Goal: Task Accomplishment & Management: Manage account settings

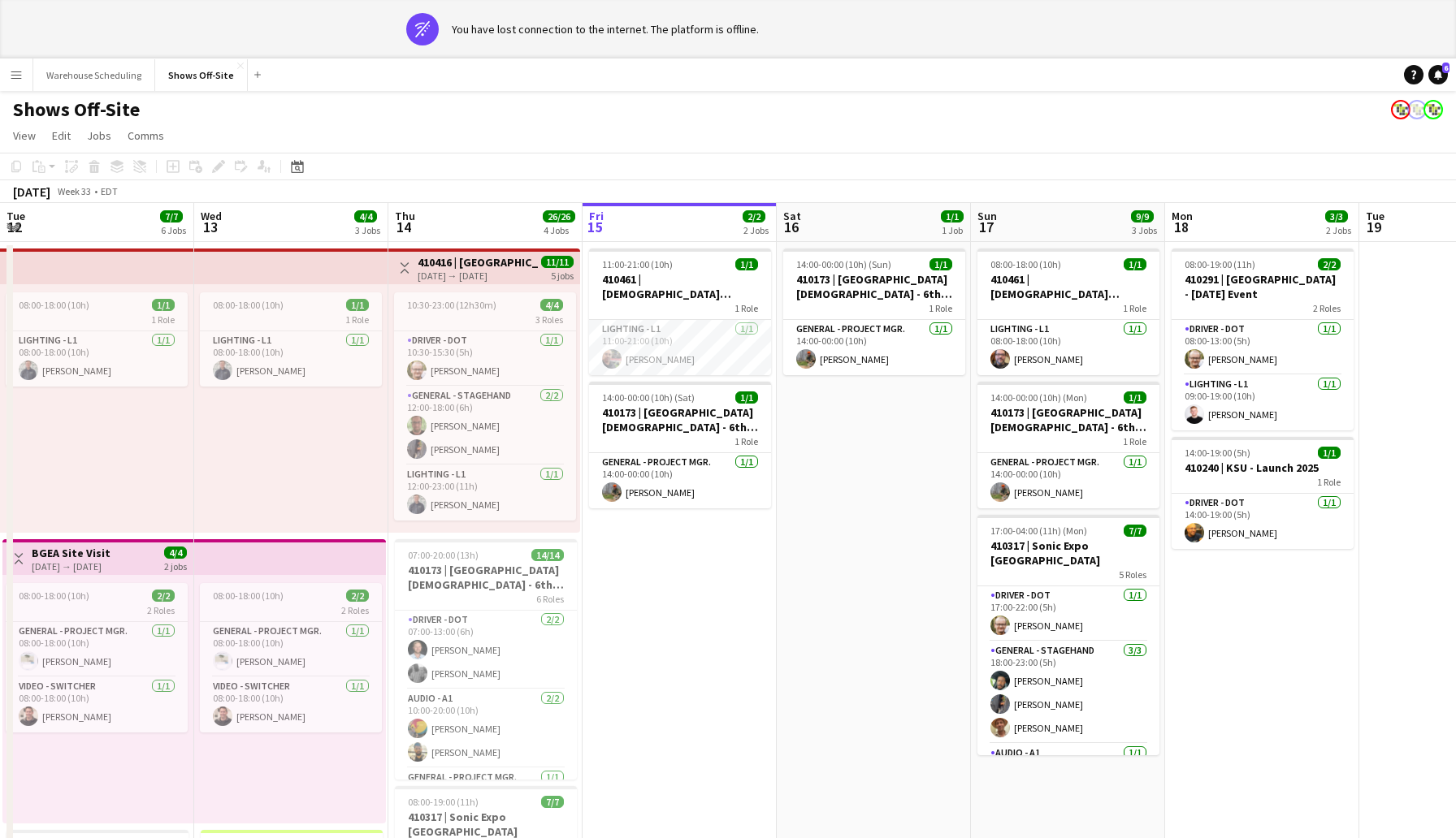
scroll to position [0, 388]
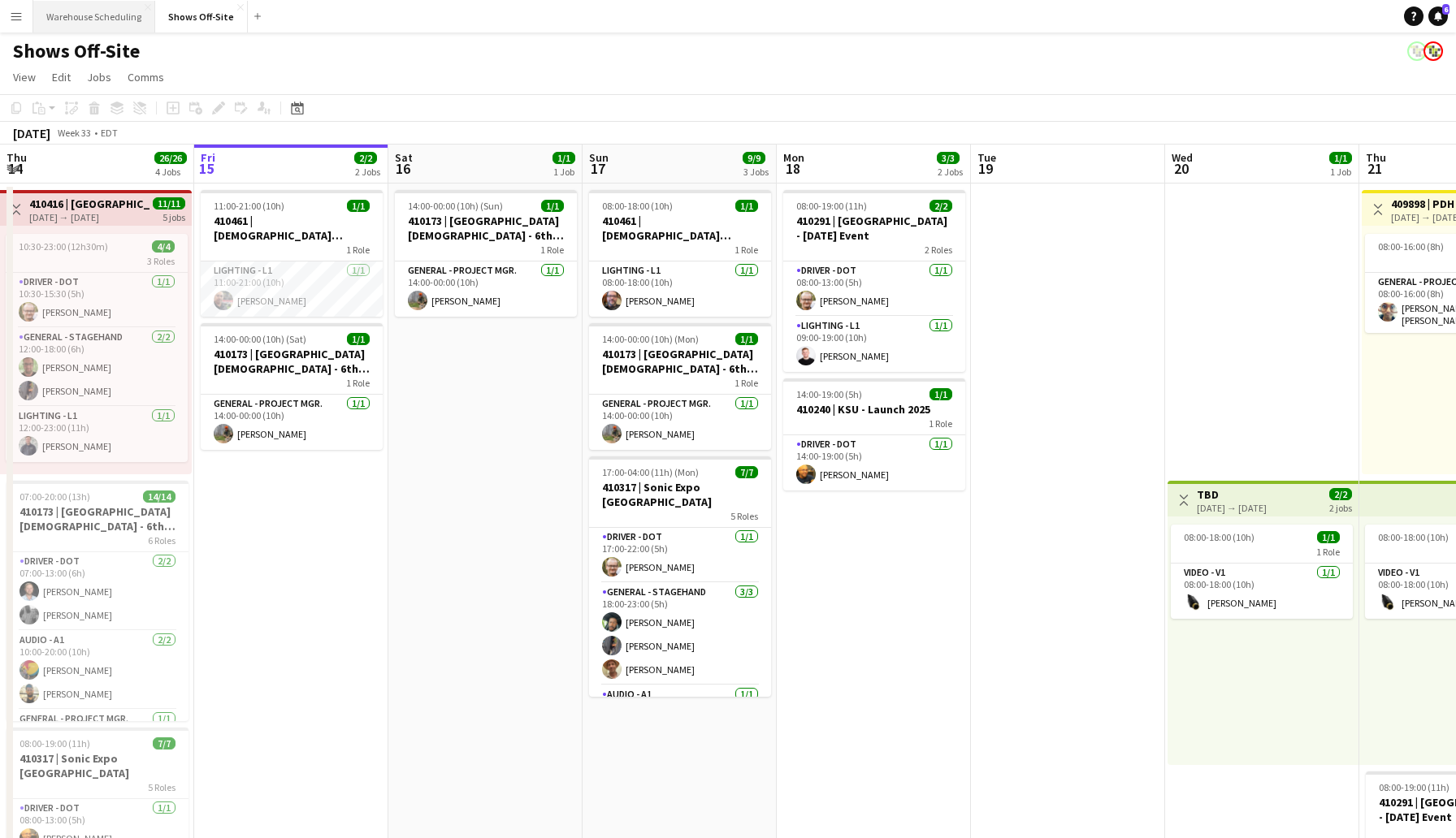
click at [77, 12] on button "Warehouse Scheduling Close" at bounding box center [94, 17] width 122 height 32
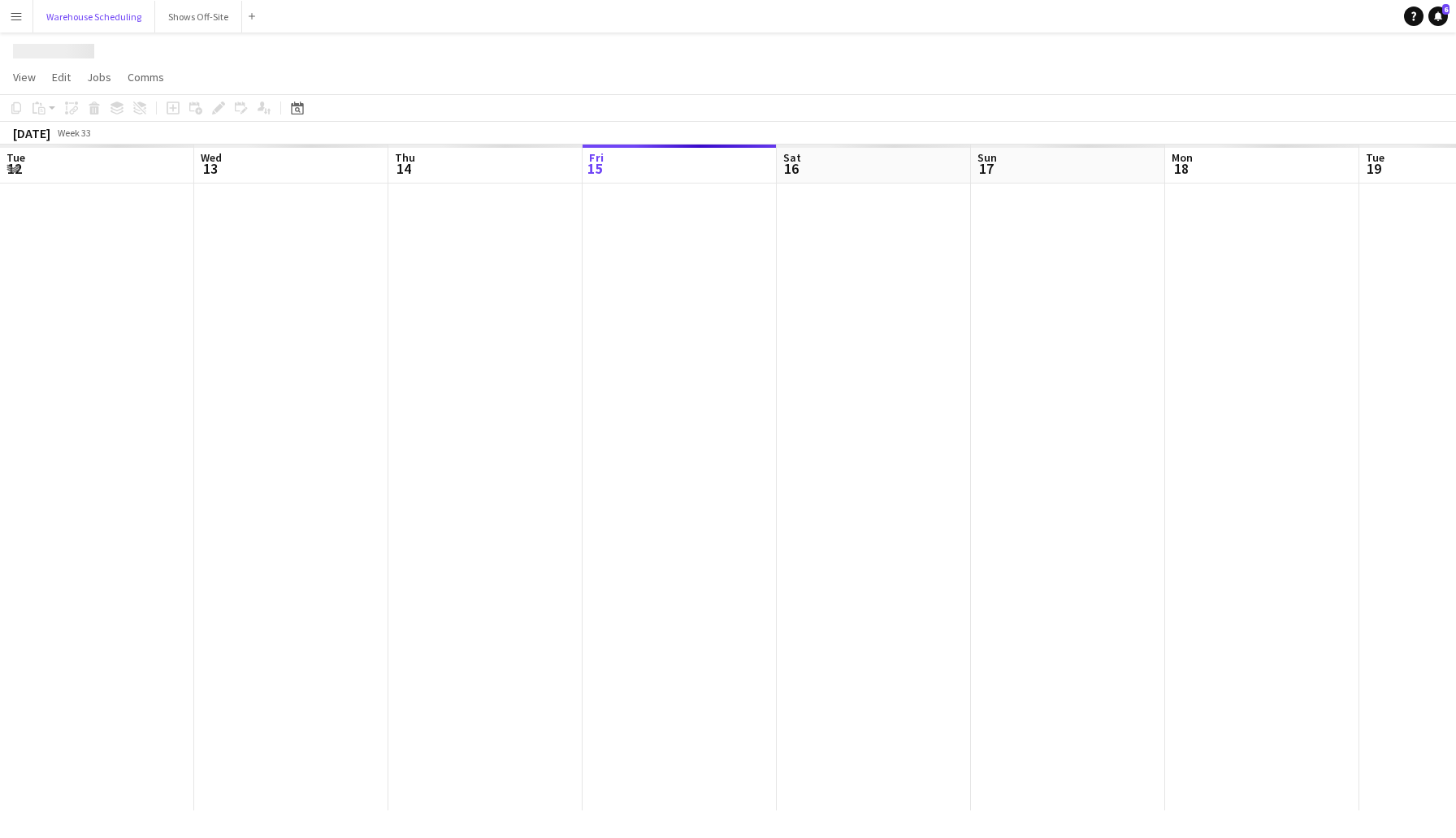
scroll to position [0, 388]
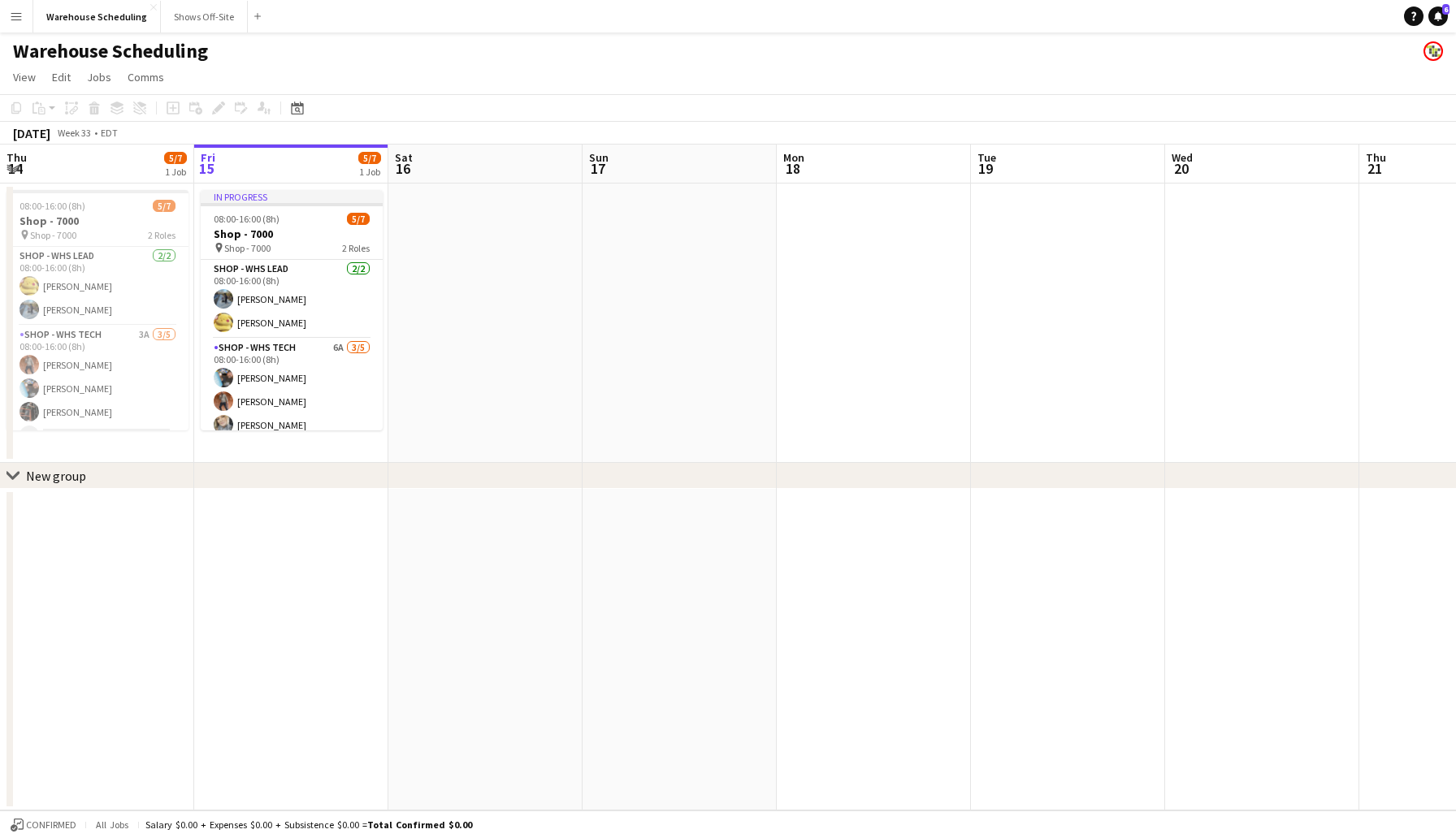
click at [265, 168] on app-board-header-date "Fri 15 5/7 1 Job" at bounding box center [291, 164] width 194 height 39
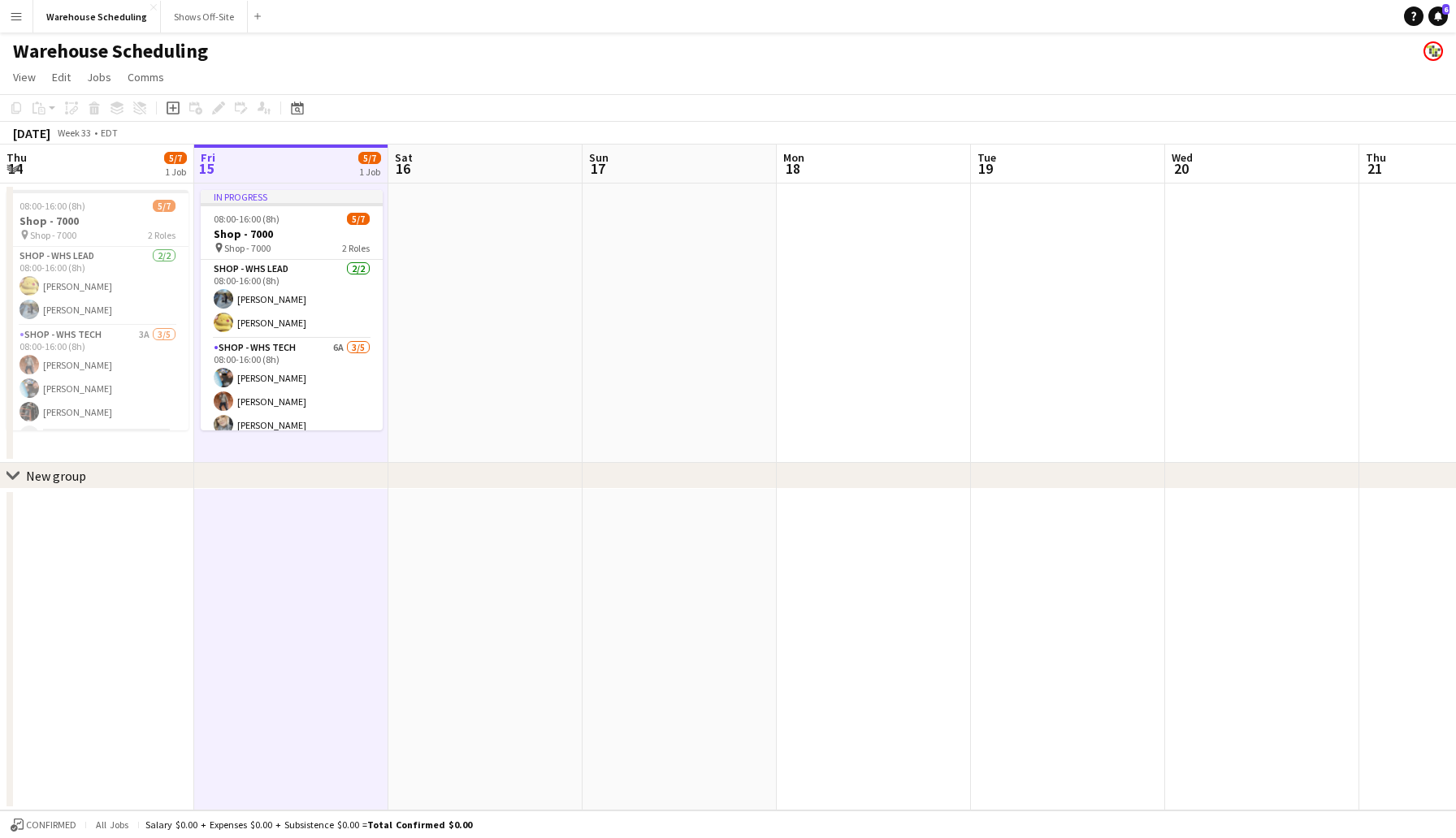
click at [136, 175] on app-board-header-date "Thu 14 5/7 1 Job" at bounding box center [97, 164] width 194 height 39
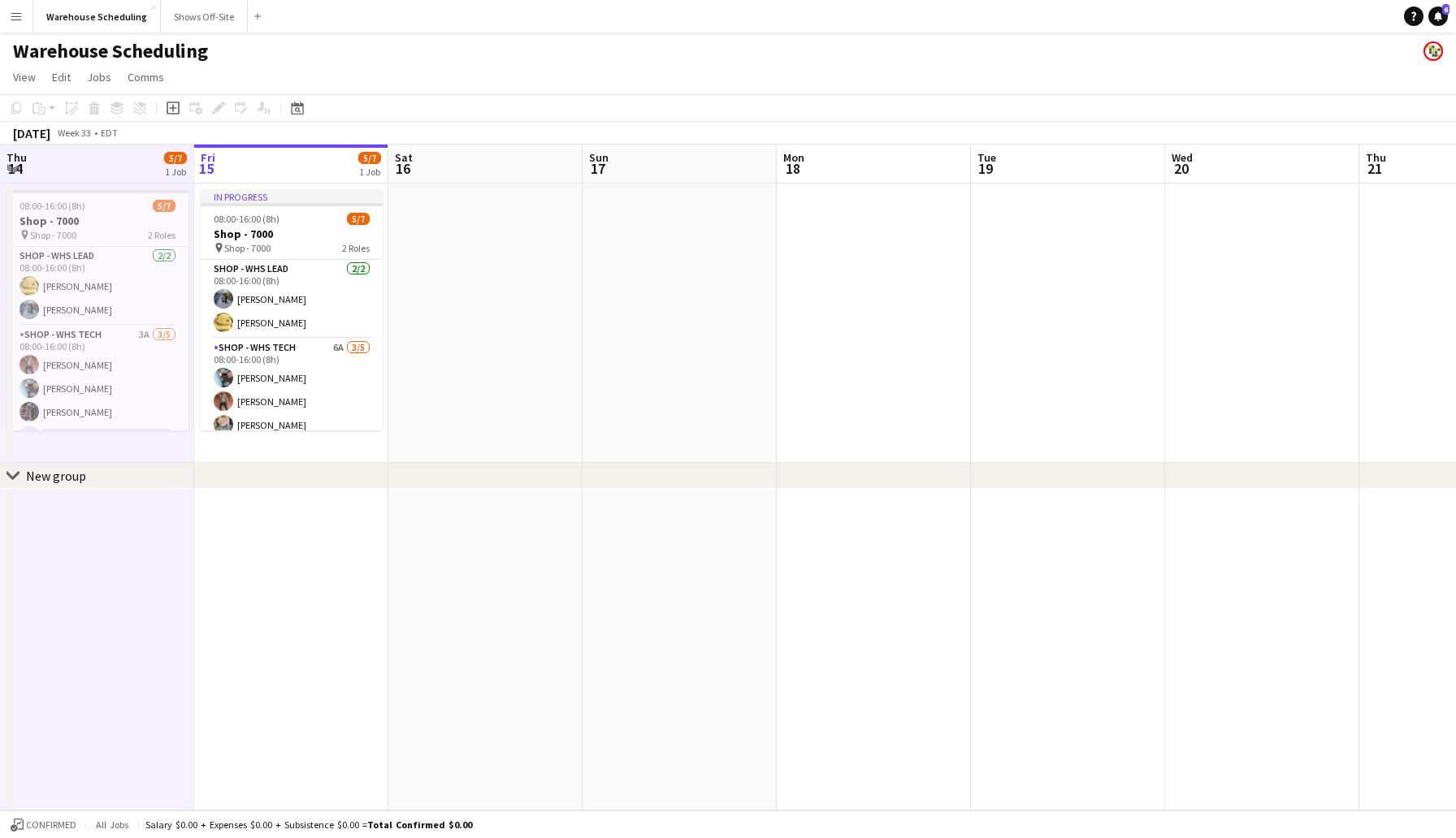
click at [99, 170] on app-board-header-date "Thu 14 5/7 1 Job" at bounding box center [97, 164] width 194 height 39
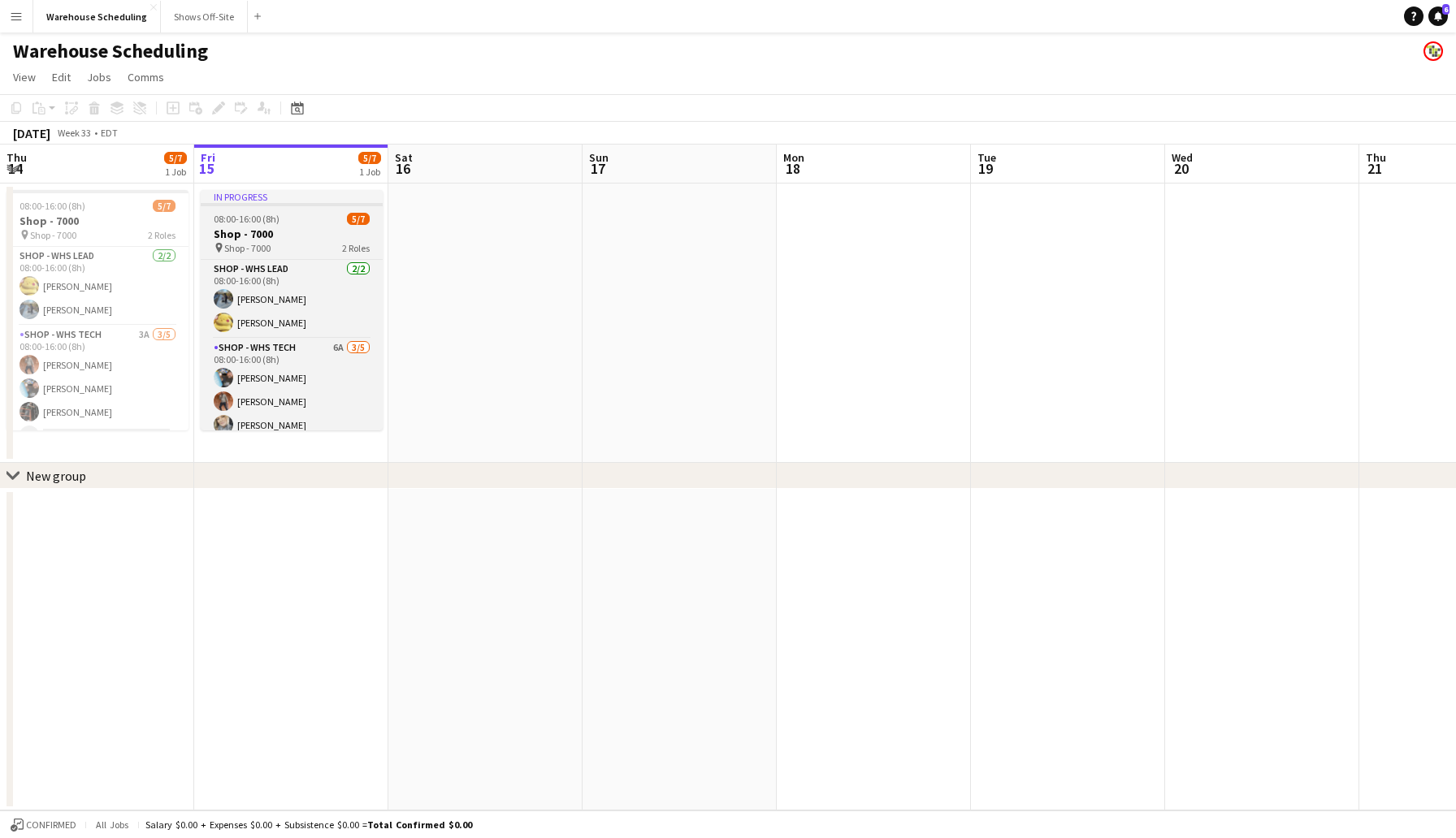
click at [302, 204] on div at bounding box center [291, 204] width 182 height 3
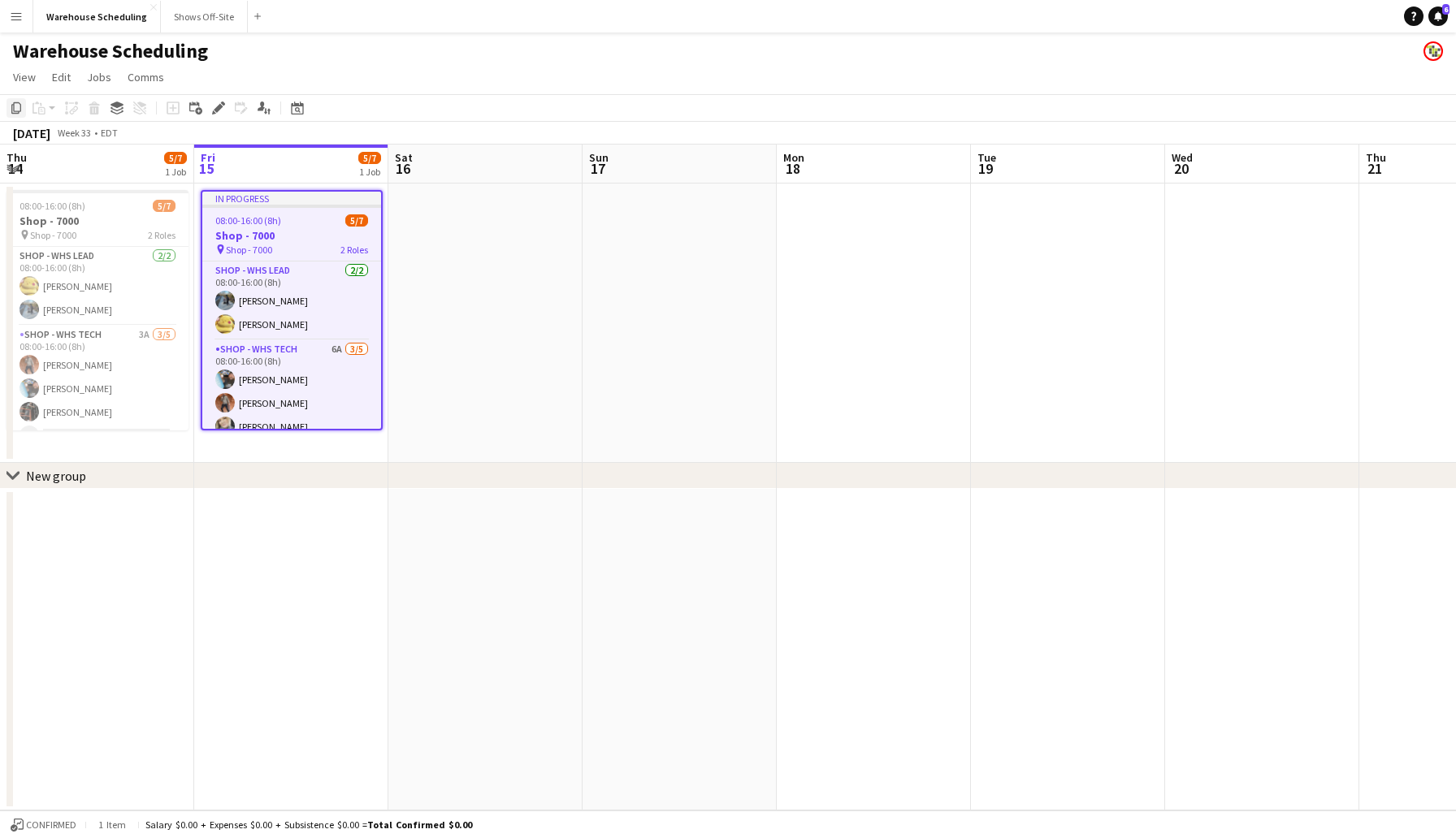
click at [19, 107] on icon "Copy" at bounding box center [16, 108] width 13 height 13
click at [828, 242] on app-date-cell at bounding box center [874, 323] width 194 height 279
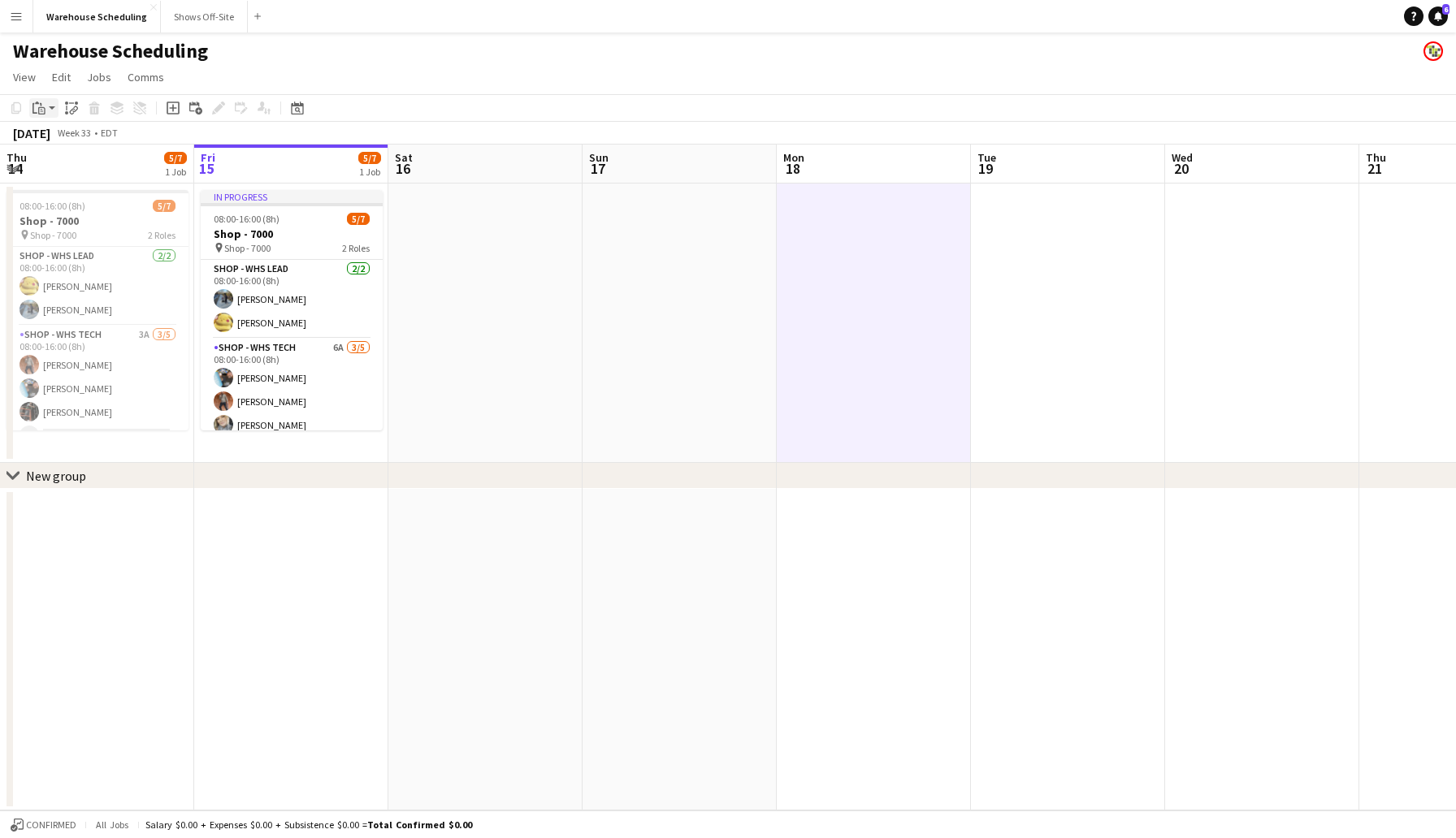
click at [51, 103] on app-action-btn "Paste" at bounding box center [44, 108] width 29 height 19
click at [71, 141] on link "Paste Command V" at bounding box center [107, 138] width 129 height 14
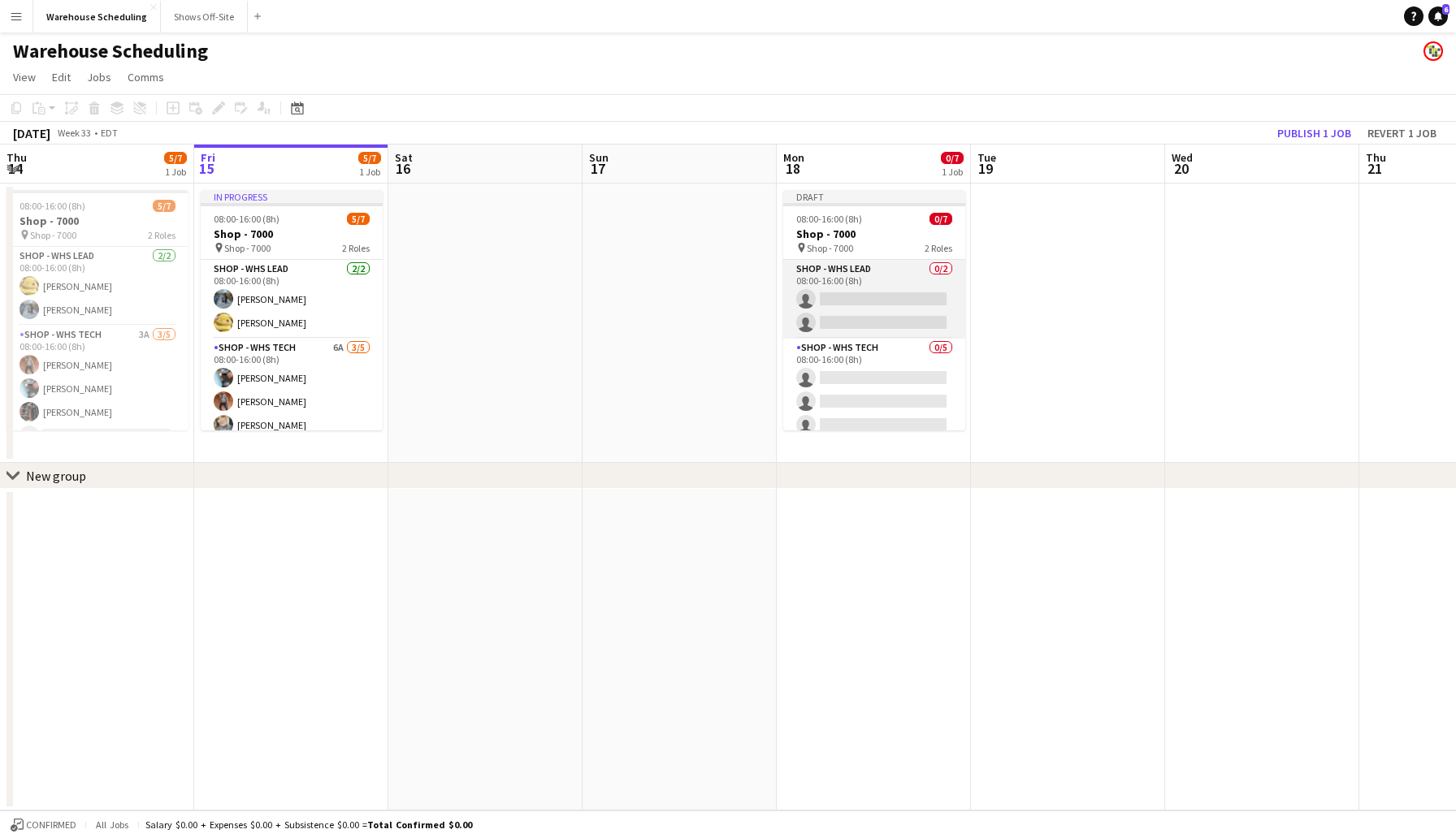
click at [845, 300] on app-card-role "Shop - WHS Lead 0/2 08:00-16:00 (8h) single-neutral-actions single-neutral-acti…" at bounding box center [874, 300] width 182 height 79
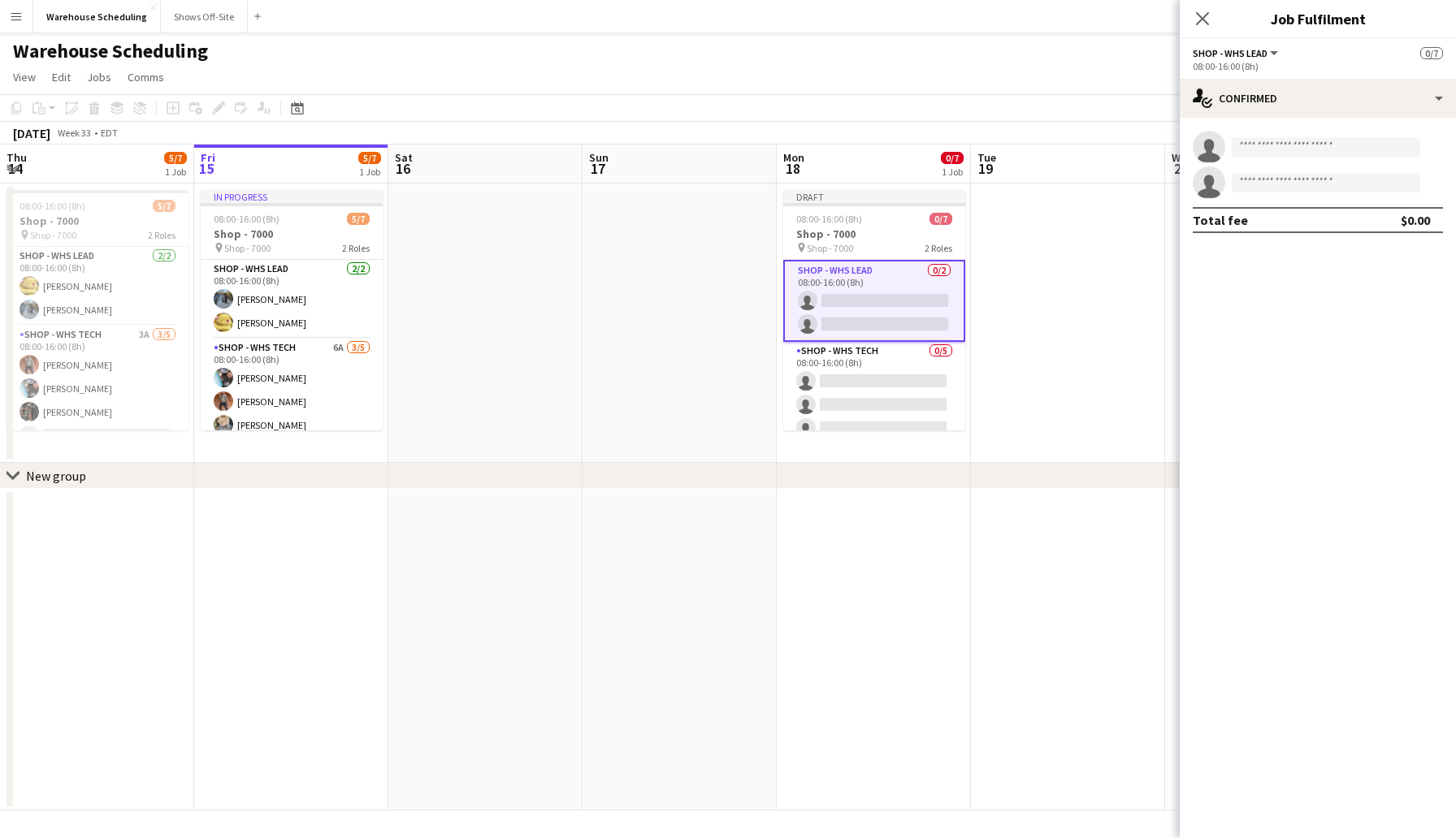
click at [1259, 162] on app-invite-slot "single-neutral-actions" at bounding box center [1318, 146] width 276 height 33
click at [1246, 147] on input at bounding box center [1326, 146] width 189 height 19
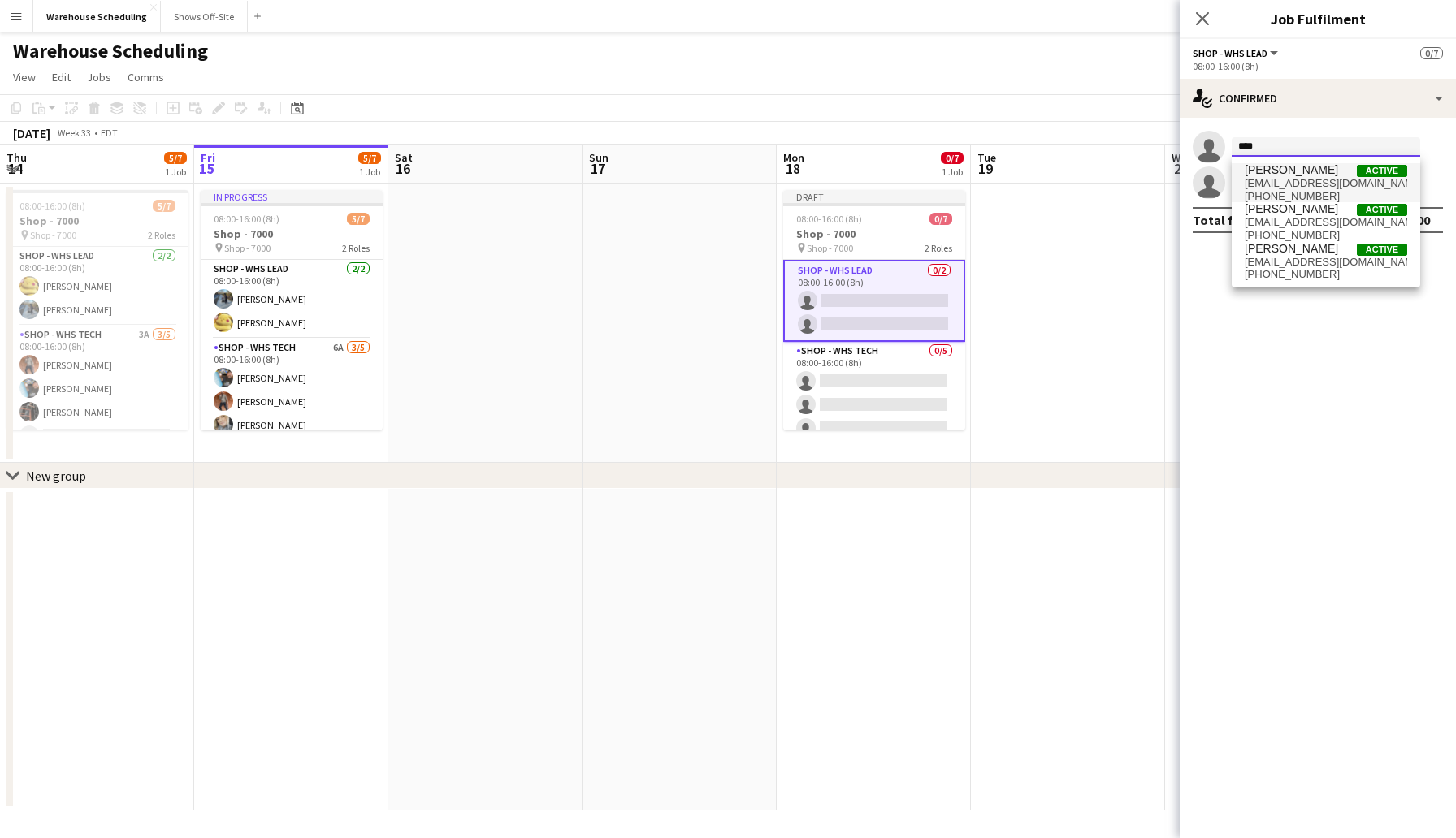
type input "****"
click at [1274, 178] on span "[EMAIL_ADDRESS][DOMAIN_NAME]" at bounding box center [1326, 183] width 162 height 13
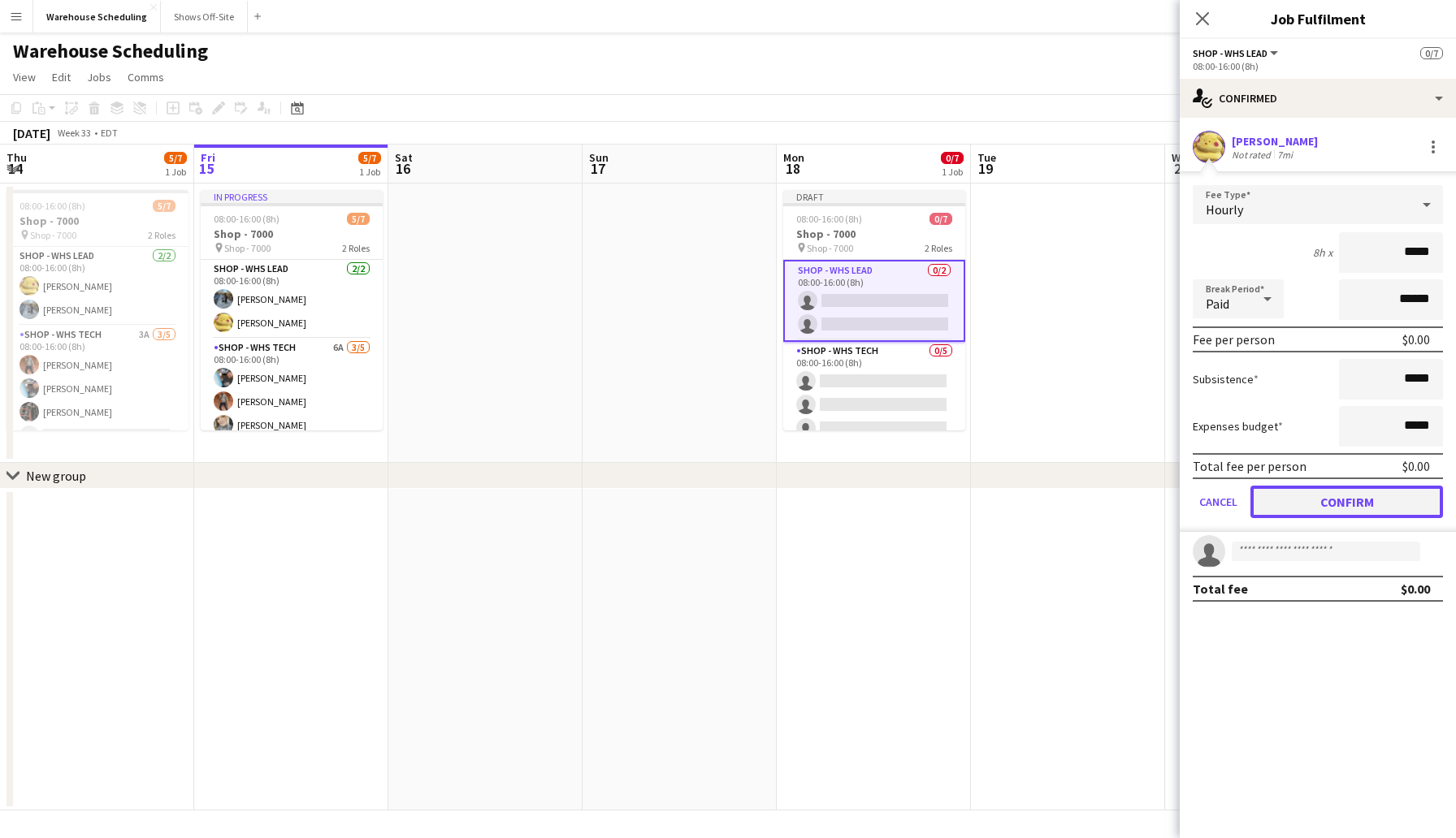
click at [1351, 497] on button "Confirm" at bounding box center [1347, 501] width 193 height 33
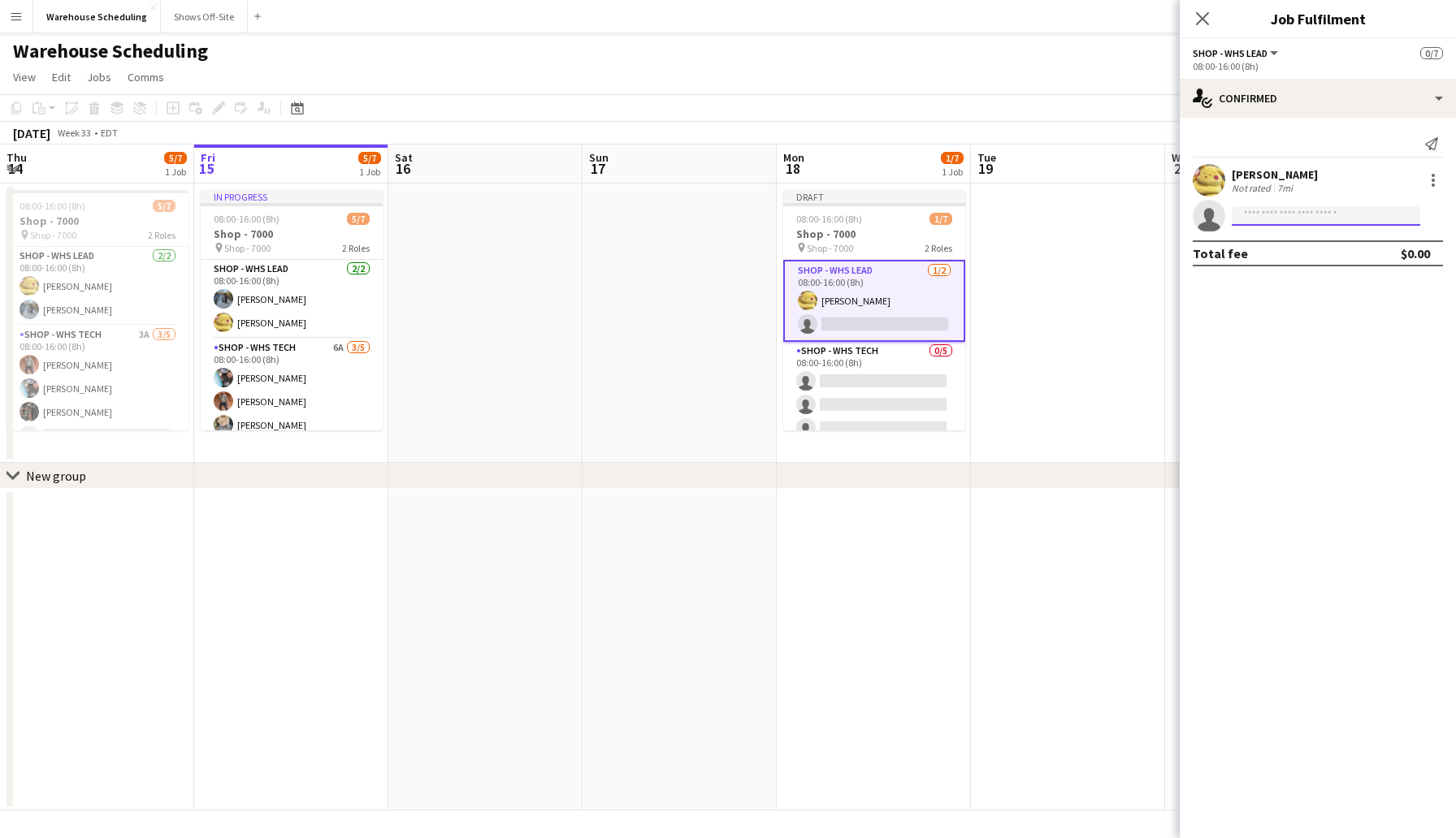
click at [1264, 214] on input at bounding box center [1326, 215] width 189 height 19
type input "**********"
click at [1272, 251] on span "[EMAIL_ADDRESS][DOMAIN_NAME]" at bounding box center [1326, 252] width 162 height 13
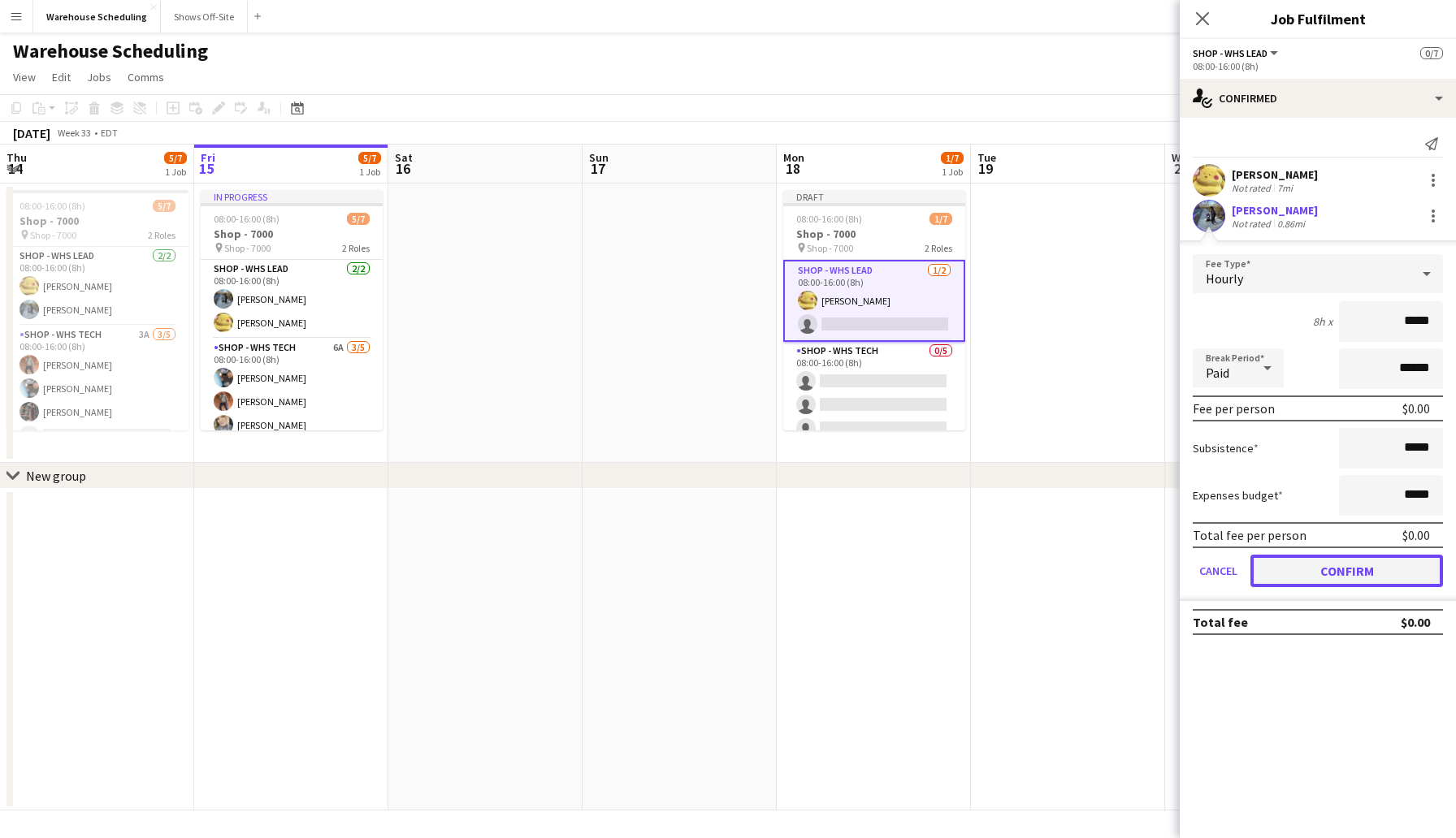
click at [1335, 579] on button "Confirm" at bounding box center [1347, 570] width 193 height 33
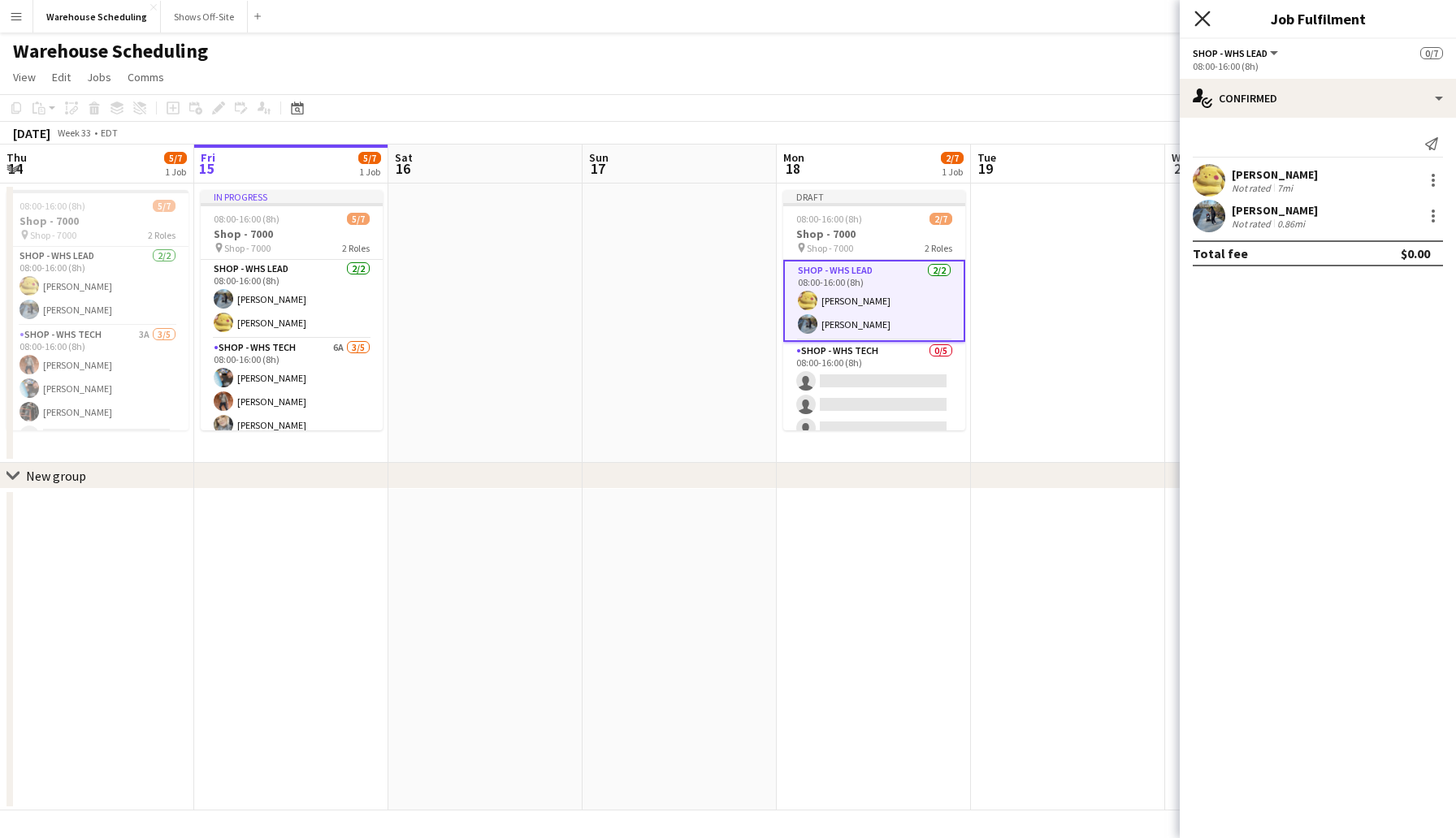
click at [1201, 16] on icon at bounding box center [1202, 19] width 15 height 15
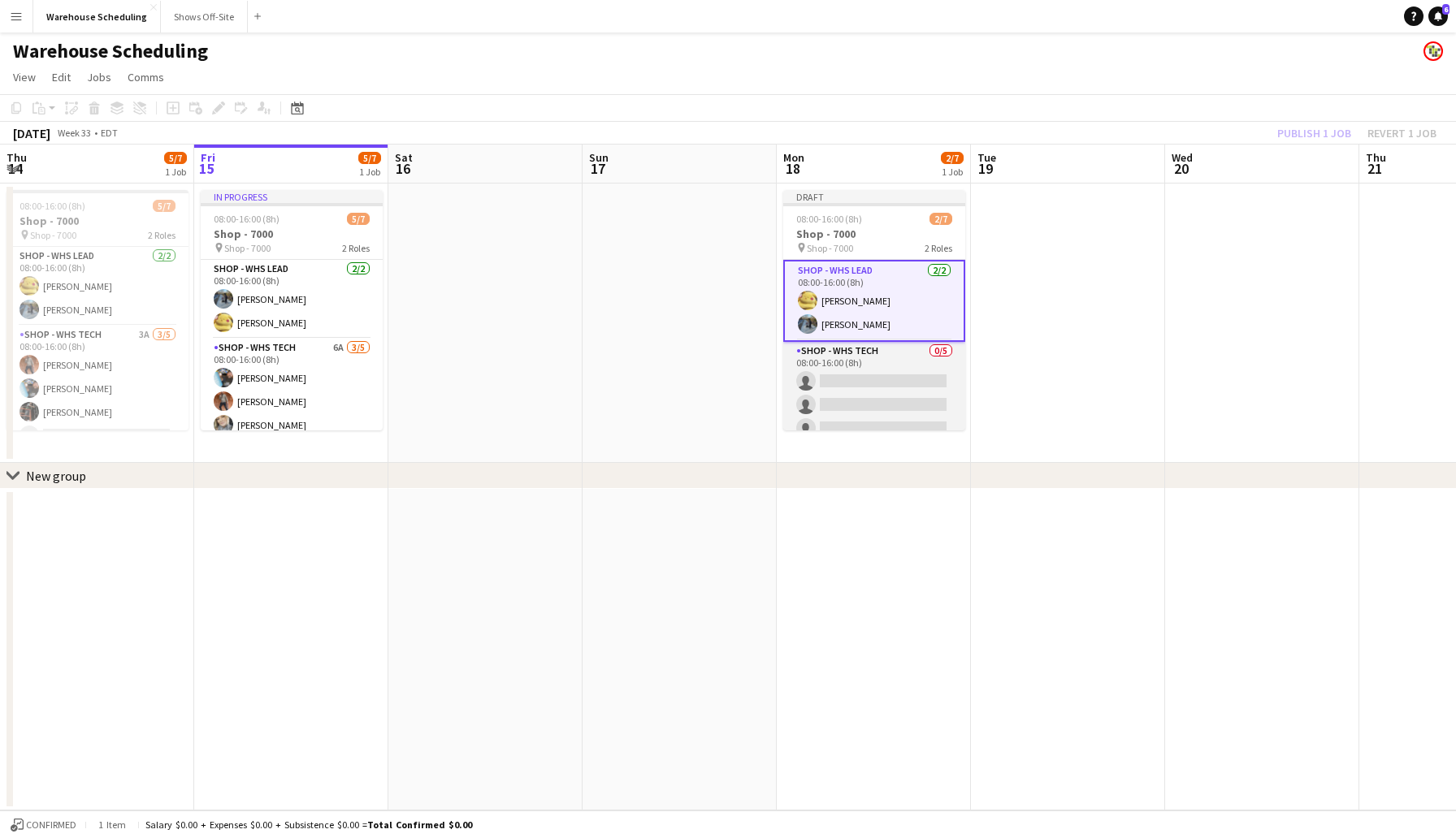
scroll to position [61, 0]
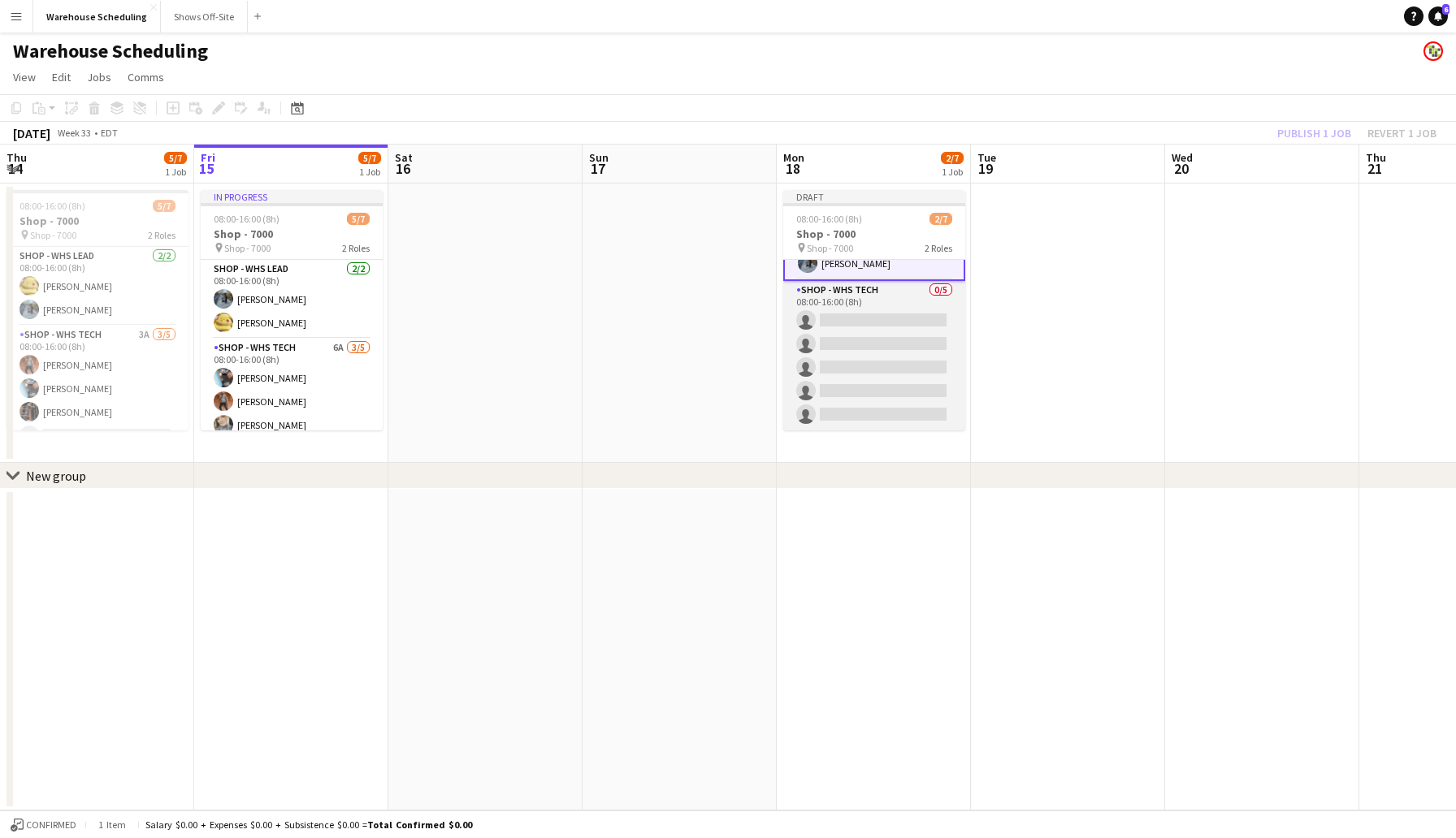
click at [869, 323] on app-card-role "Shop - WHS Tech 0/5 08:00-16:00 (8h) single-neutral-actions single-neutral-acti…" at bounding box center [874, 356] width 182 height 150
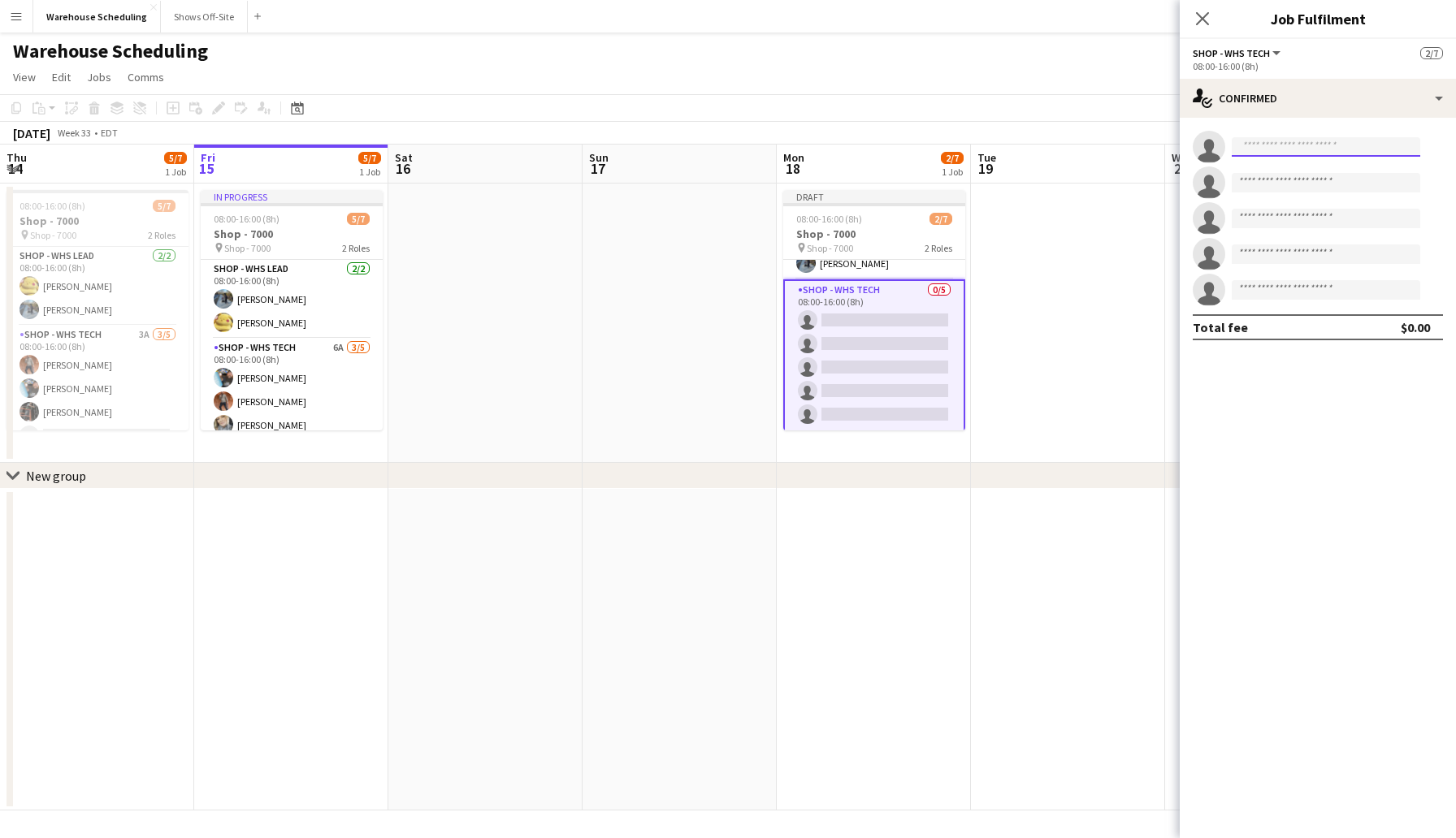
click at [1276, 149] on input at bounding box center [1326, 146] width 189 height 19
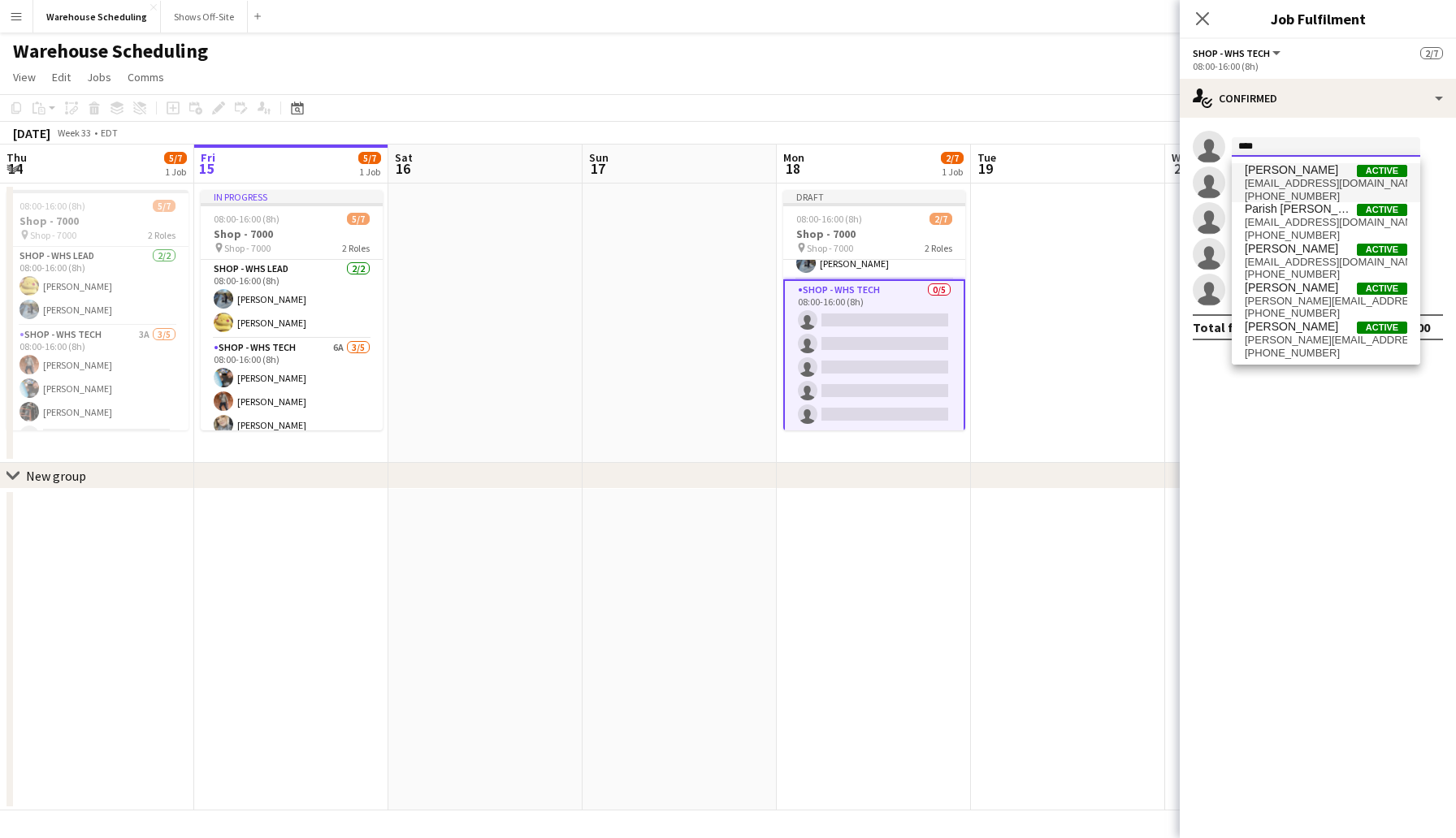
type input "****"
click at [1303, 175] on span "[PERSON_NAME]" at bounding box center [1291, 170] width 93 height 13
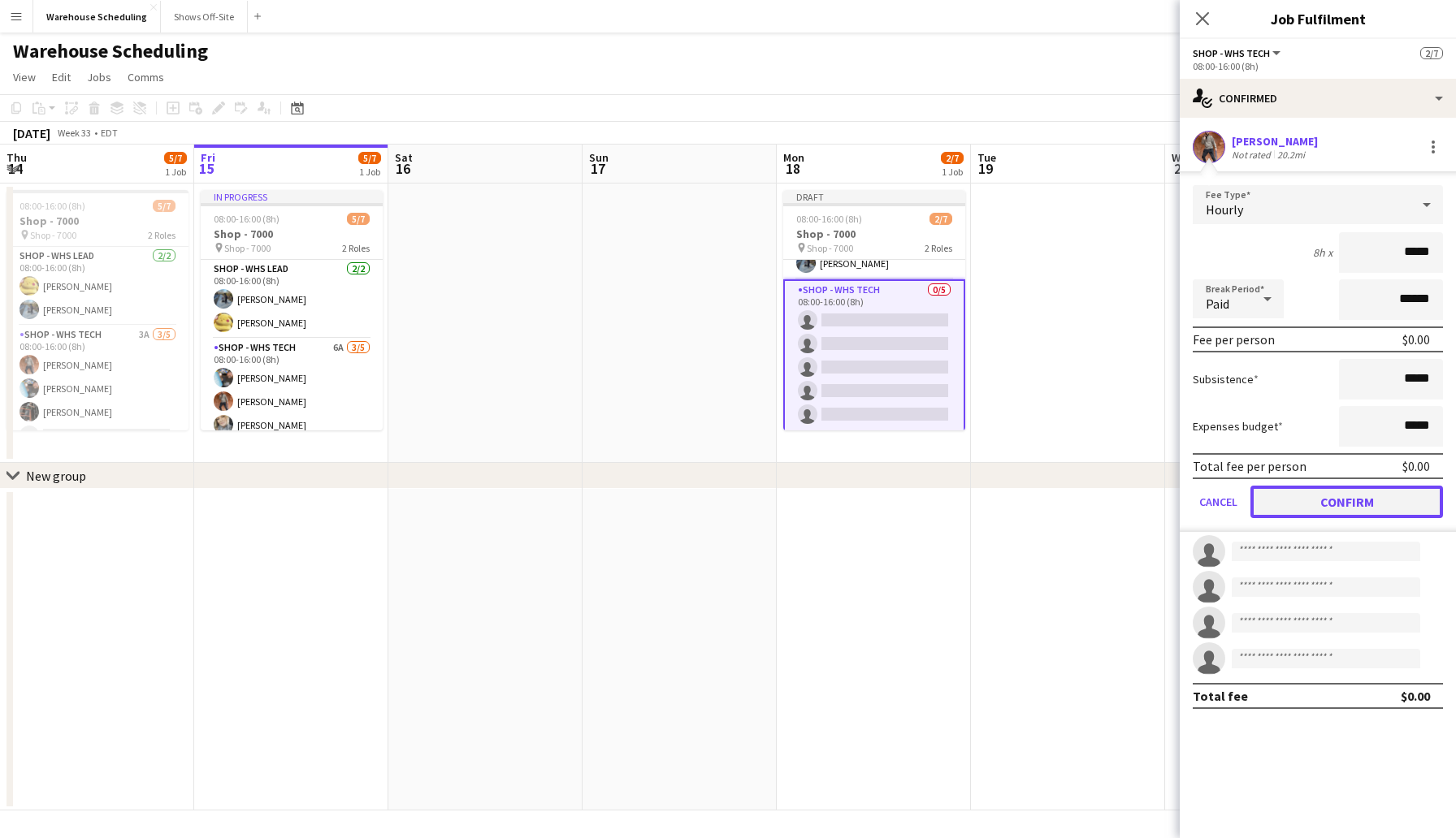
click at [1331, 495] on button "Confirm" at bounding box center [1347, 501] width 193 height 33
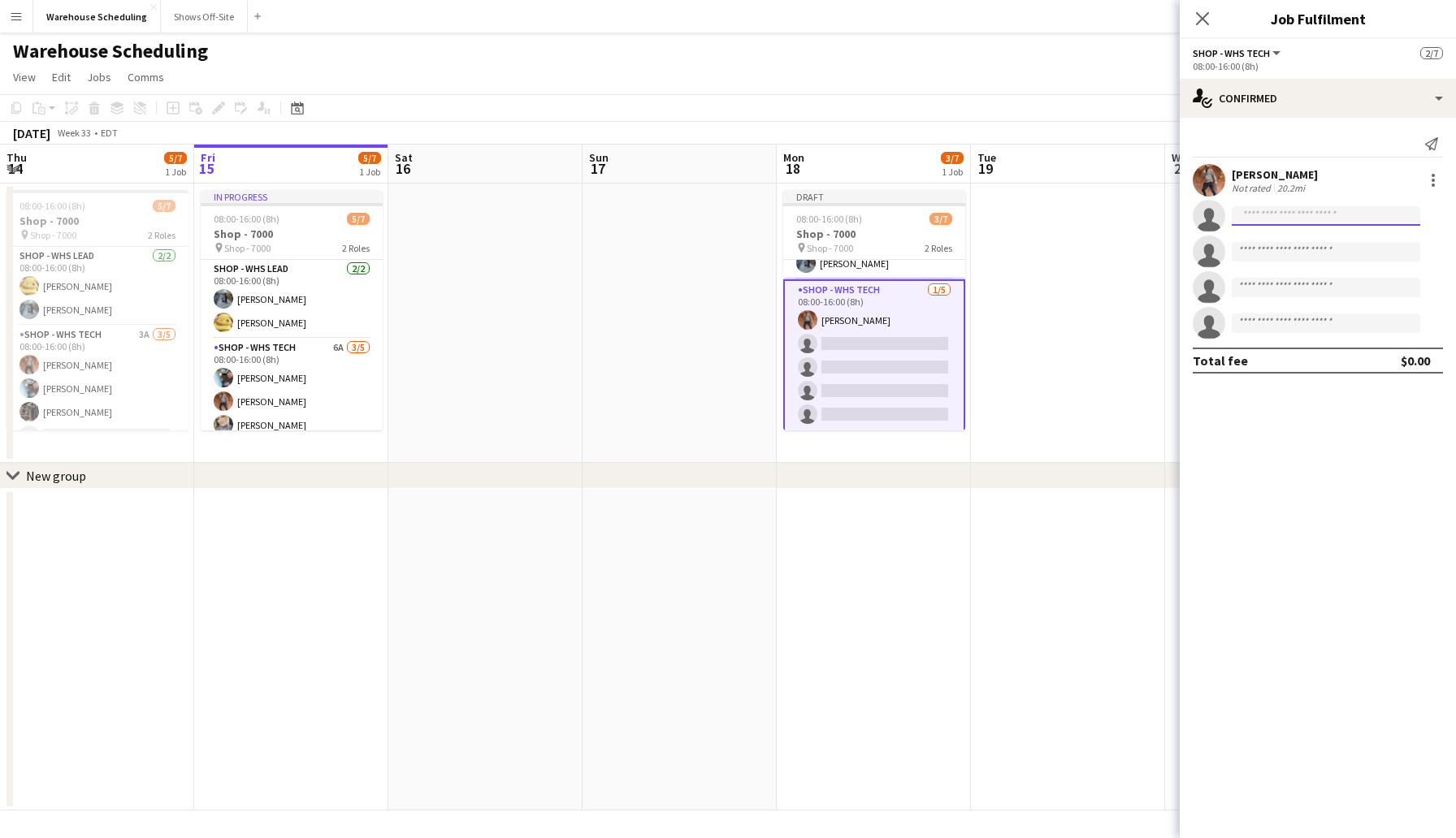
click at [1261, 217] on input at bounding box center [1326, 215] width 189 height 19
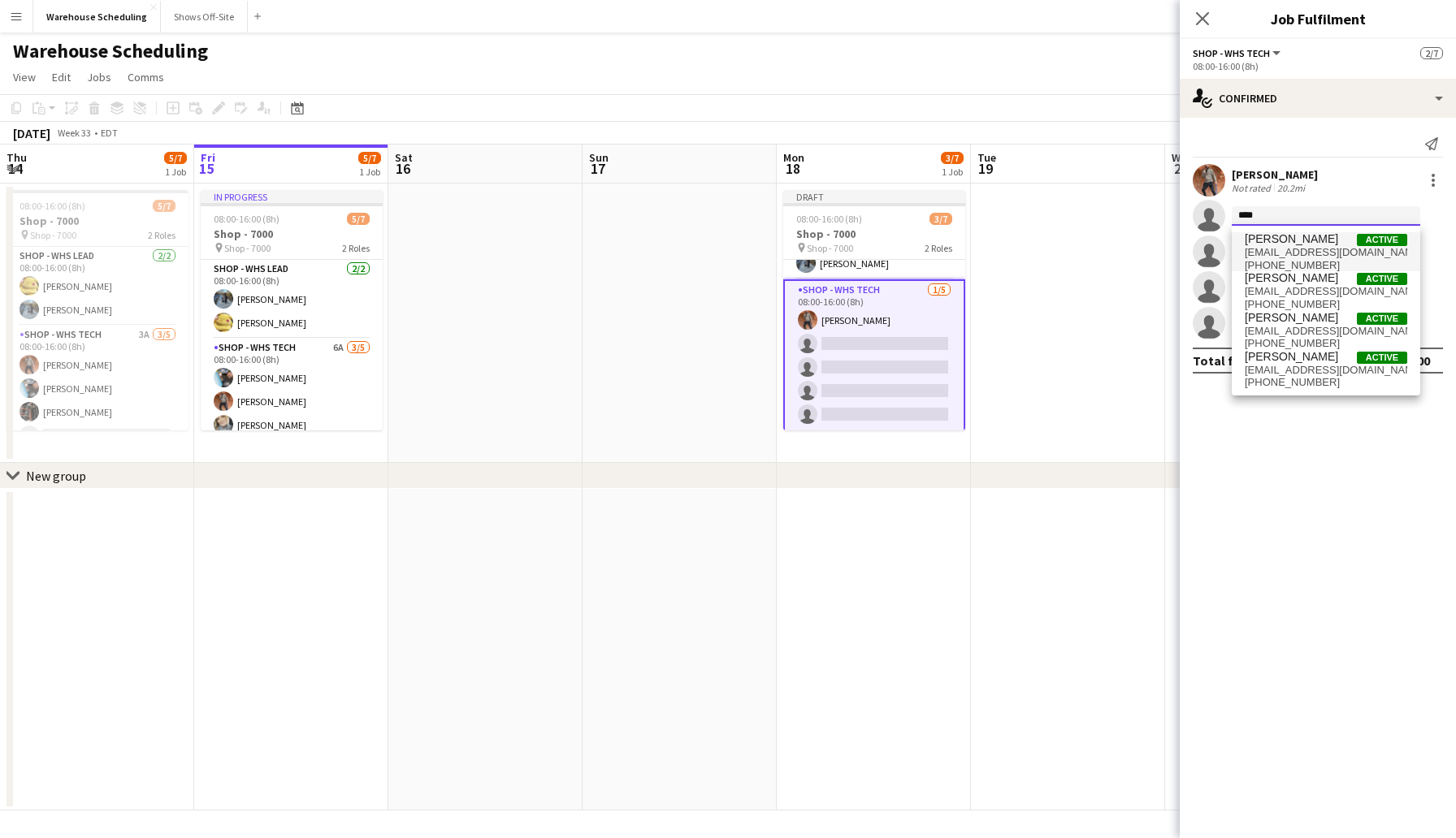
type input "****"
click at [1294, 240] on span "[PERSON_NAME]" at bounding box center [1291, 239] width 93 height 13
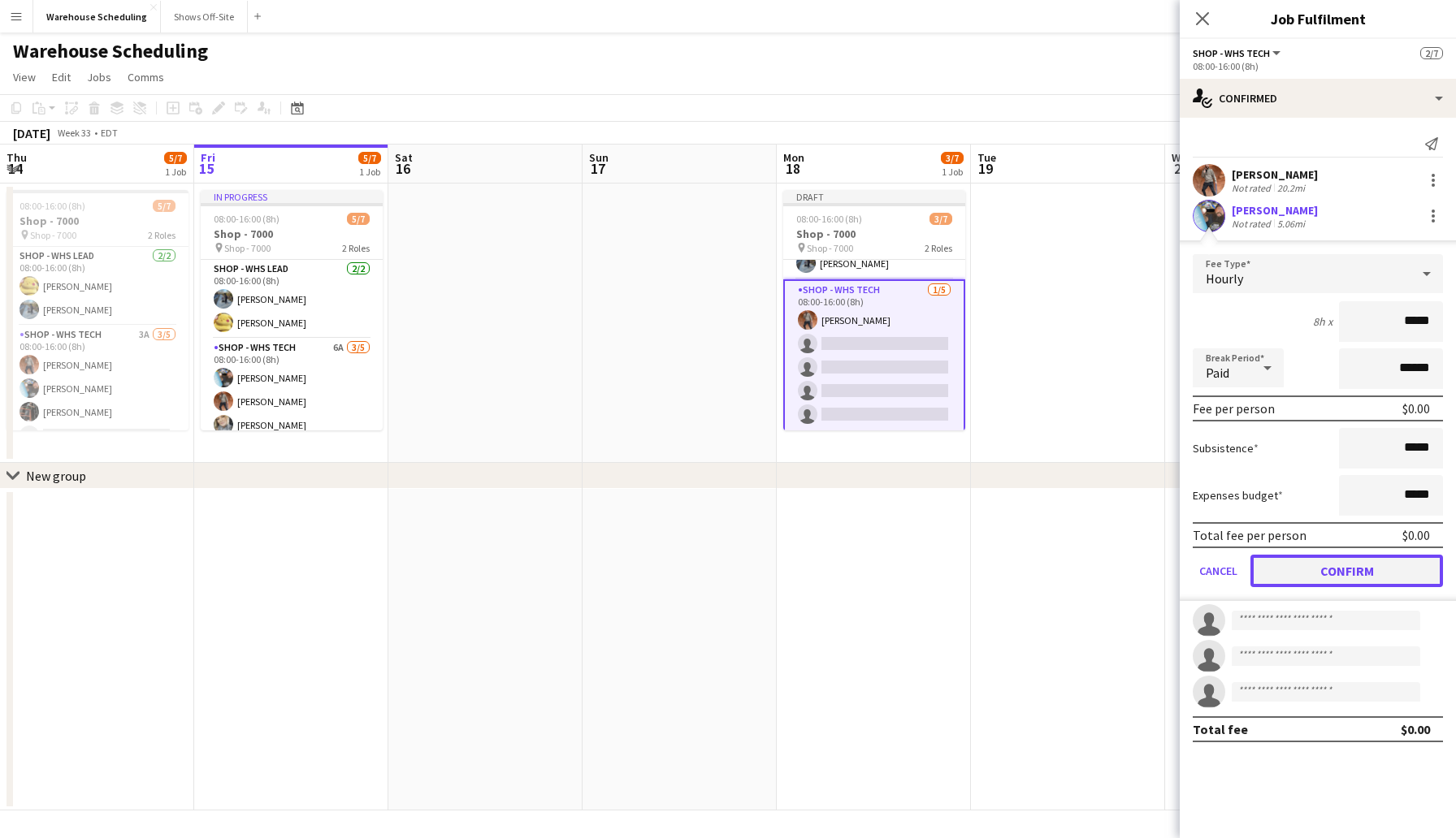
click at [1358, 565] on button "Confirm" at bounding box center [1347, 570] width 193 height 33
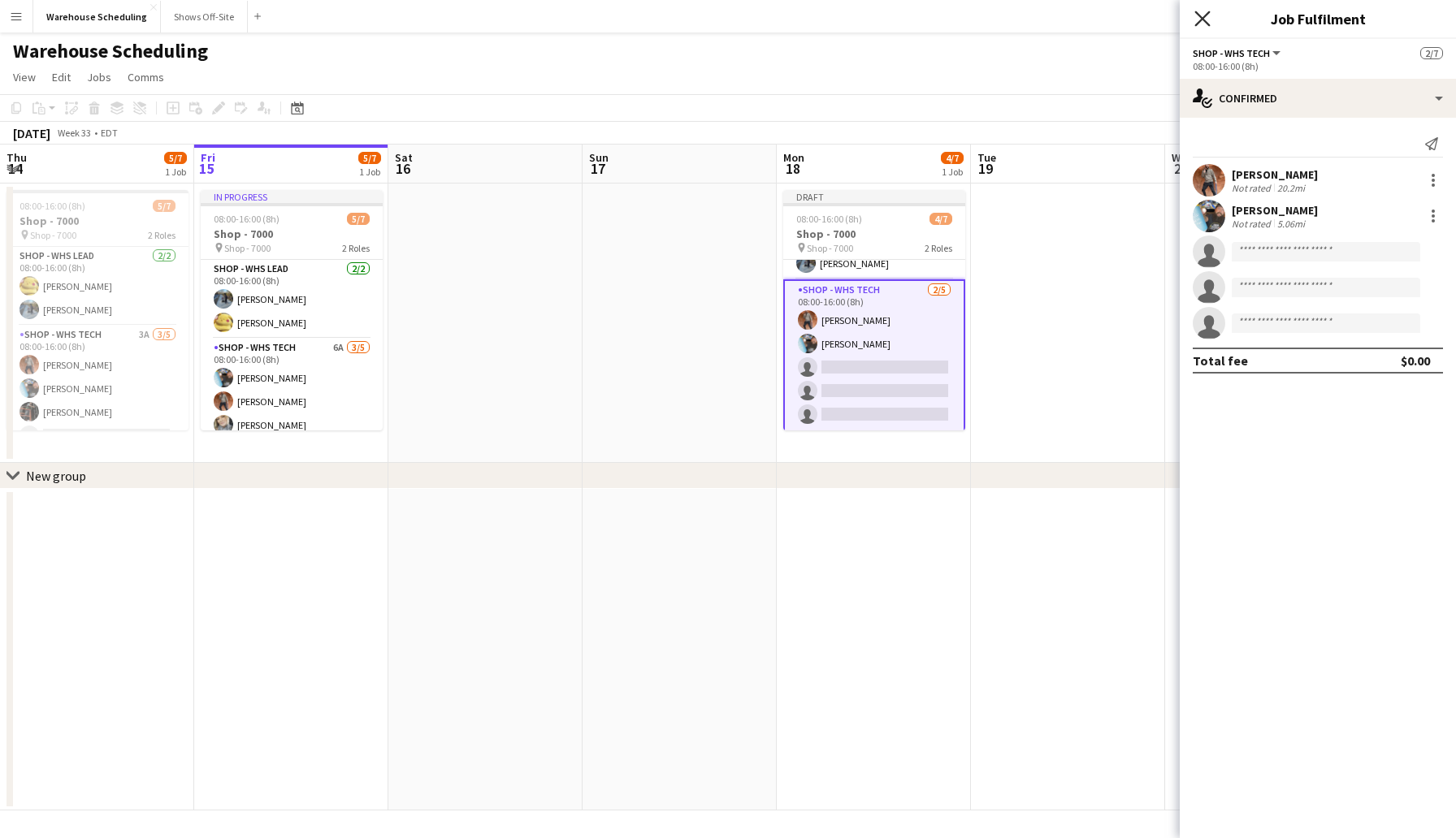
click at [1199, 13] on icon "Close pop-in" at bounding box center [1202, 19] width 15 height 15
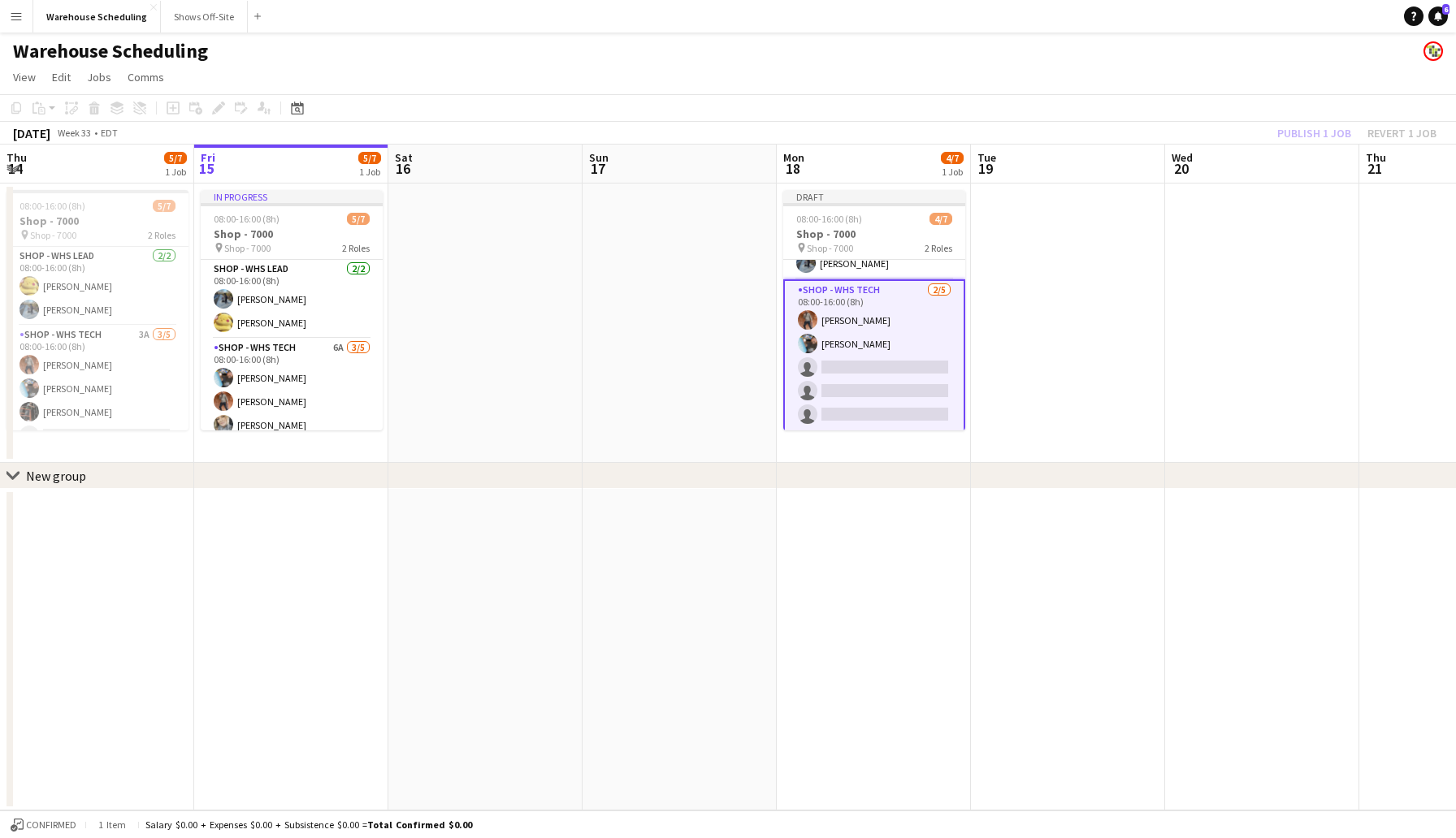
click at [1007, 125] on div "[DATE] Week 33 • EDT Publish 1 job Revert 1 job" at bounding box center [728, 133] width 1456 height 23
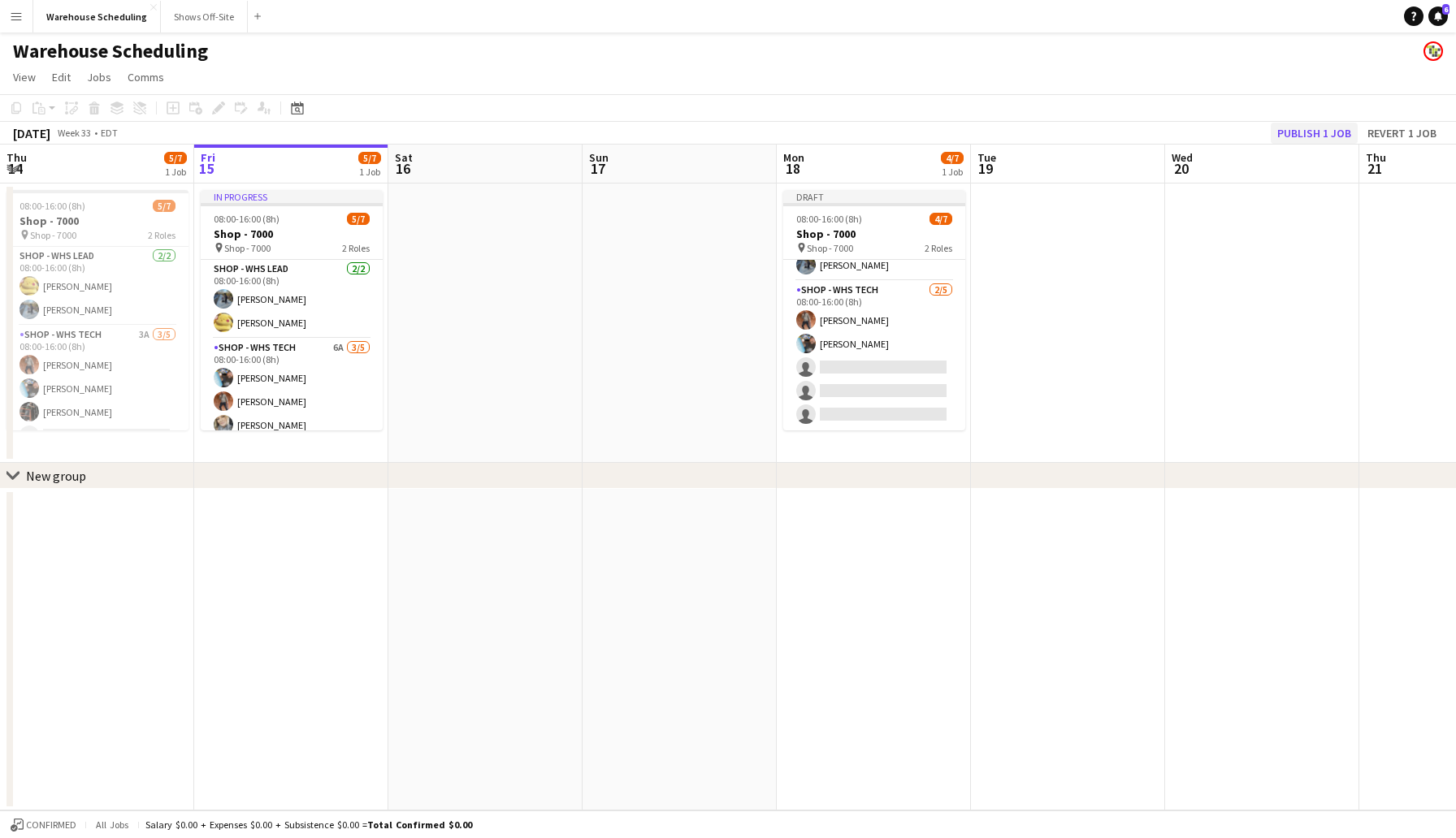
click at [1305, 134] on button "Publish 1 job" at bounding box center [1314, 133] width 87 height 21
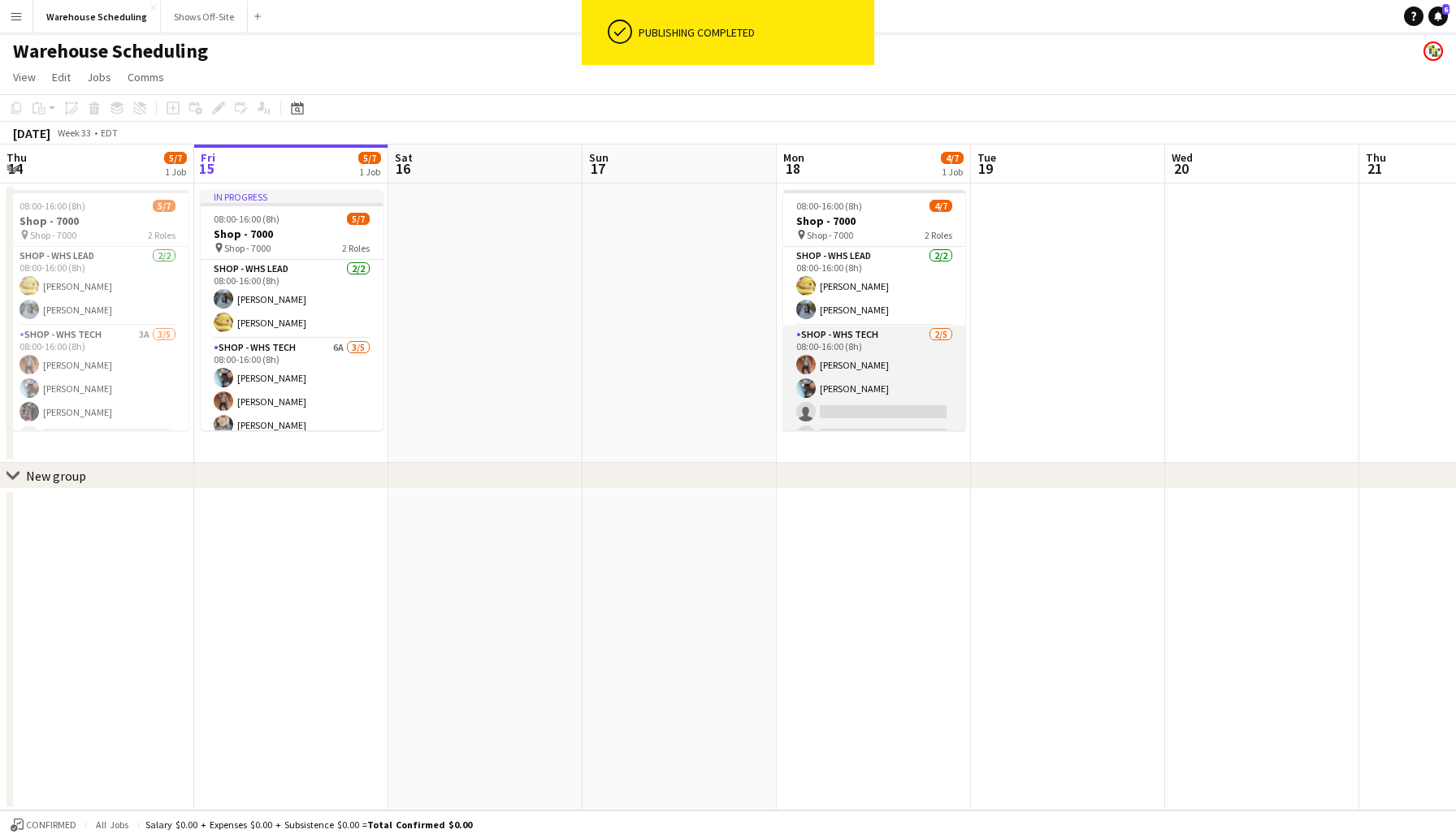
scroll to position [45, 0]
click at [879, 365] on app-card-role "Shop - WHS Tech [DATE] 08:00-16:00 (8h) [PERSON_NAME] [PERSON_NAME] single-neut…" at bounding box center [874, 356] width 182 height 150
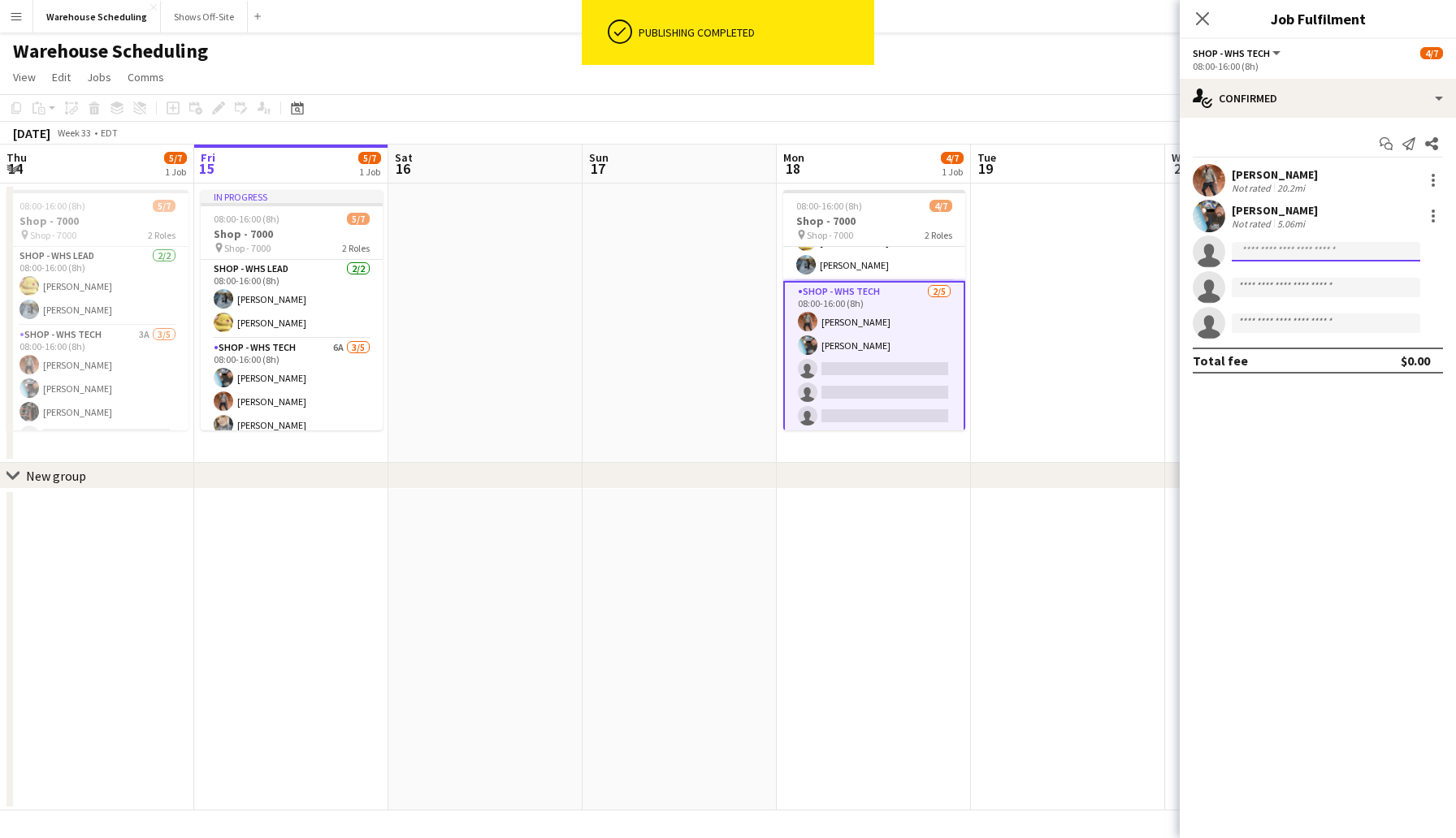
click at [1259, 251] on input at bounding box center [1326, 252] width 189 height 19
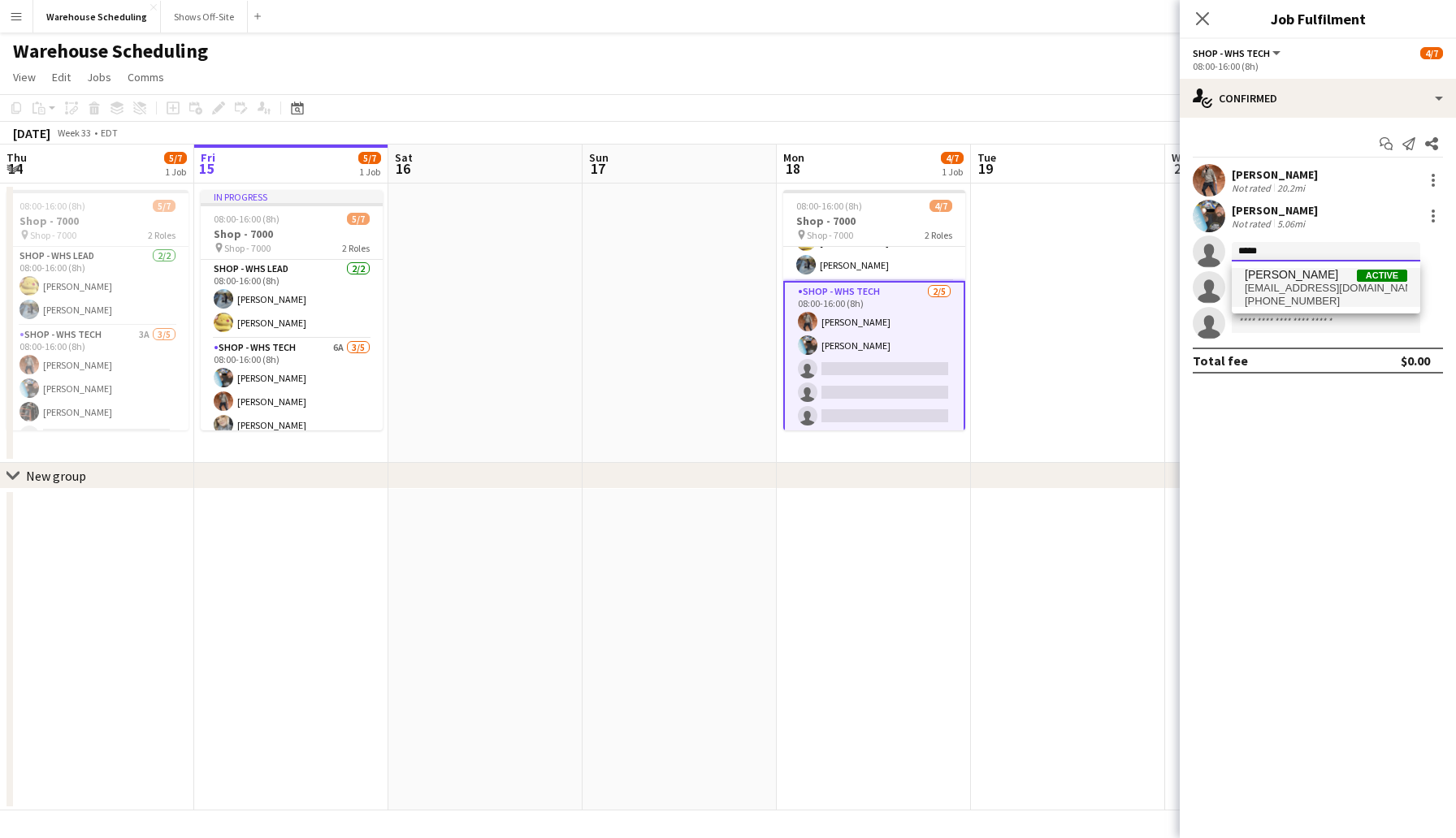
type input "*****"
click at [1292, 278] on span "[PERSON_NAME]" at bounding box center [1291, 275] width 93 height 13
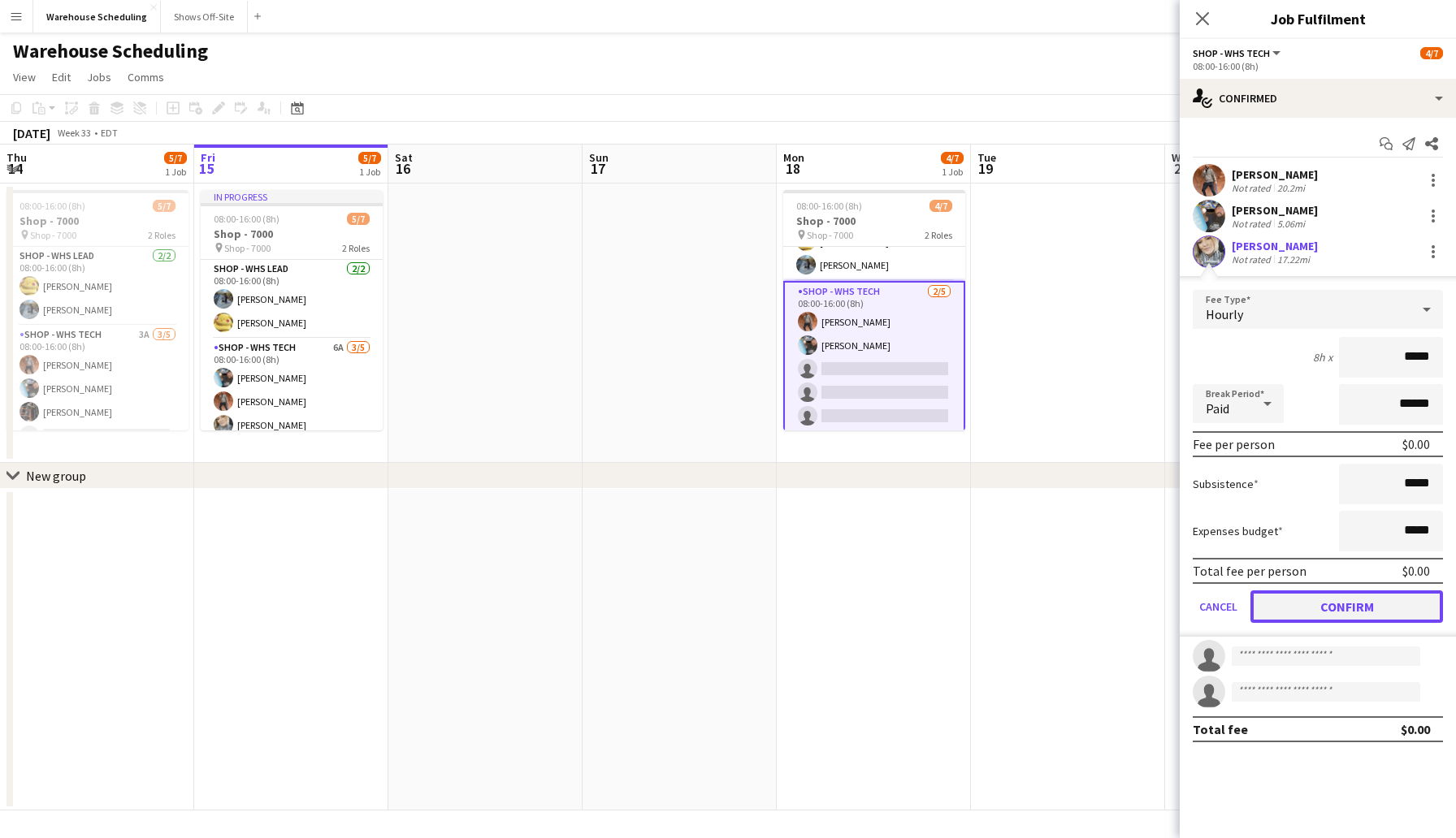
click at [1325, 612] on button "Confirm" at bounding box center [1347, 607] width 193 height 33
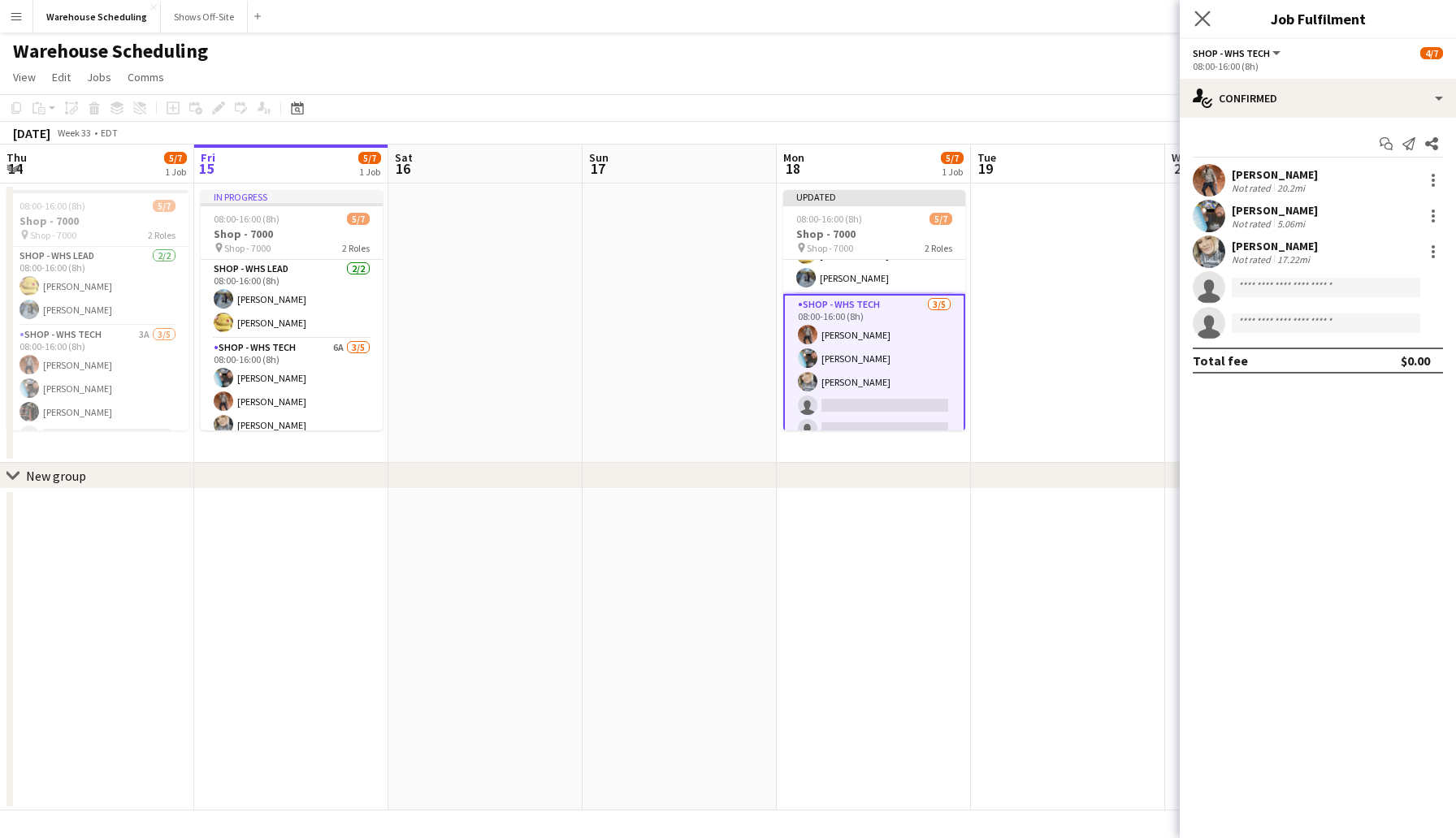
click at [1200, 27] on app-icon "Close pop-in" at bounding box center [1203, 19] width 24 height 24
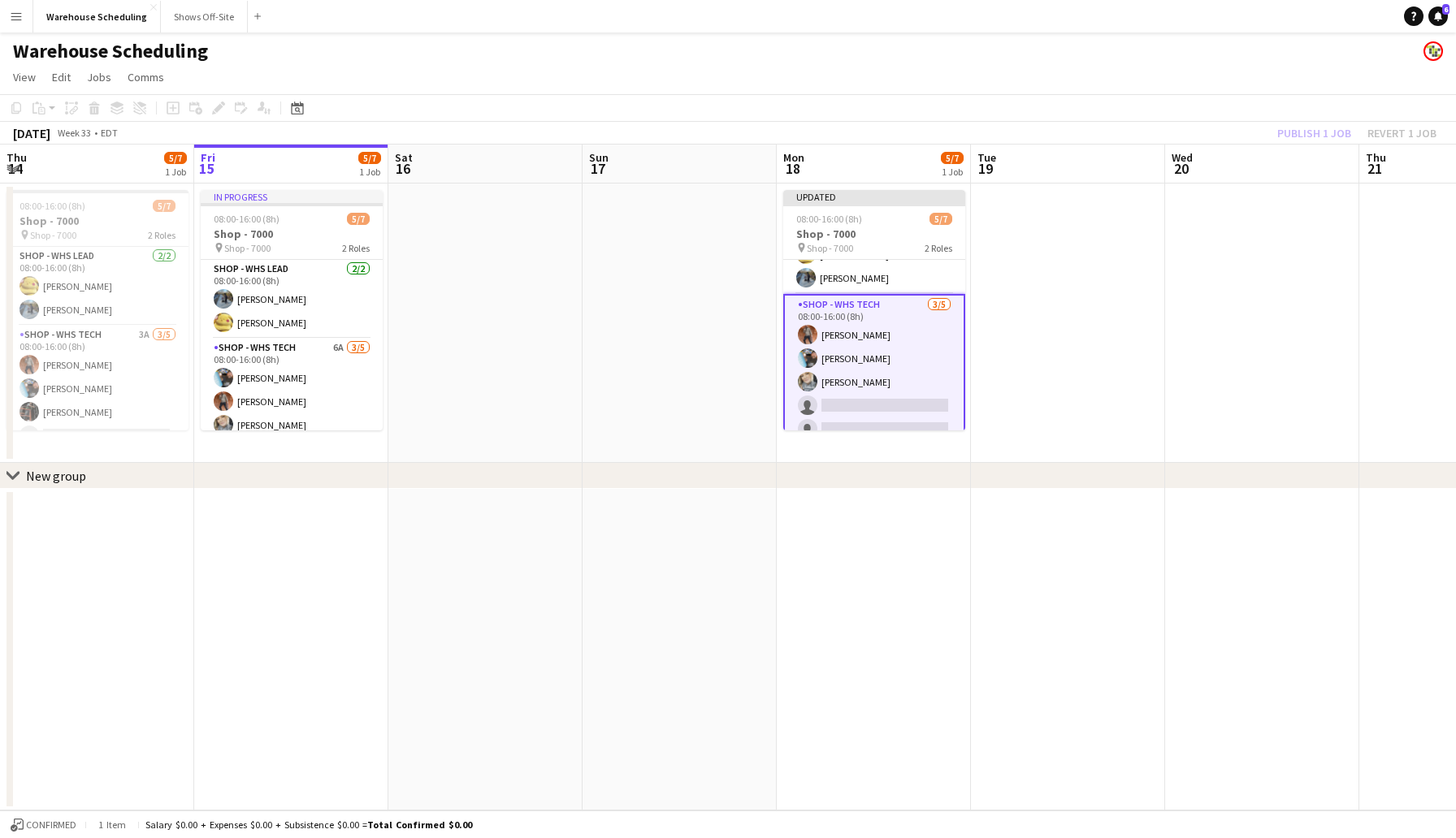
click at [1088, 125] on div "[DATE] Week 33 • EDT Publish 1 job Revert 1 job" at bounding box center [728, 133] width 1456 height 23
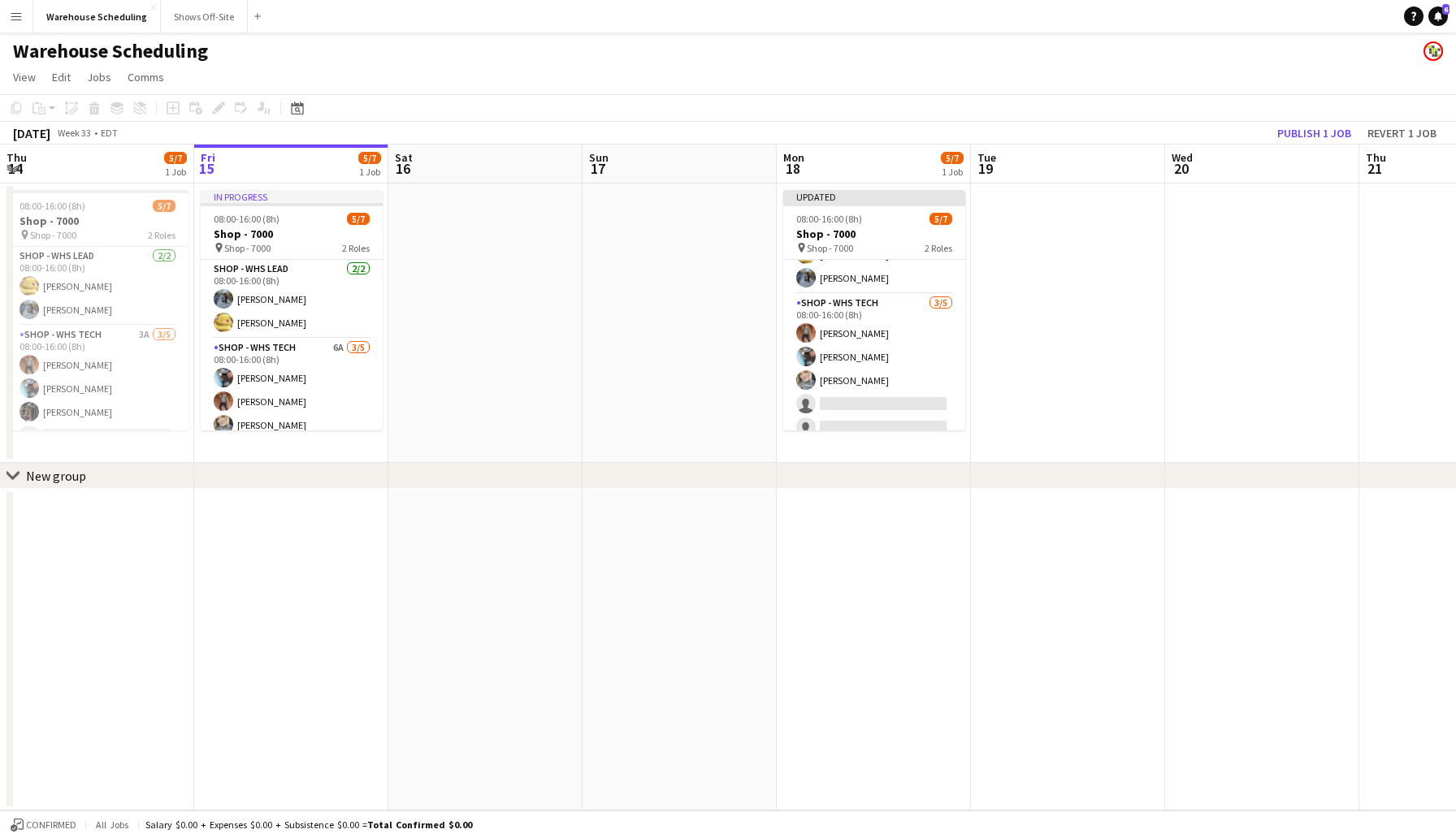
click at [860, 126] on div "[DATE] Week 33 • EDT Publish 1 job Revert 1 job" at bounding box center [728, 133] width 1456 height 23
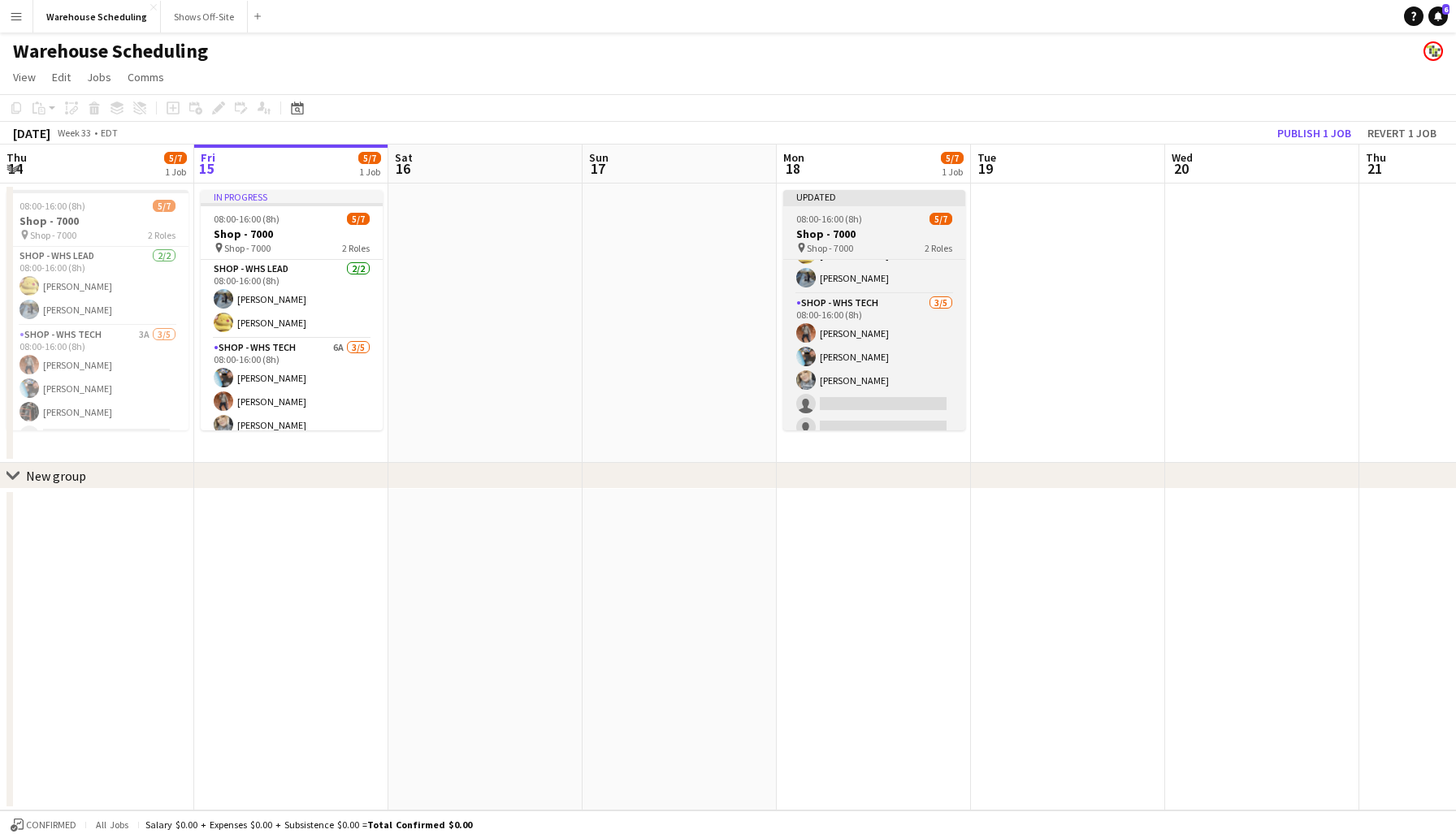
click at [885, 209] on app-job-card "Updated 08:00-16:00 (8h) 5/7 Shop - 7000 pin Shop - 7000 2 Roles Shop - WHS Lea…" at bounding box center [874, 310] width 182 height 241
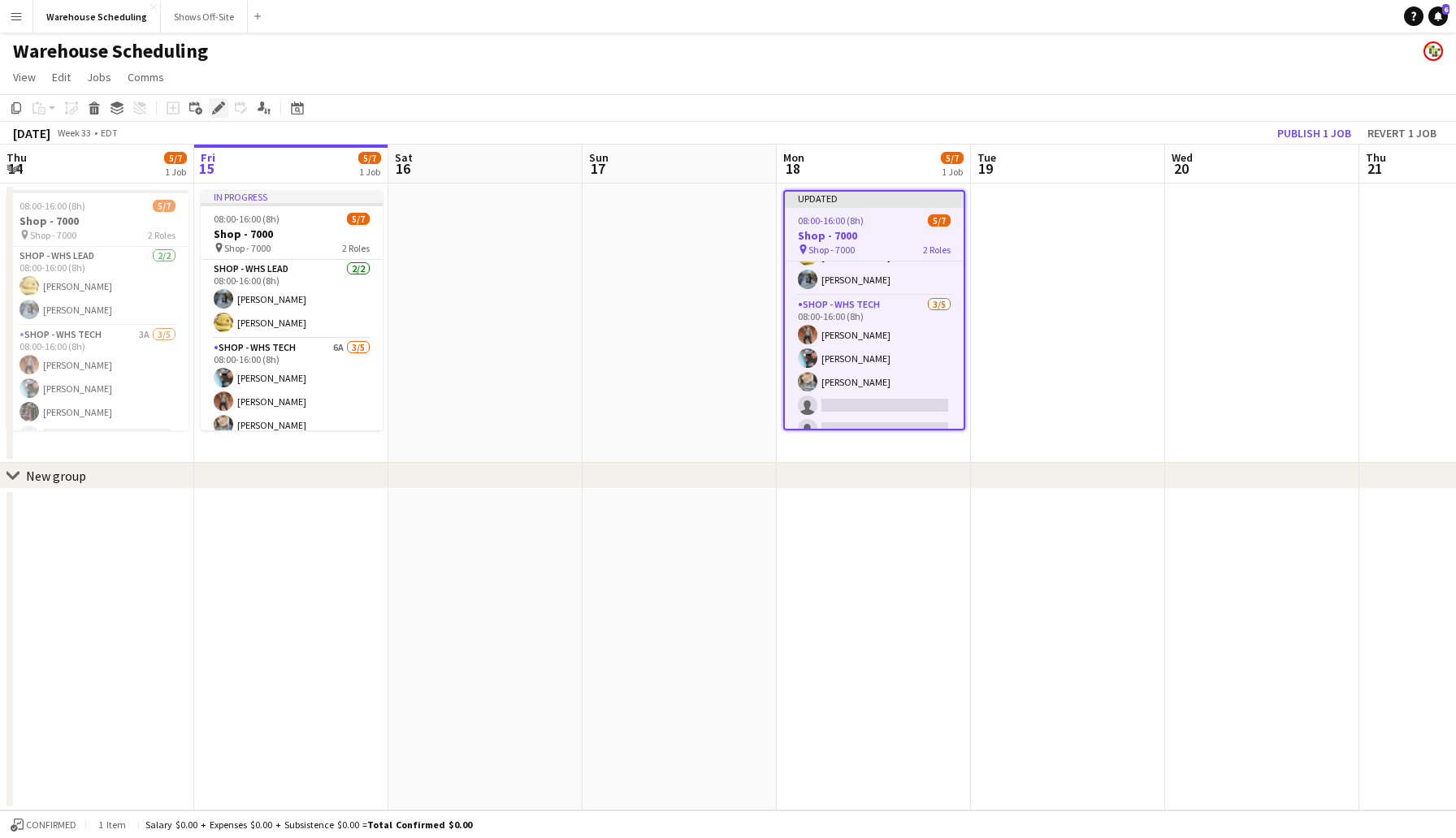
click at [215, 110] on icon at bounding box center [218, 109] width 9 height 9
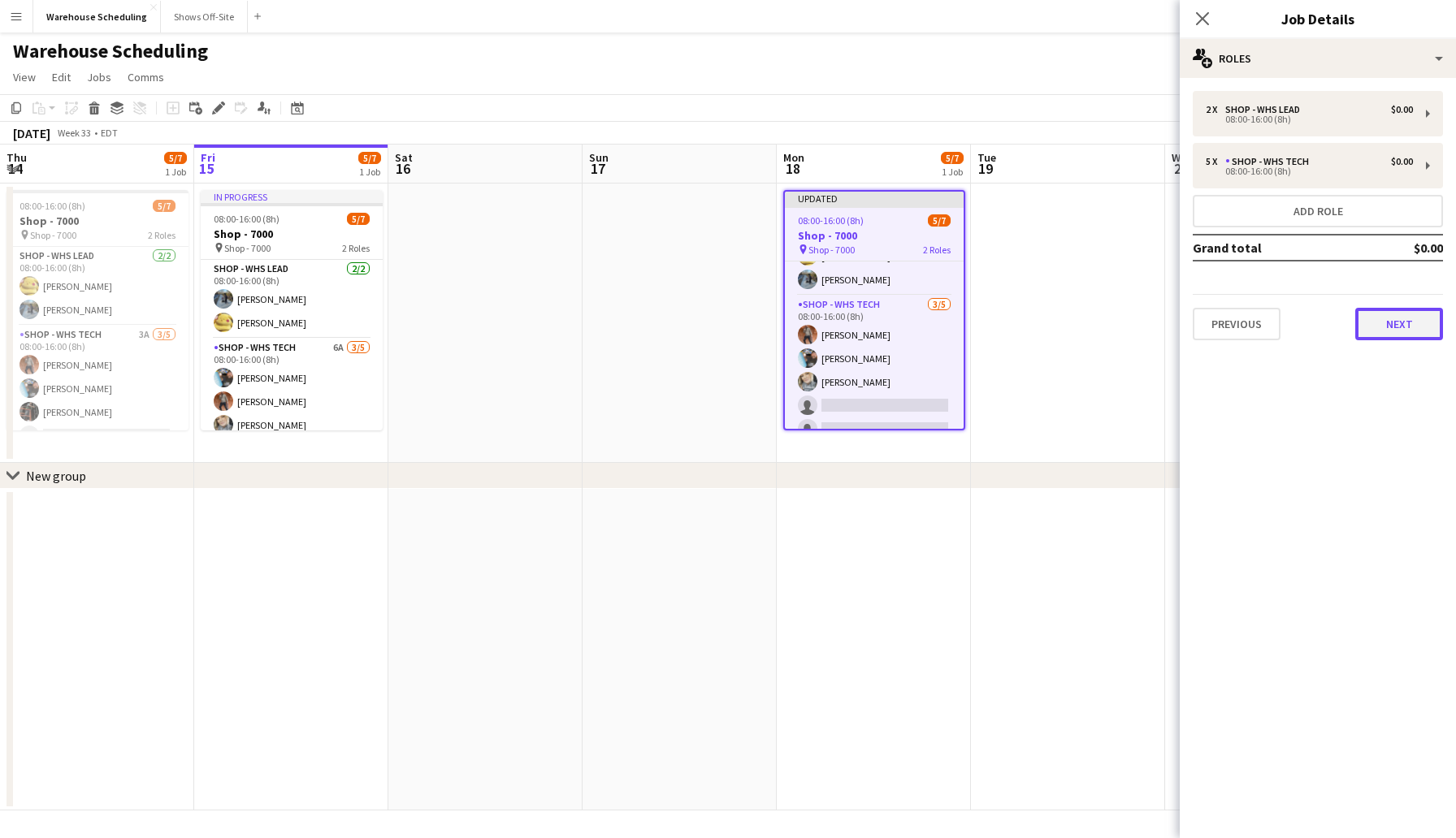
click at [1400, 313] on button "Next" at bounding box center [1399, 324] width 88 height 33
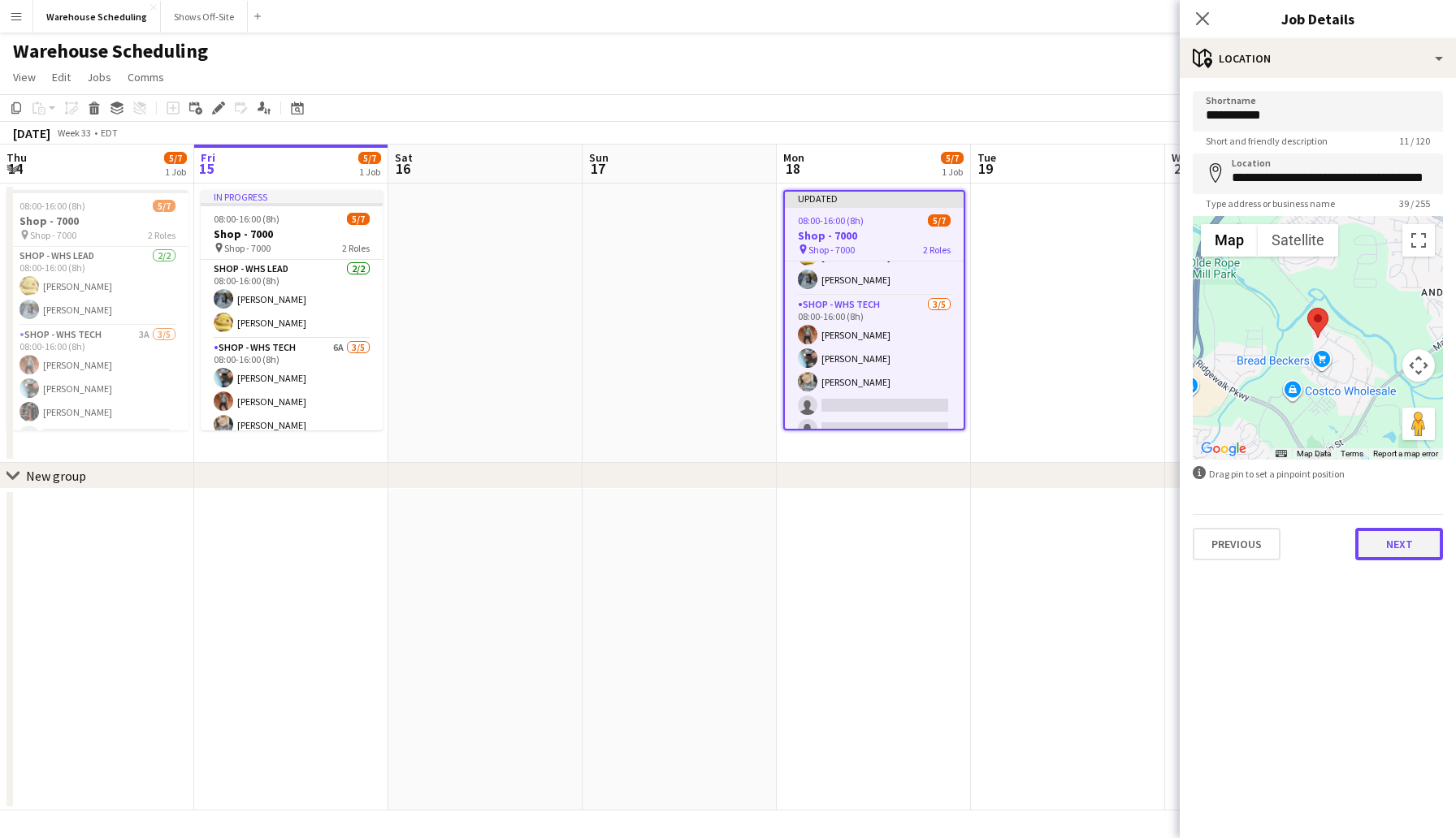
click at [1387, 545] on button "Next" at bounding box center [1399, 544] width 88 height 33
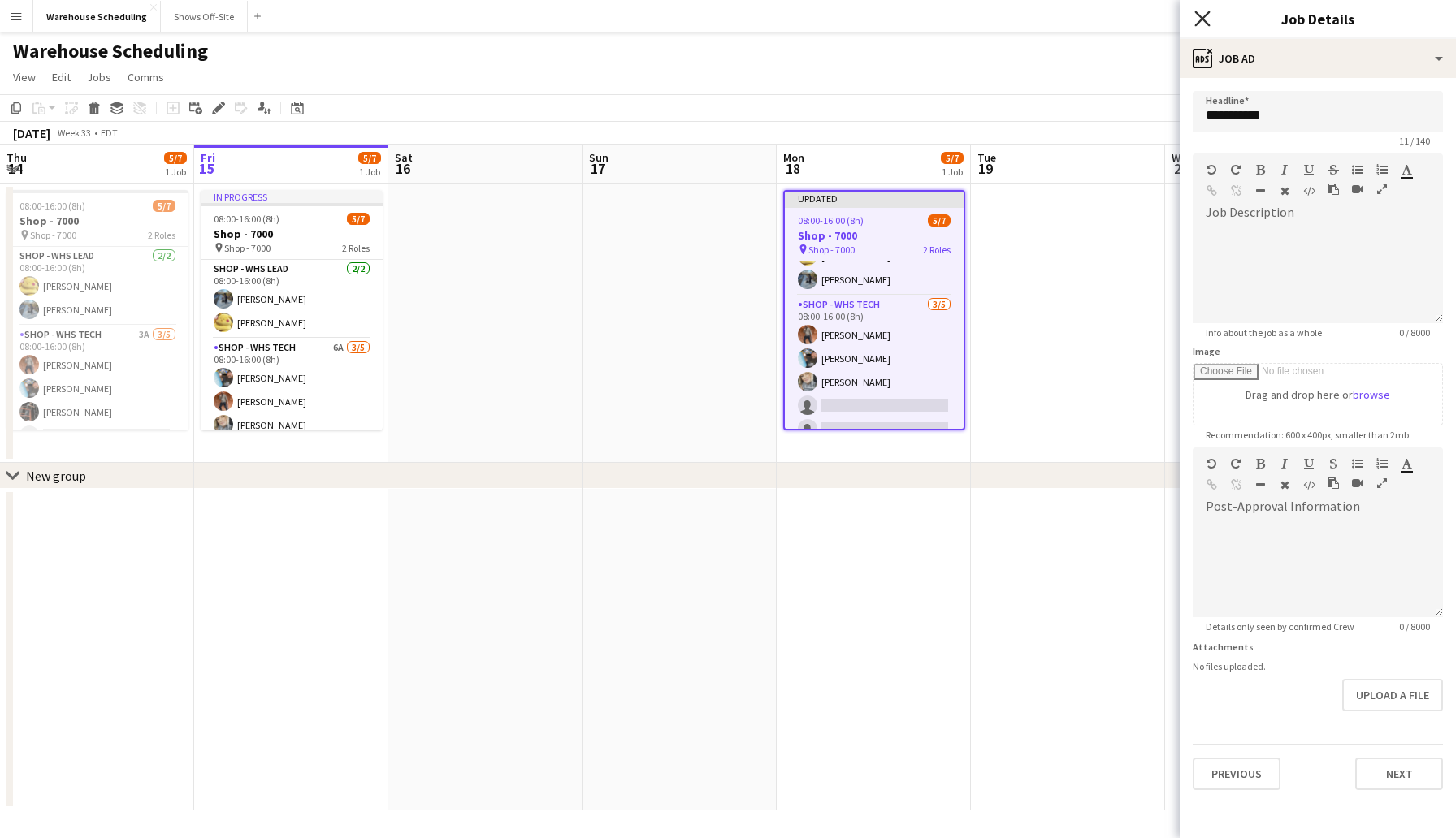
click at [1202, 18] on icon at bounding box center [1202, 19] width 15 height 15
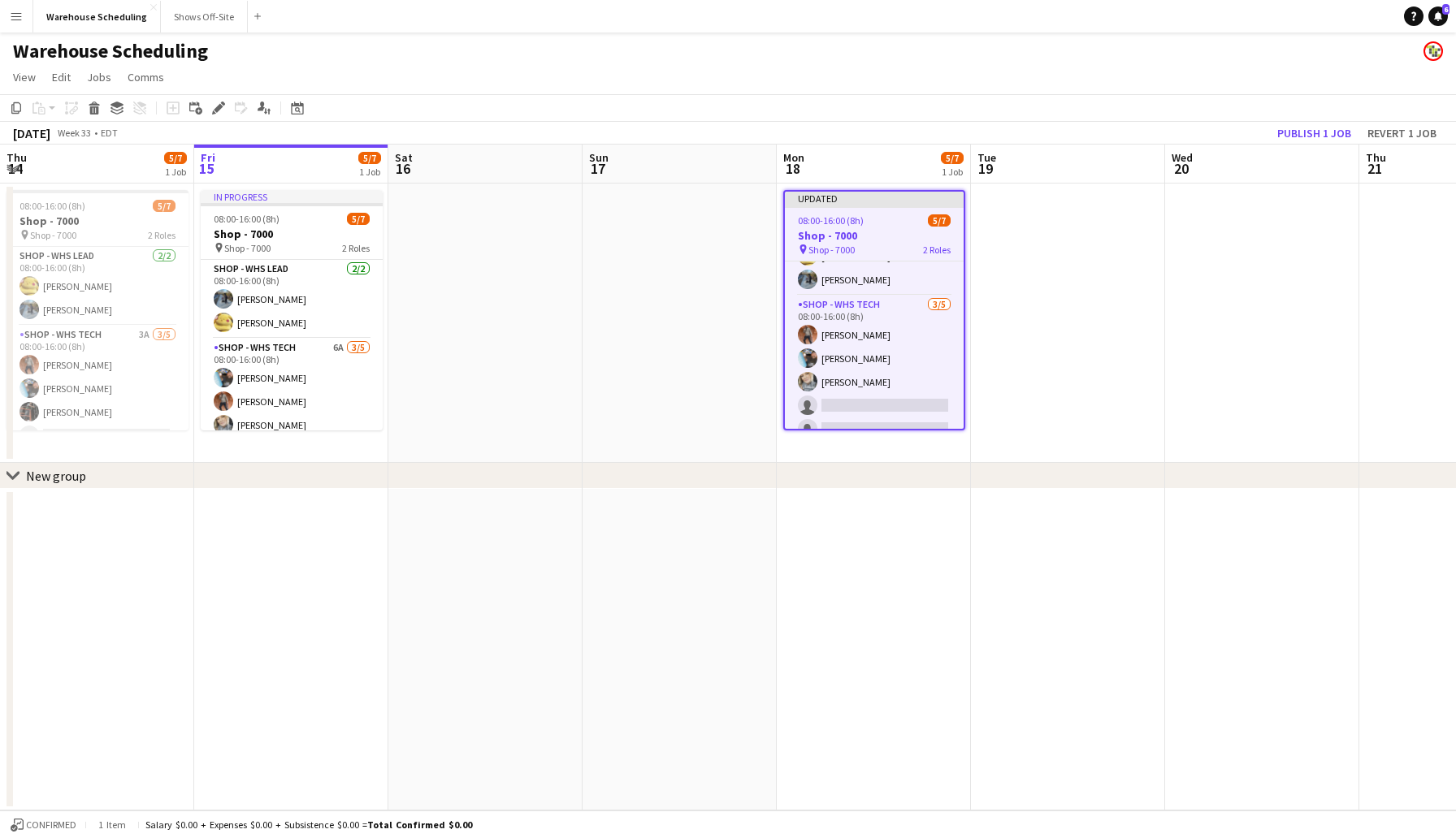
click at [1078, 39] on div "Warehouse Scheduling" at bounding box center [728, 48] width 1456 height 31
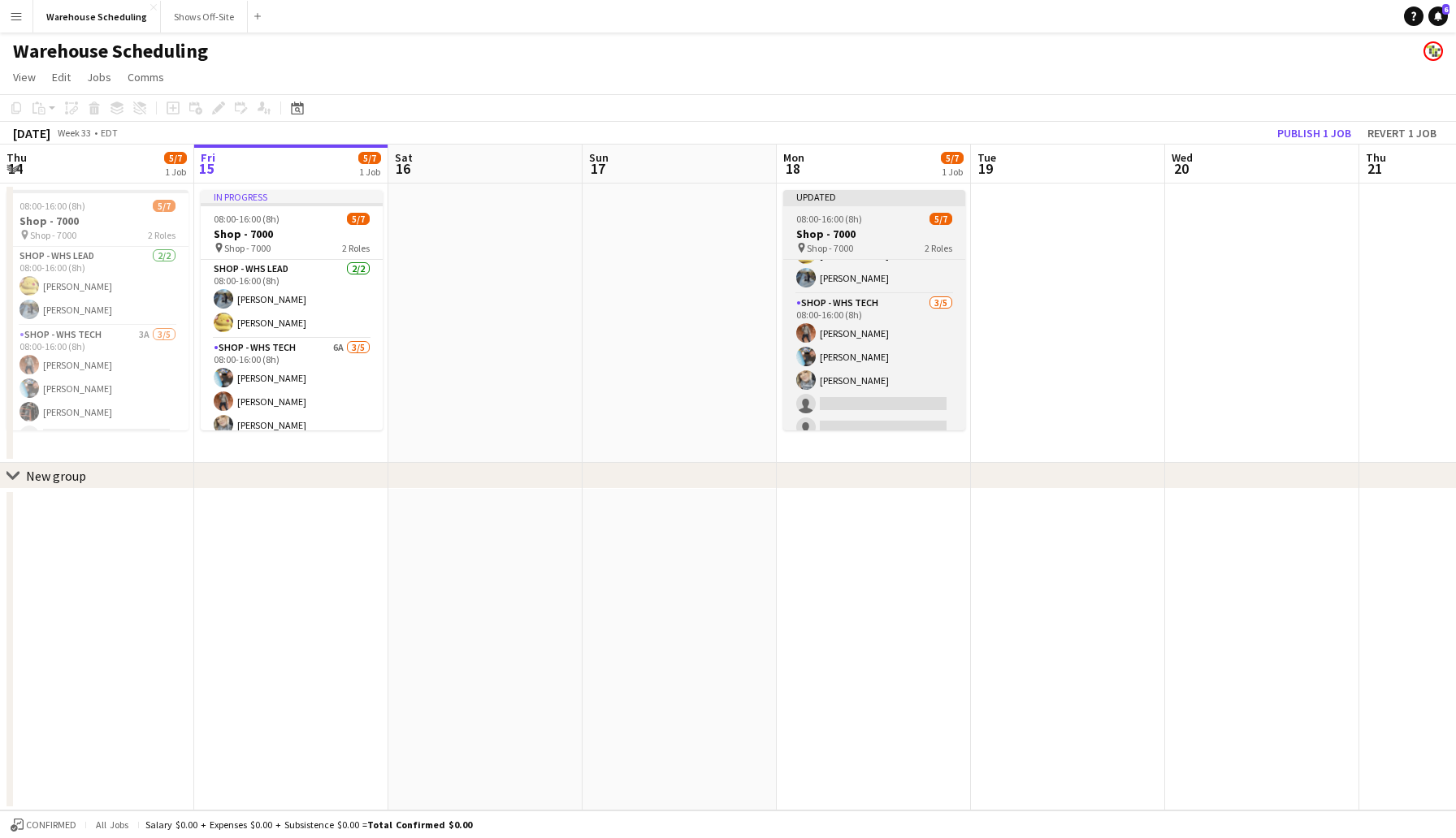
click at [885, 223] on div "08:00-16:00 (8h) 5/7" at bounding box center [874, 219] width 182 height 12
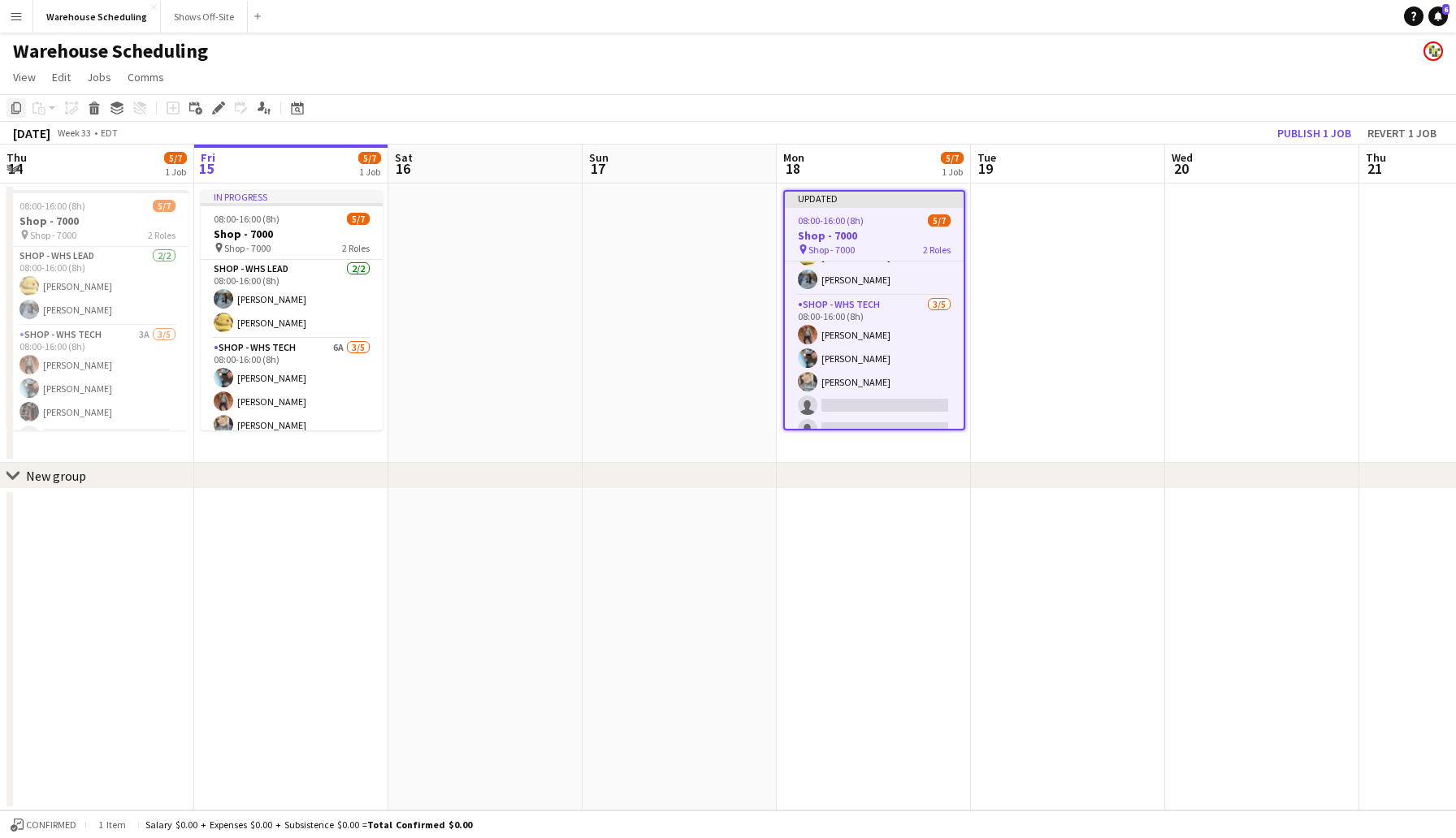
click at [13, 106] on icon at bounding box center [17, 109] width 10 height 12
click at [1007, 246] on app-date-cell at bounding box center [1068, 323] width 194 height 279
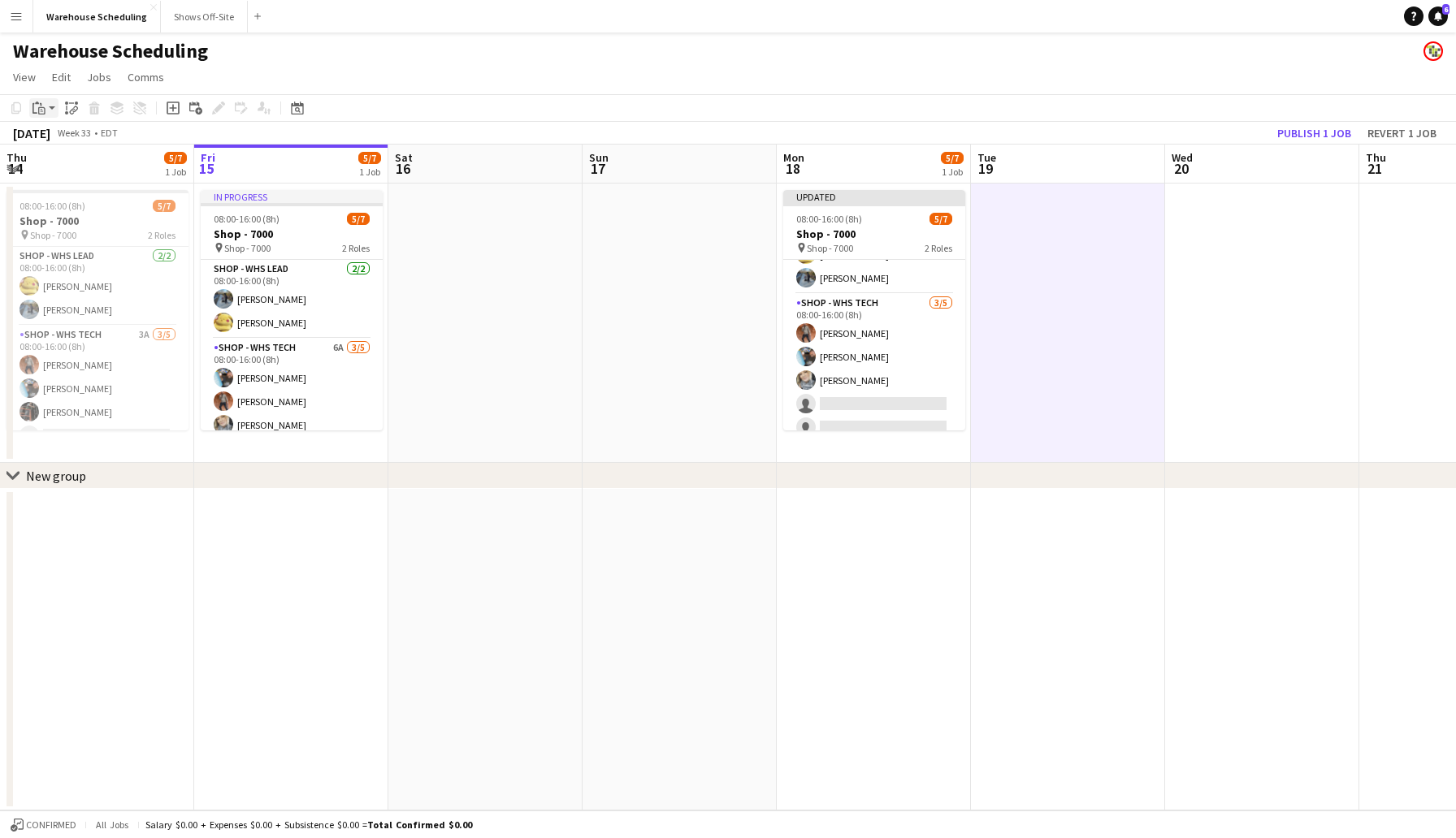
click at [35, 101] on div "Paste" at bounding box center [39, 108] width 19 height 19
click at [77, 161] on link "Paste with crew Command Shift V" at bounding box center [107, 166] width 129 height 14
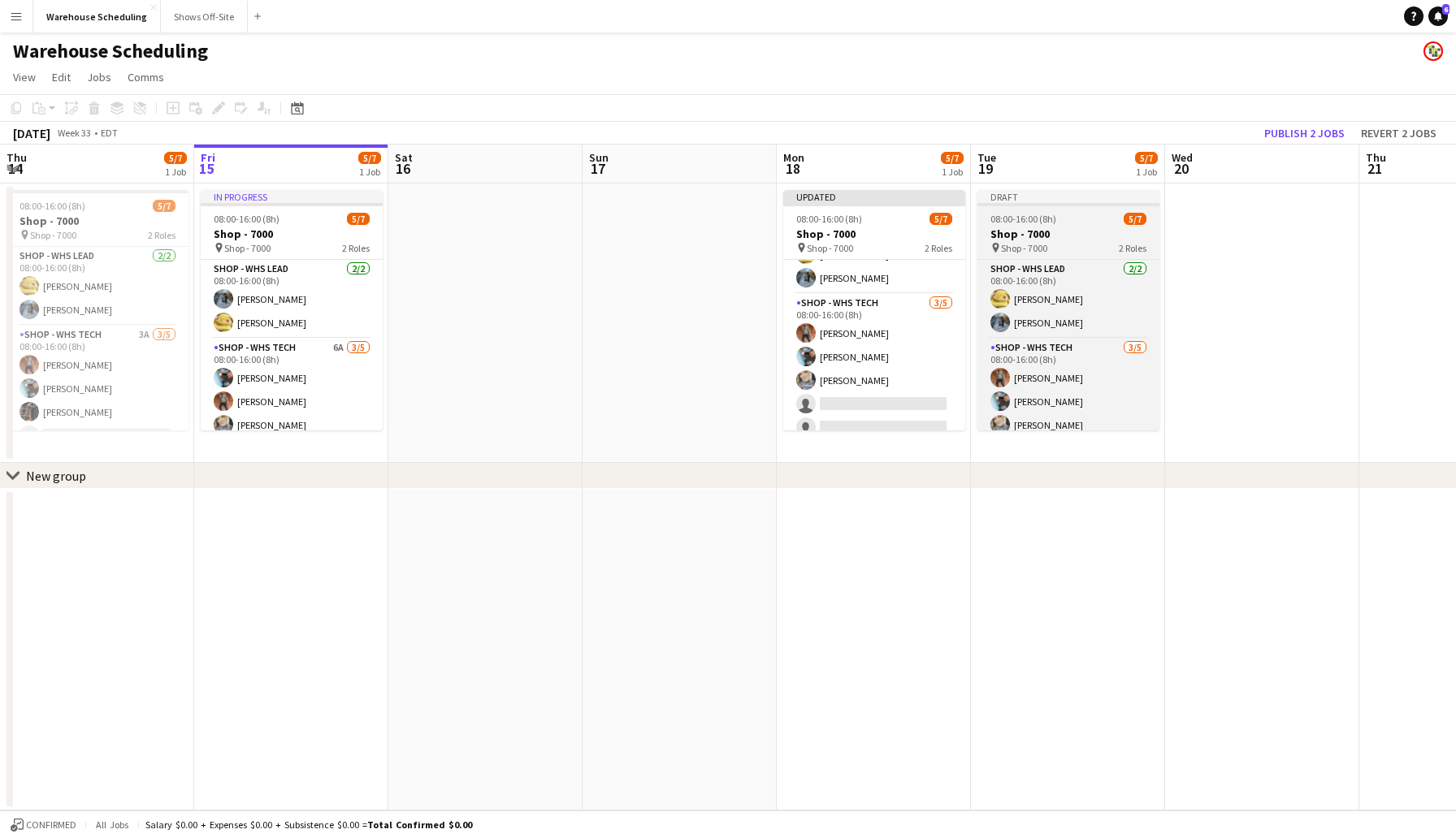
click at [1077, 229] on h3 "Shop - 7000" at bounding box center [1068, 233] width 182 height 14
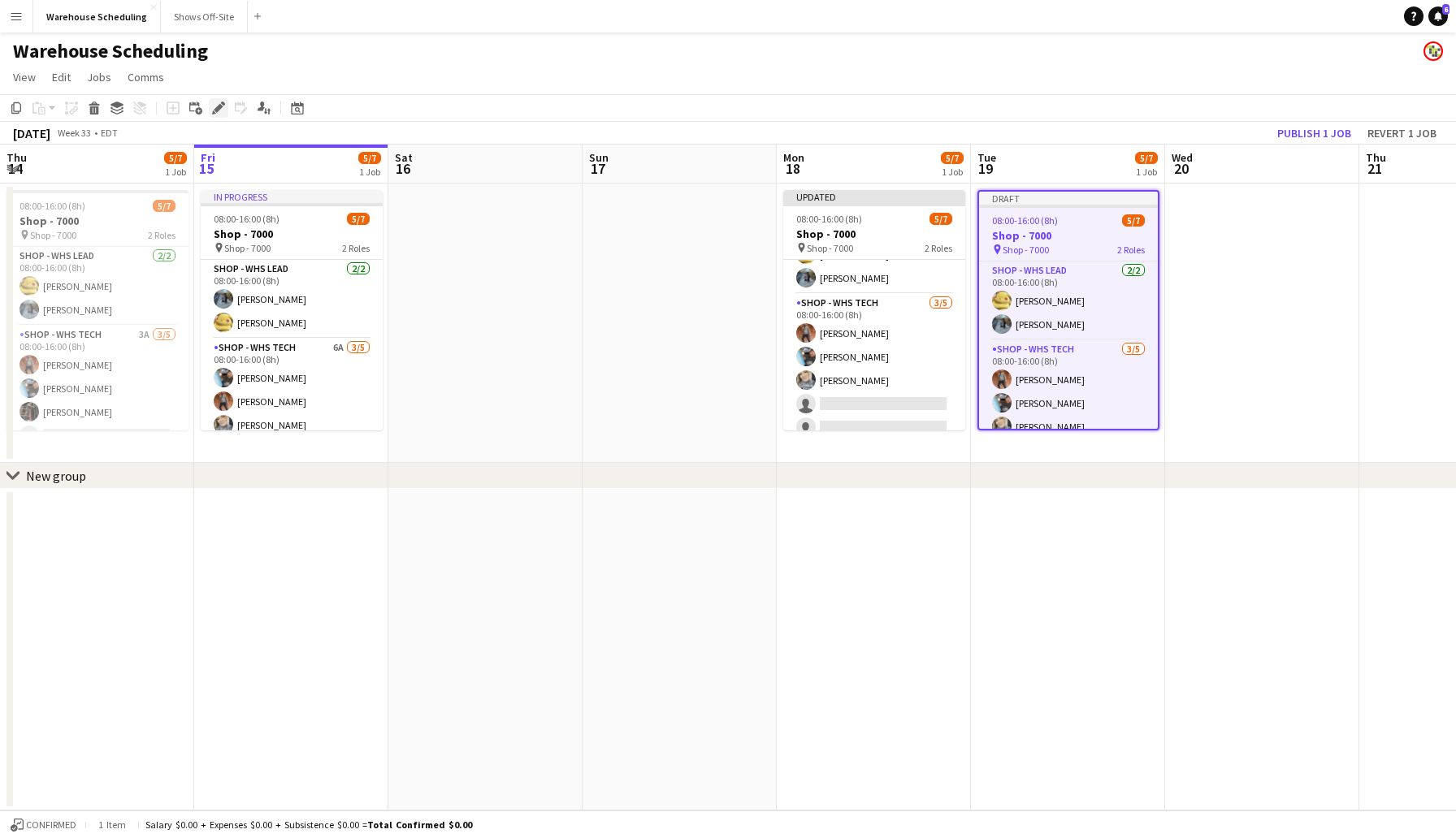
click at [216, 111] on icon at bounding box center [218, 109] width 9 height 9
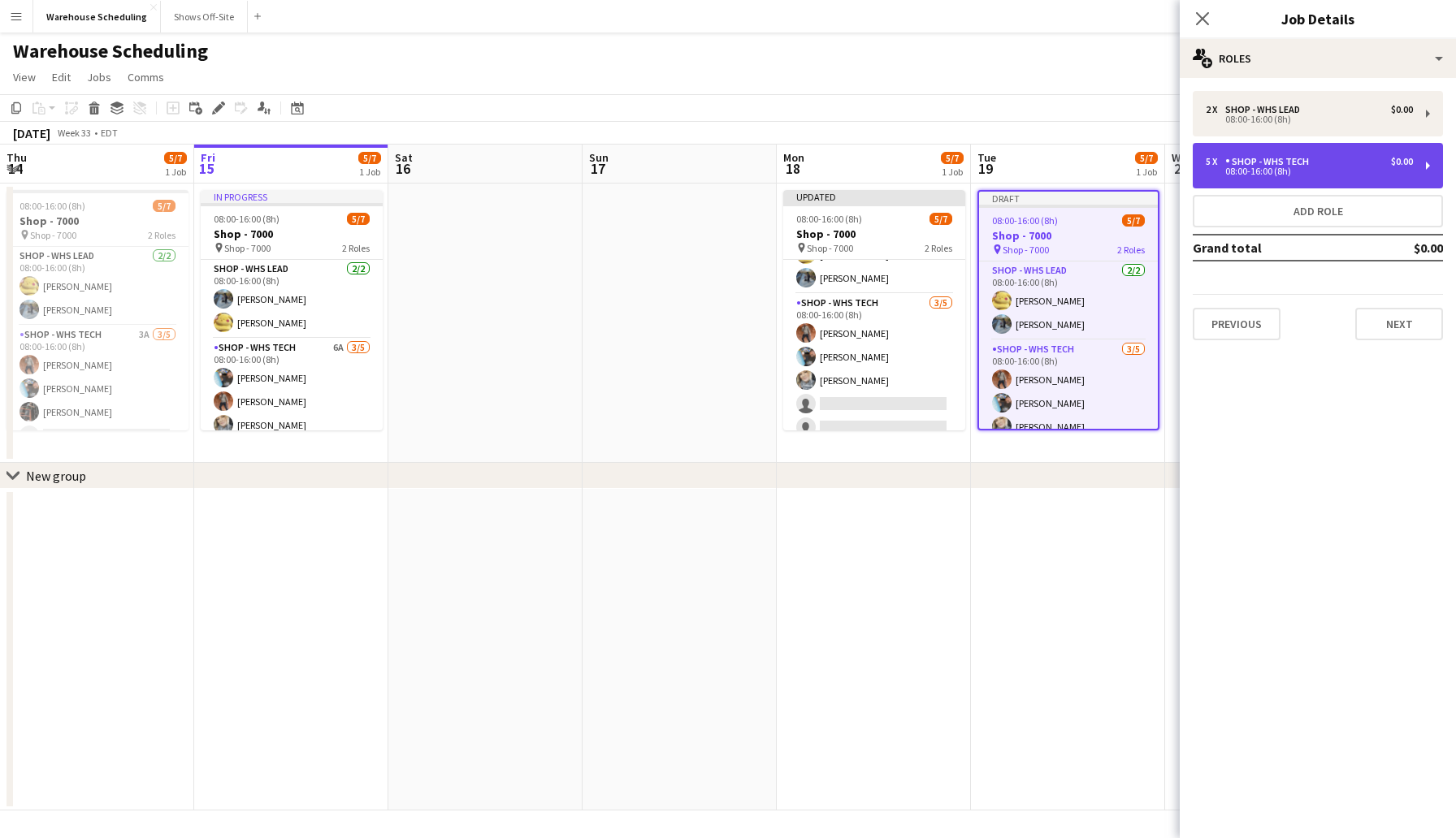
click at [1305, 169] on div "08:00-16:00 (8h)" at bounding box center [1310, 172] width 207 height 8
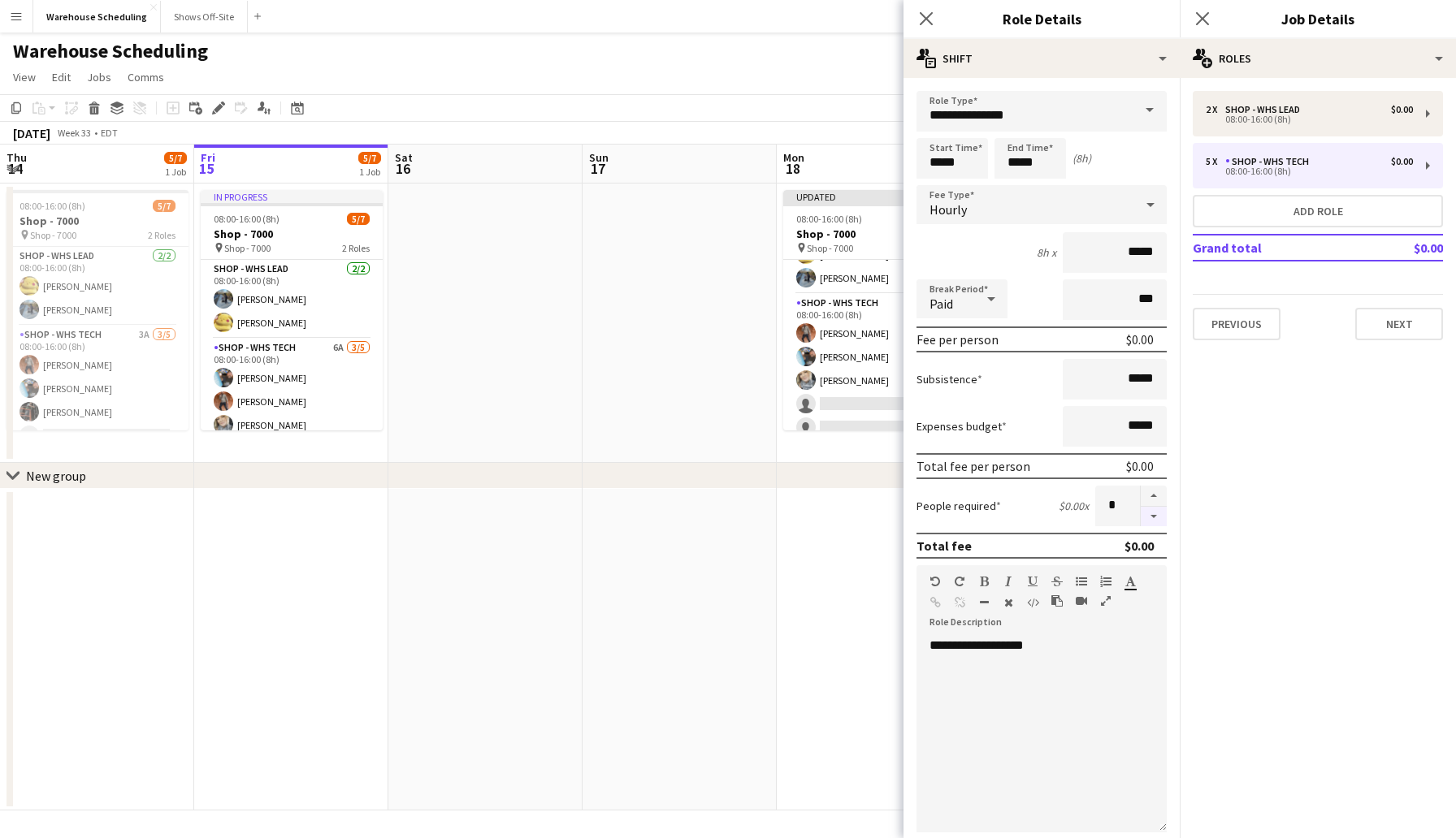
click at [1155, 515] on button "button" at bounding box center [1153, 517] width 26 height 20
type input "*"
click at [1398, 326] on button "Next" at bounding box center [1399, 324] width 88 height 33
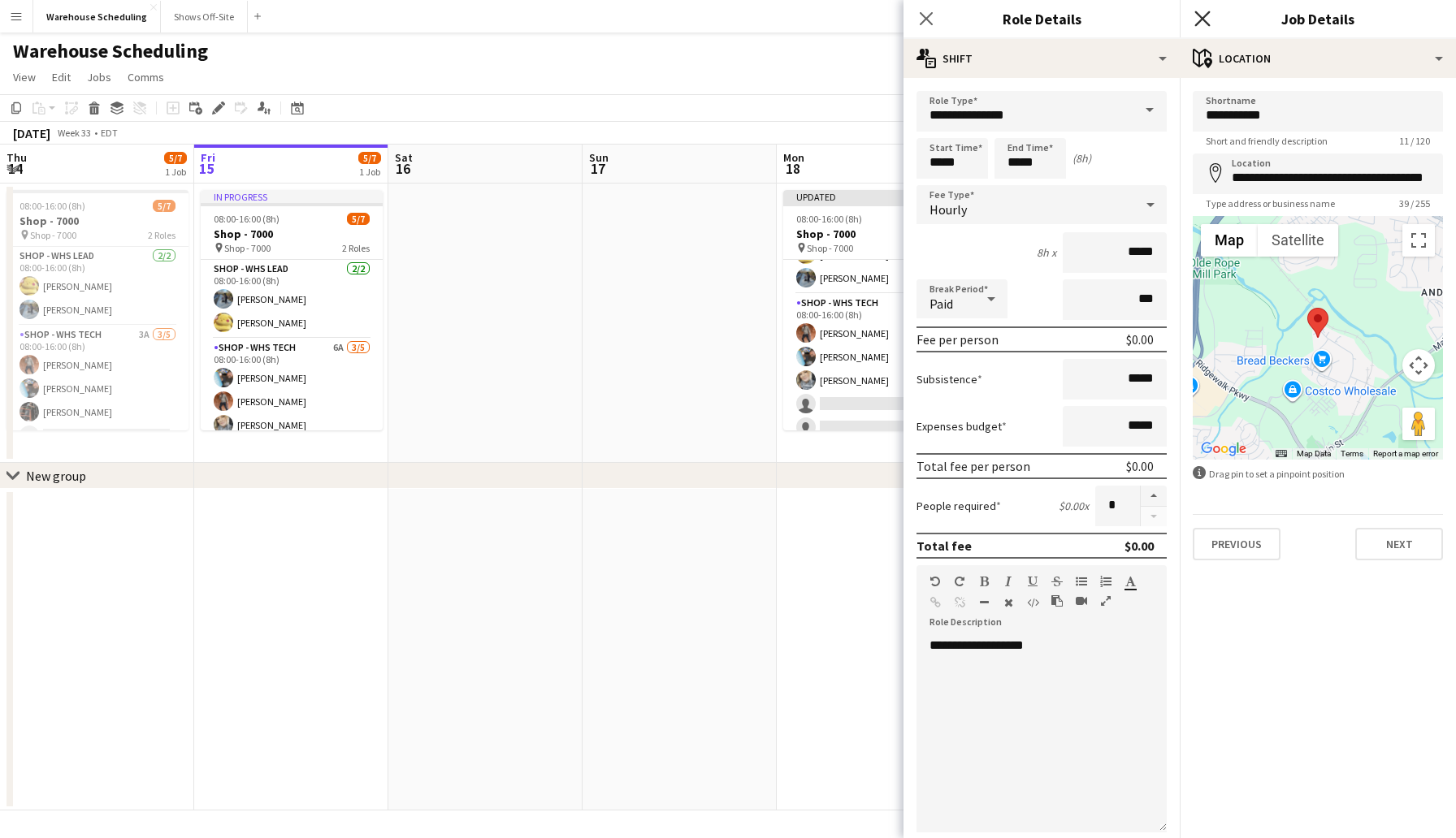
click at [1197, 12] on icon at bounding box center [1202, 19] width 15 height 15
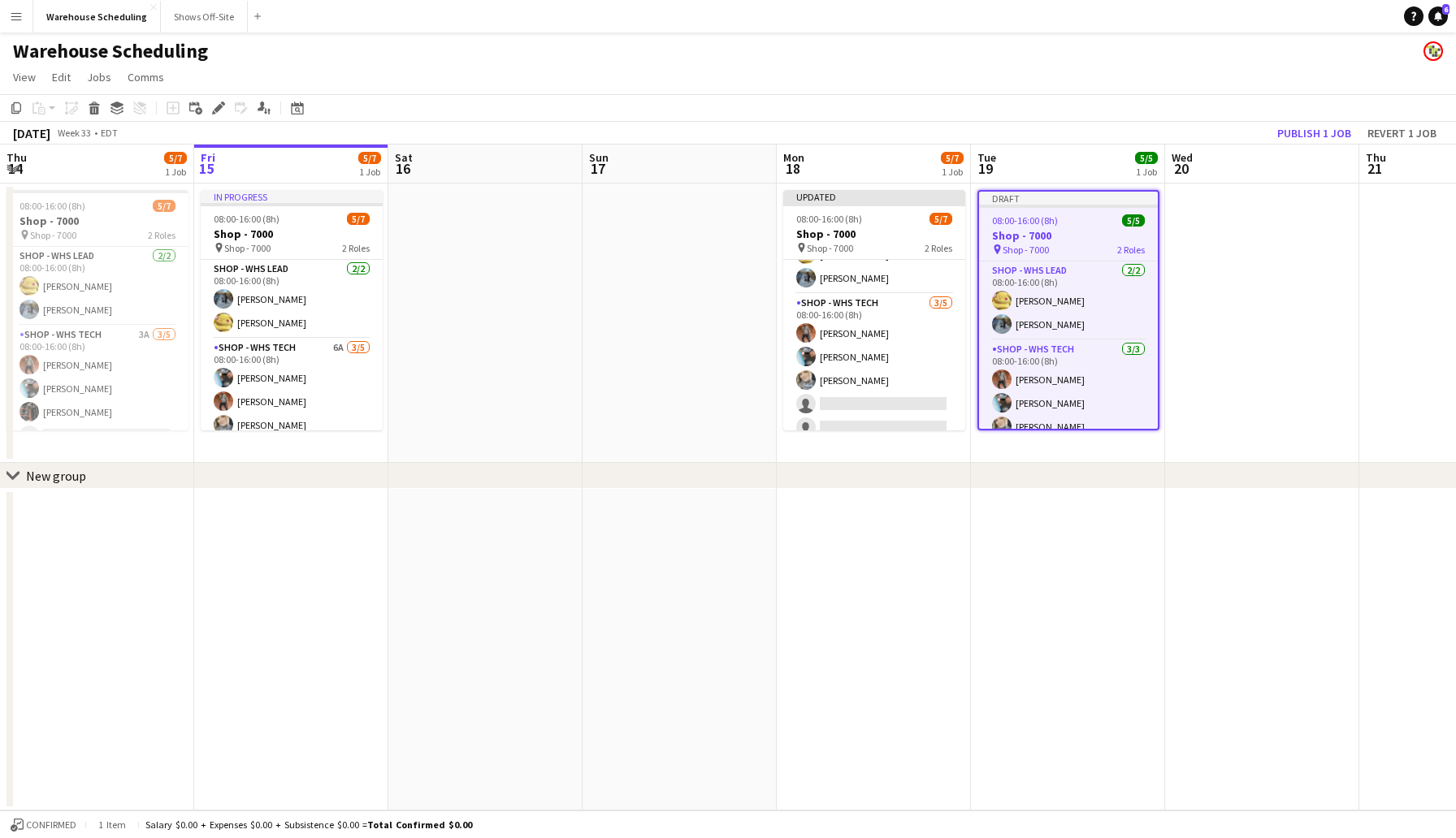
click at [1018, 61] on div "Warehouse Scheduling" at bounding box center [728, 48] width 1456 height 31
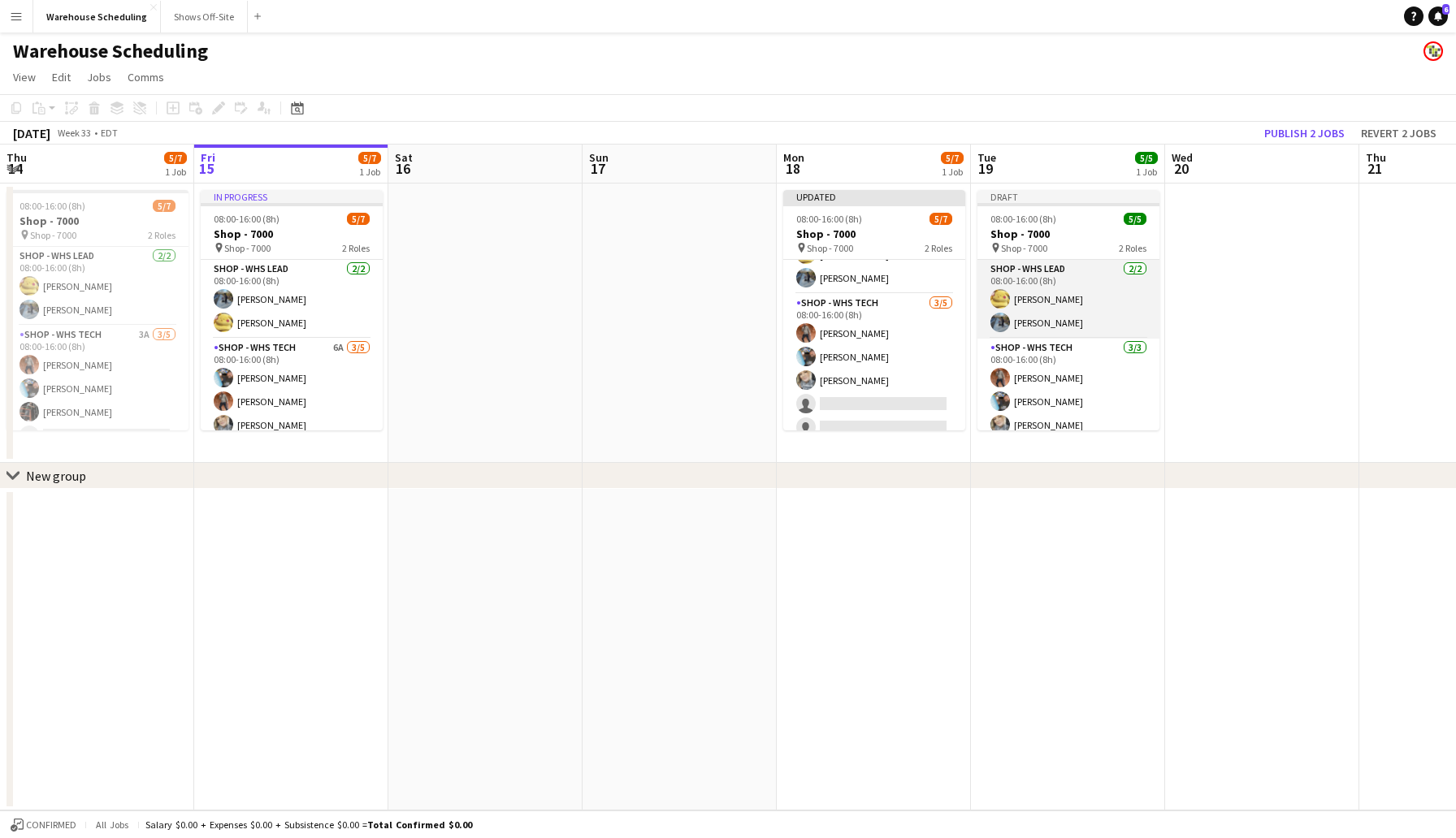
scroll to position [11, 0]
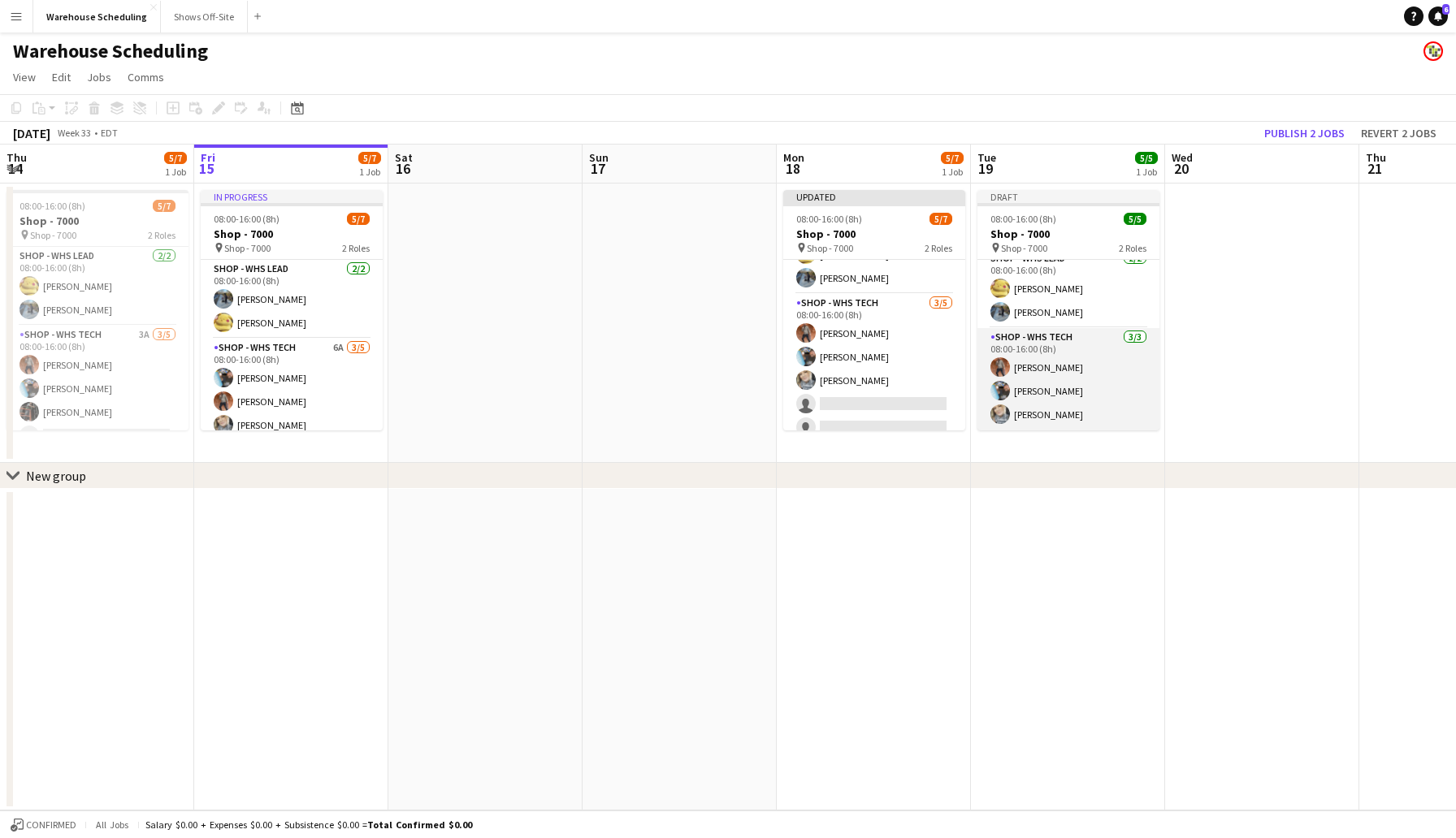
click at [1026, 411] on app-card-role "Shop - WHS Tech [DATE] 08:00-16:00 (8h) [PERSON_NAME] [PERSON_NAME] [PERSON_NAM…" at bounding box center [1068, 379] width 182 height 103
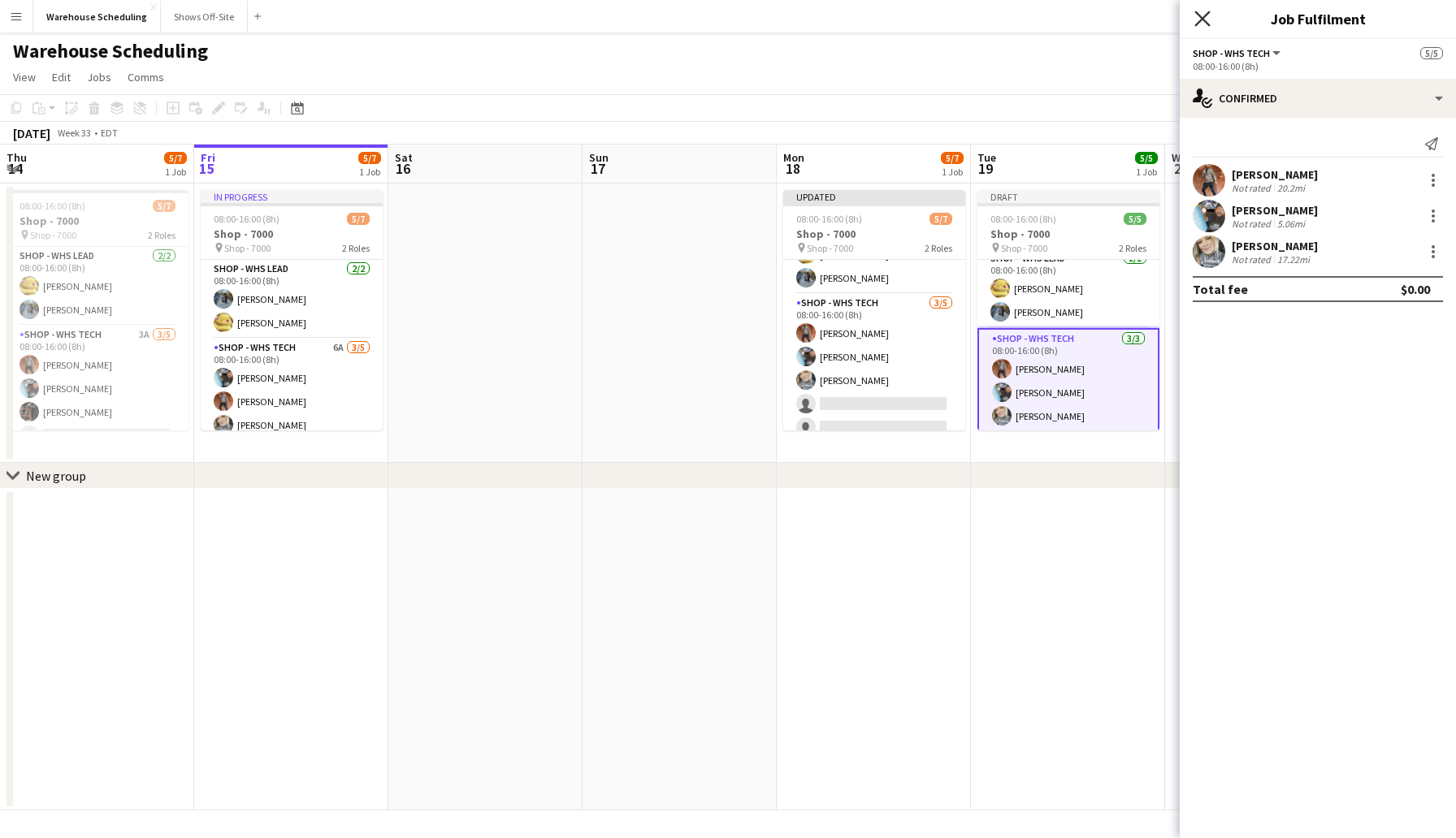
click at [1206, 21] on icon at bounding box center [1202, 19] width 15 height 15
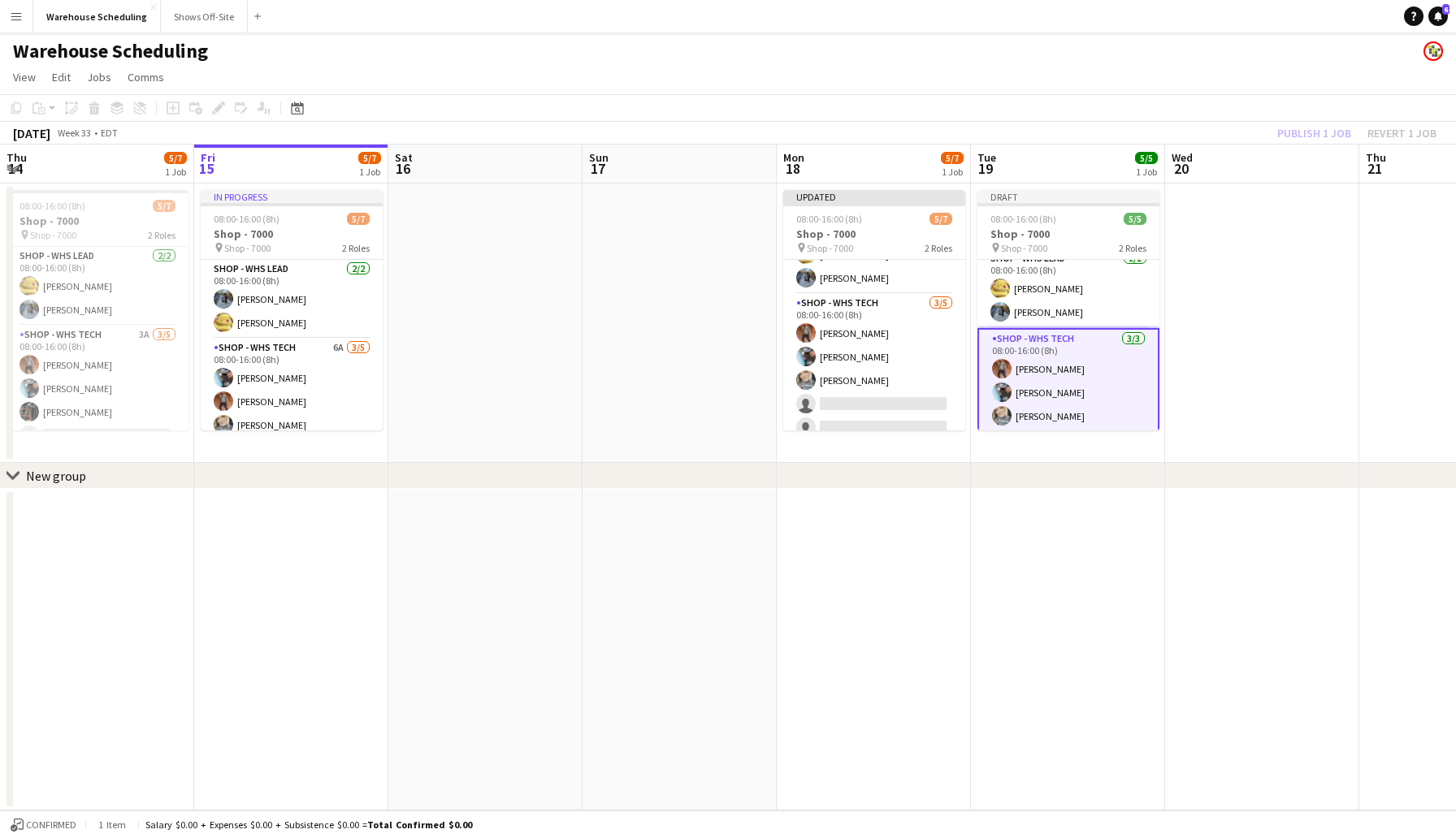
click at [1024, 88] on app-page-menu "View Day view expanded Day view collapsed Month view Date picker Jump to [DATE]…" at bounding box center [728, 78] width 1456 height 31
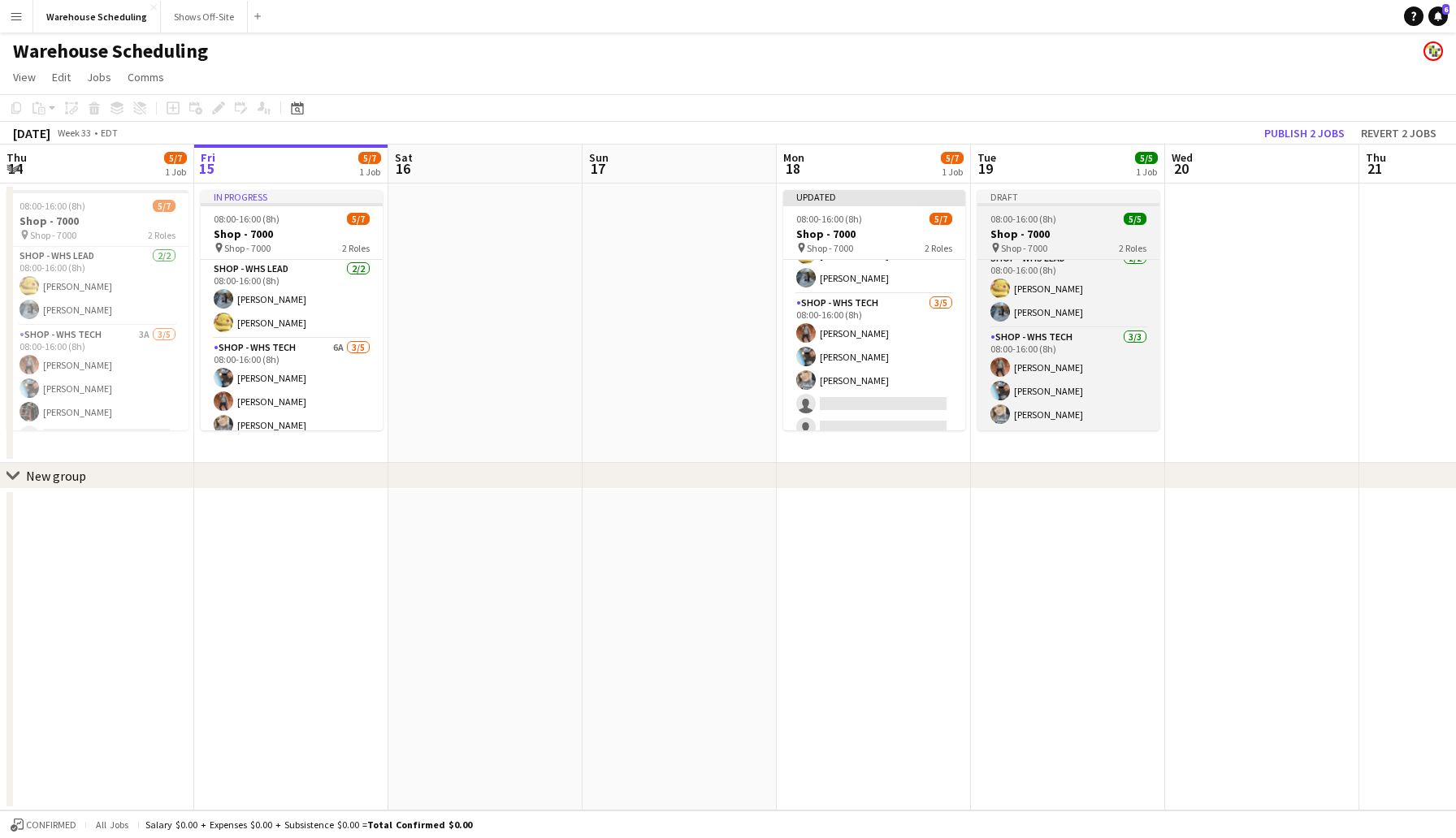
click at [1054, 221] on span "08:00-16:00 (8h)" at bounding box center [1023, 219] width 66 height 12
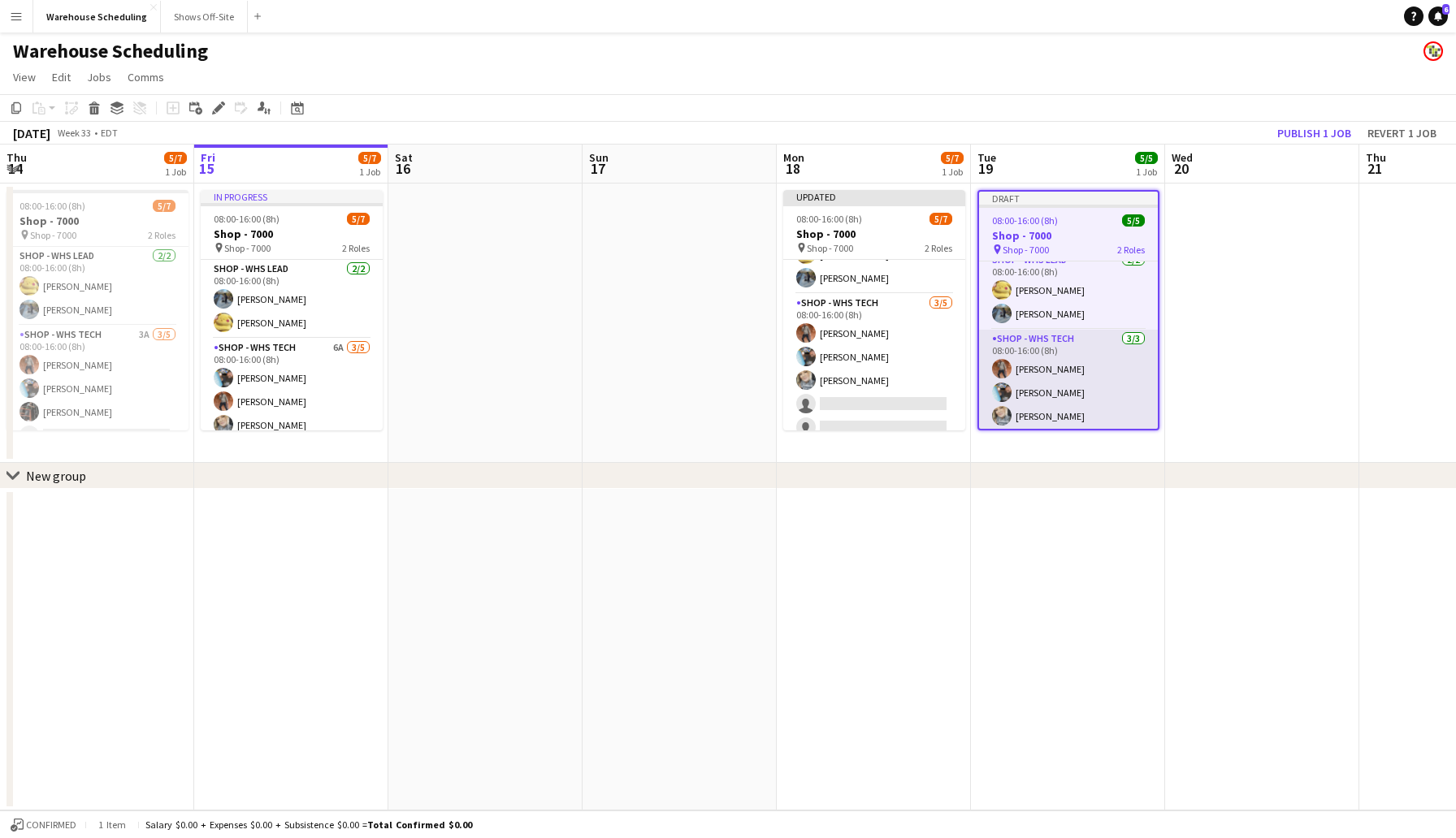
click at [1004, 412] on app-user-avatar at bounding box center [1002, 416] width 19 height 19
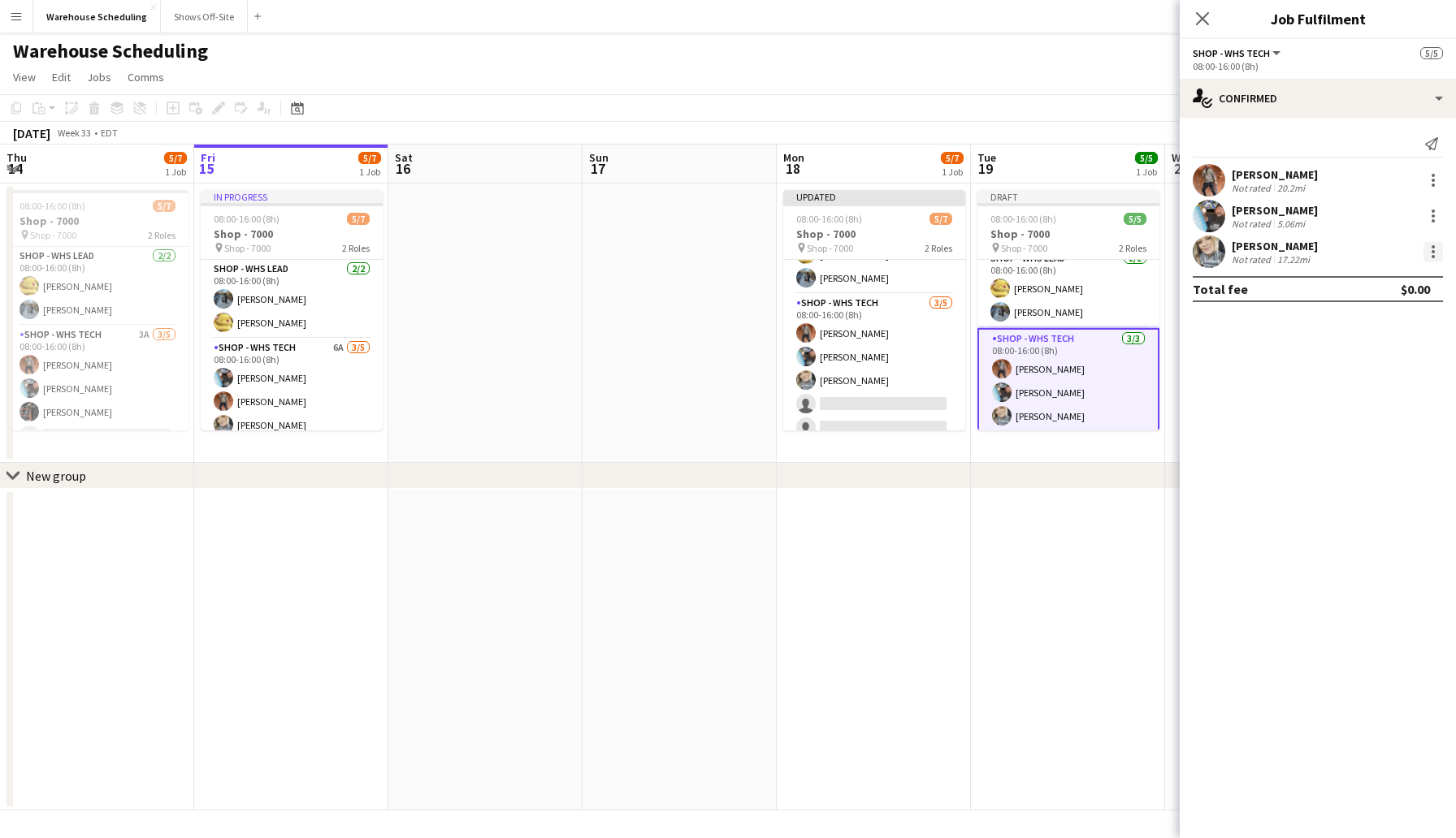
click at [1434, 251] on div at bounding box center [1433, 252] width 3 height 3
click at [1368, 427] on button "Remove" at bounding box center [1379, 438] width 127 height 39
click at [1195, 24] on icon "Close pop-in" at bounding box center [1202, 19] width 15 height 15
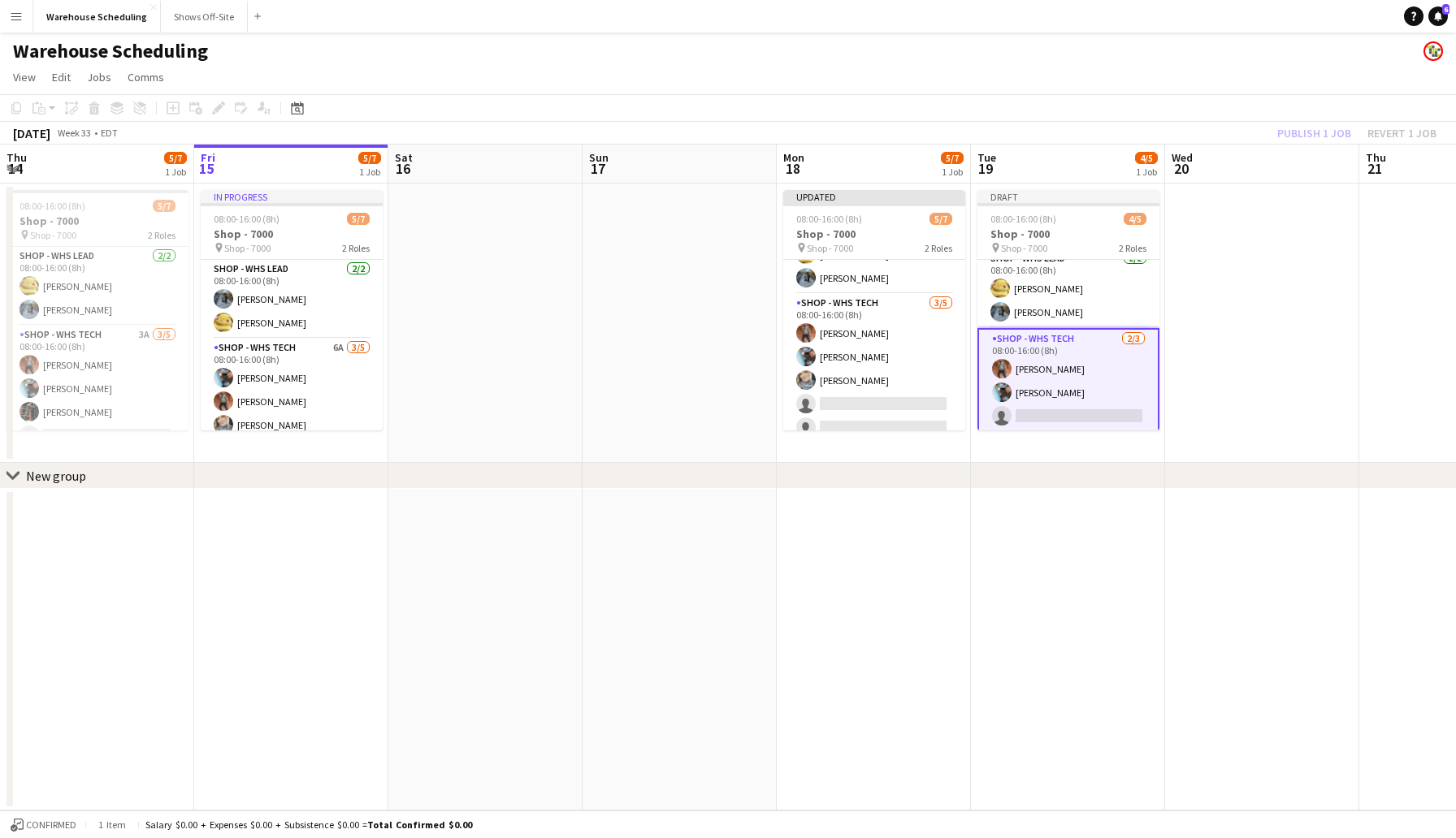
click at [1036, 109] on app-toolbar "Copy Paste Paste Command V Paste with crew Command Shift V Paste linked Job [GE…" at bounding box center [728, 108] width 1456 height 28
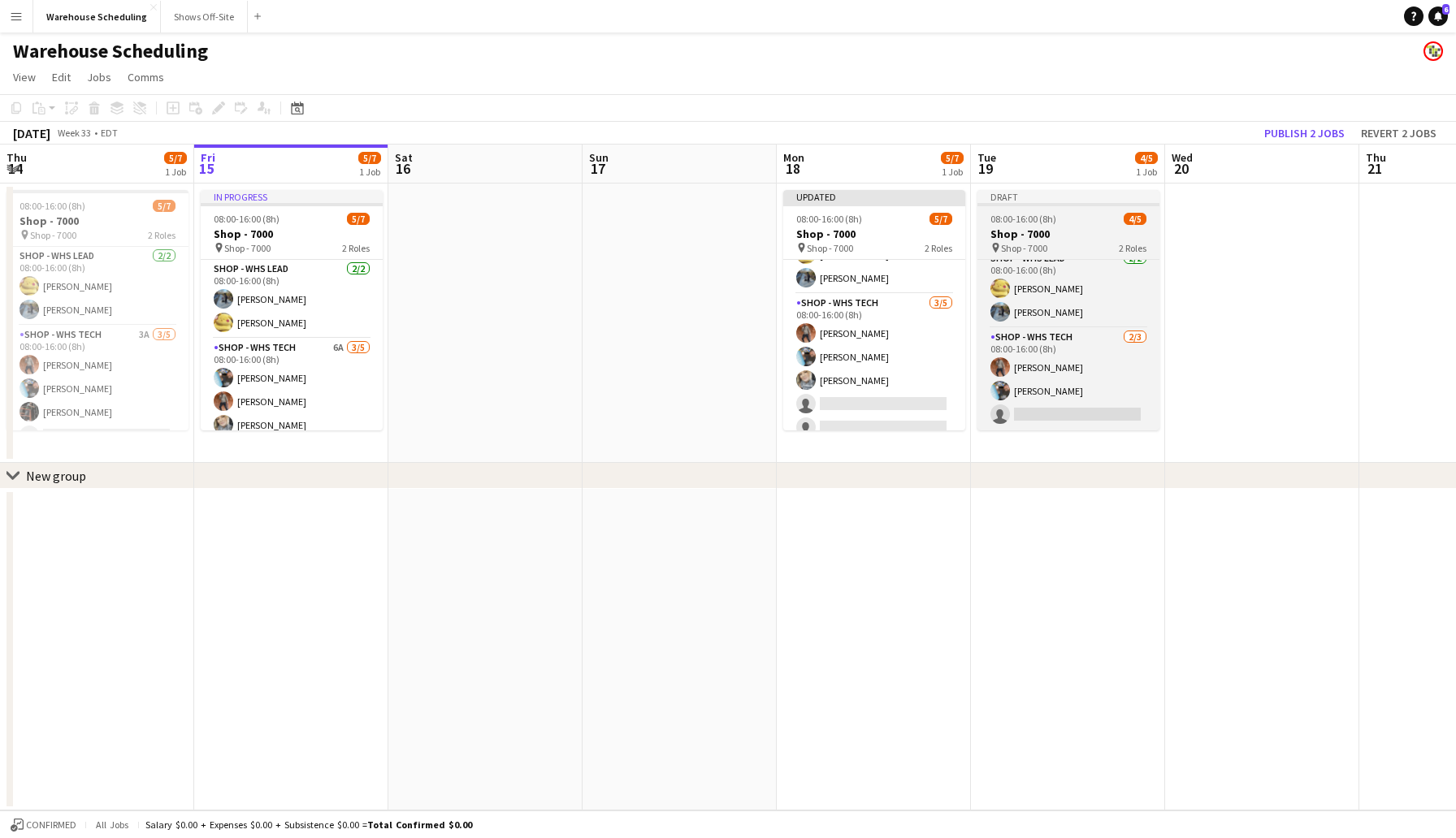
click at [1049, 221] on span "08:00-16:00 (8h)" at bounding box center [1023, 219] width 66 height 12
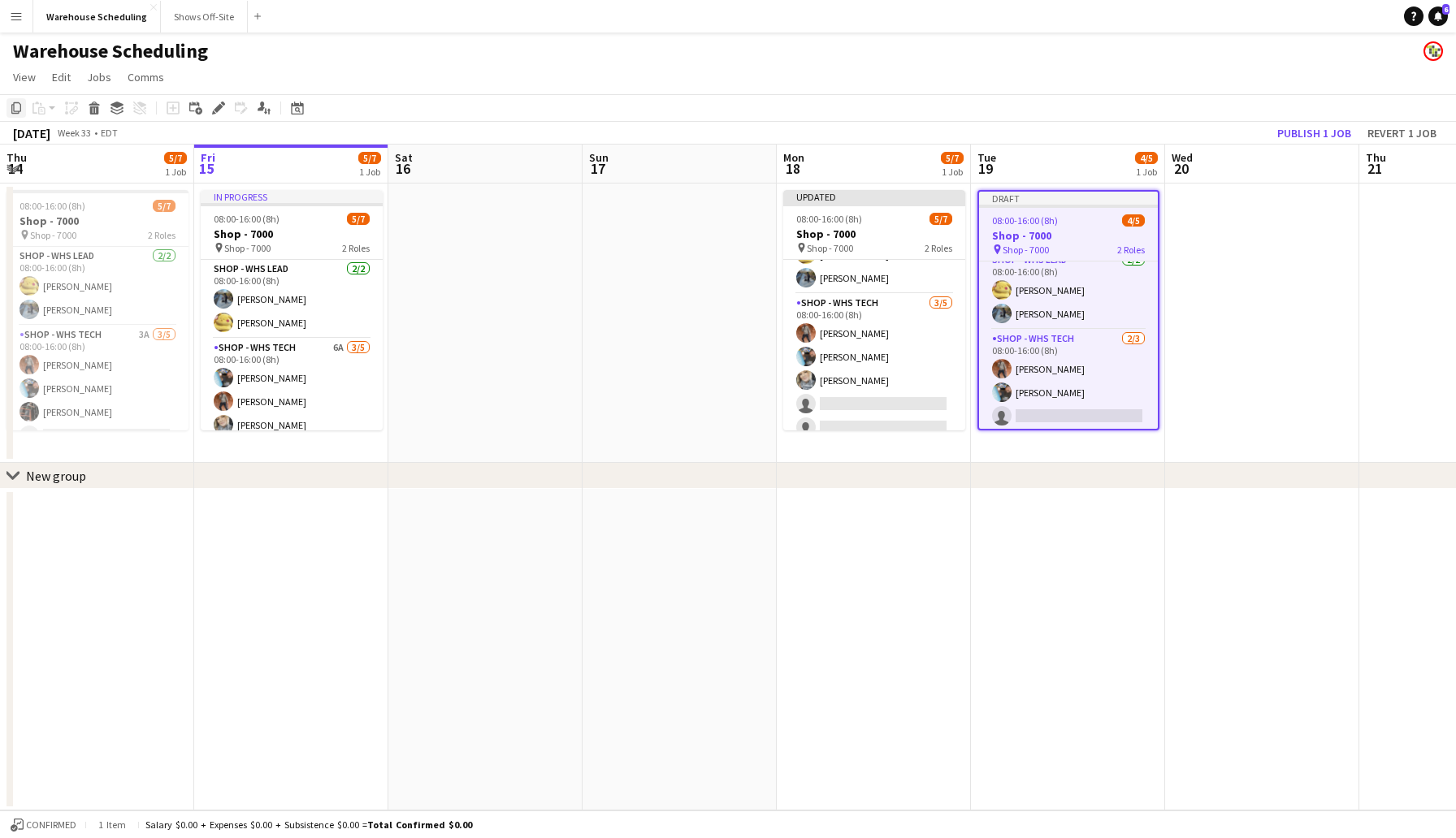
click at [15, 115] on div "Copy" at bounding box center [16, 108] width 19 height 19
click at [1200, 221] on app-date-cell at bounding box center [1262, 323] width 194 height 279
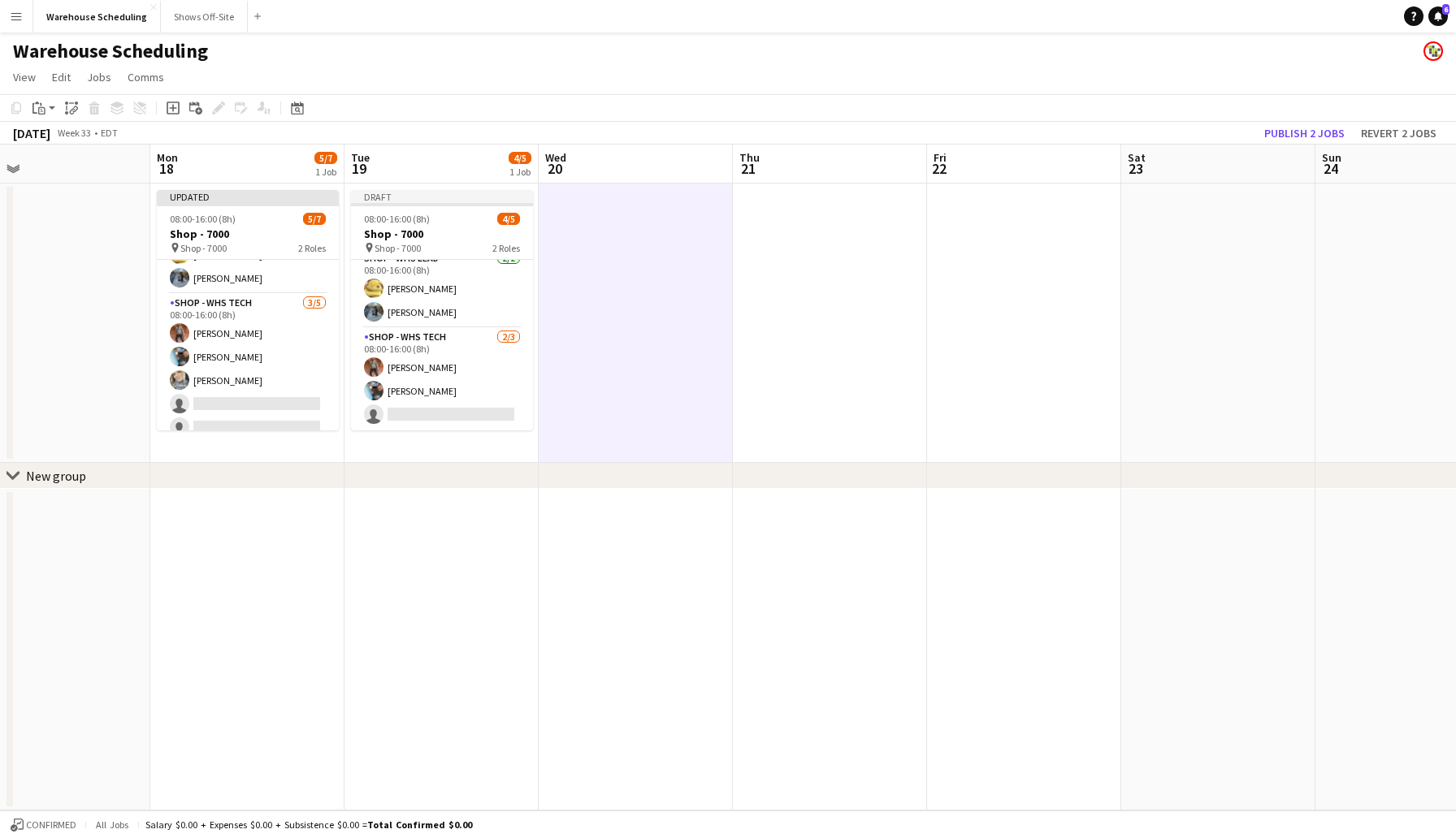
scroll to position [0, 651]
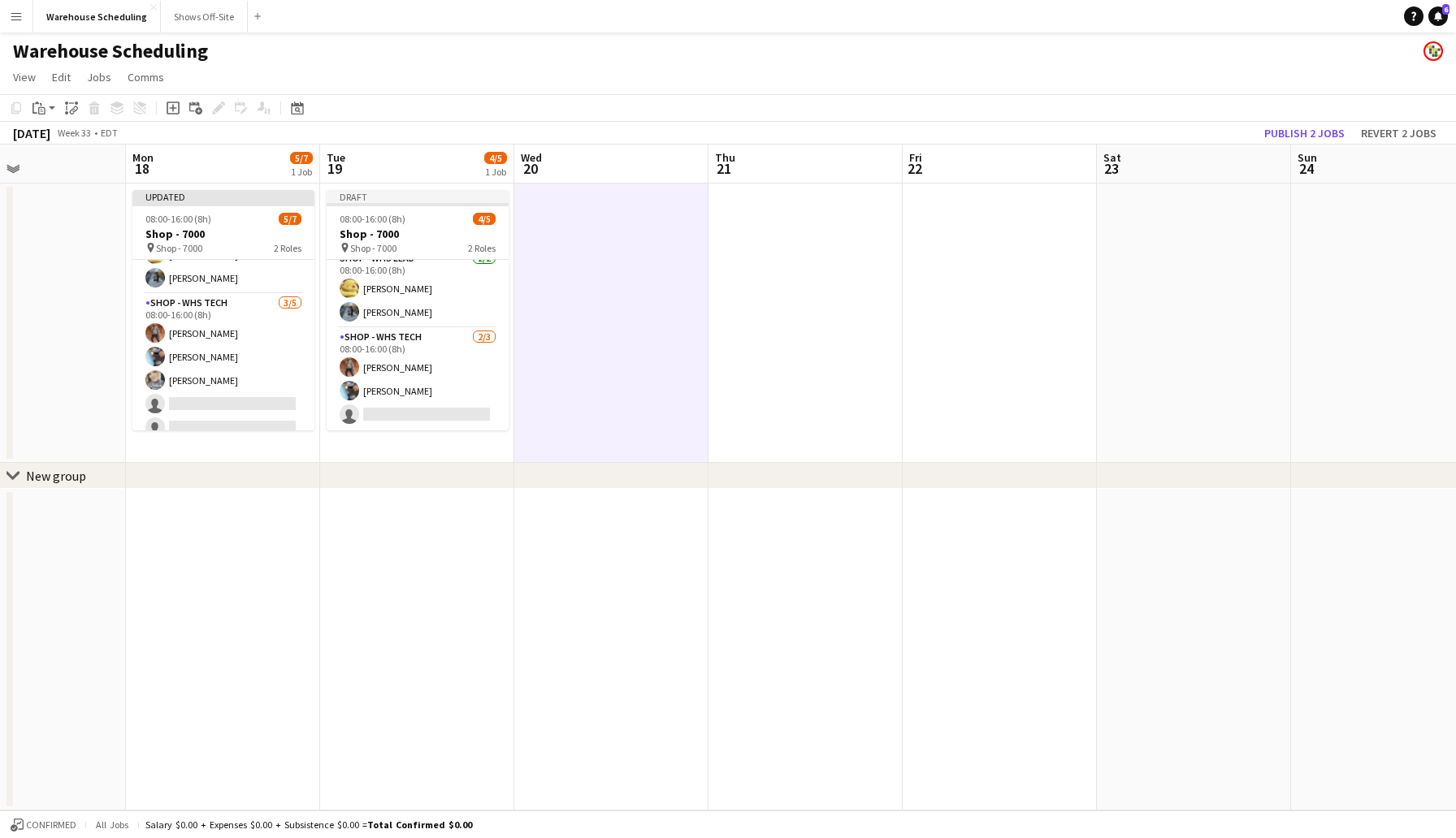
click at [1007, 258] on app-date-cell at bounding box center [999, 323] width 194 height 279
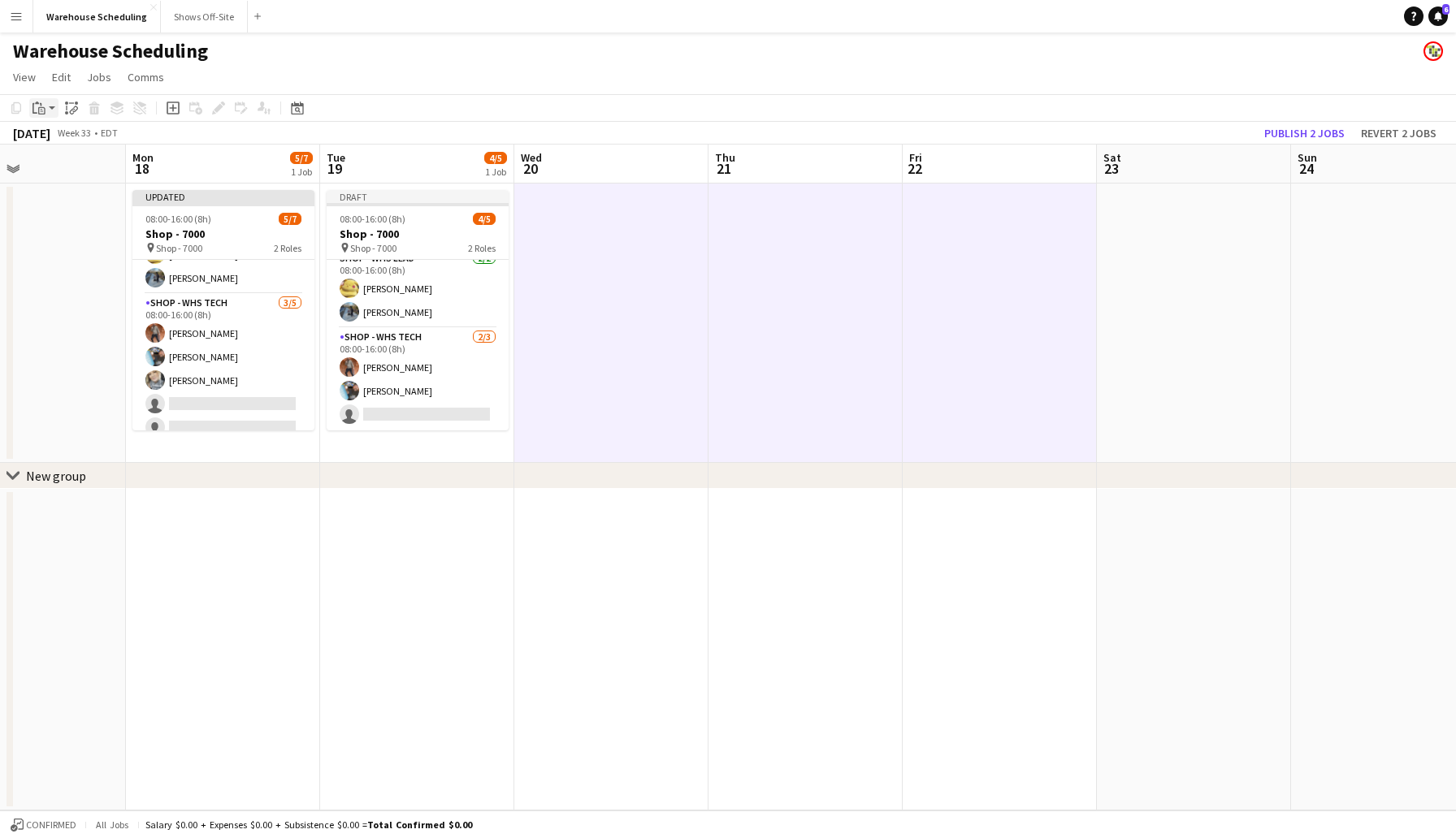
click at [50, 109] on app-action-btn "Paste" at bounding box center [44, 108] width 29 height 19
click at [72, 171] on link "Paste with crew Command Shift V" at bounding box center [107, 166] width 129 height 14
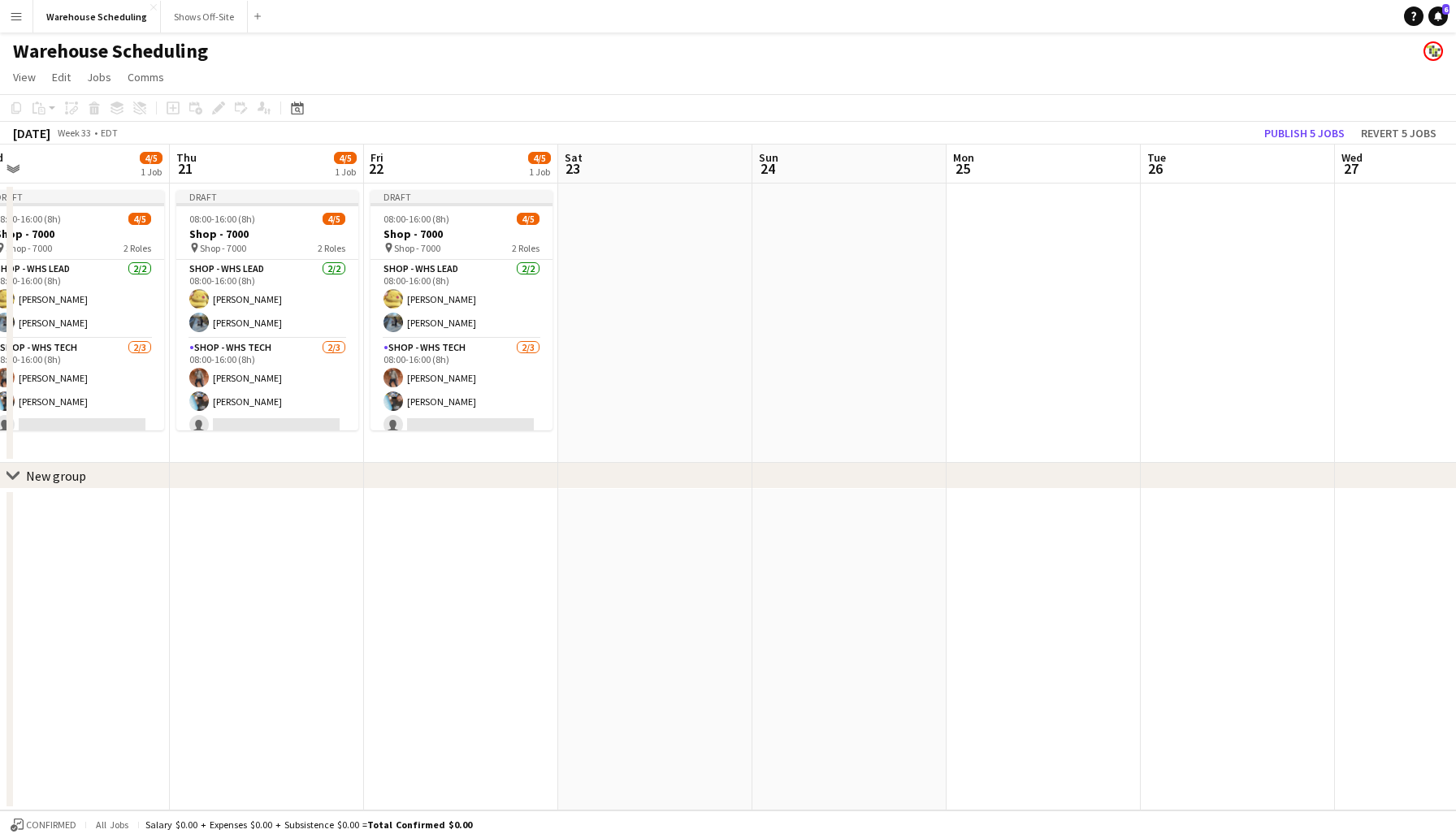
scroll to position [0, 674]
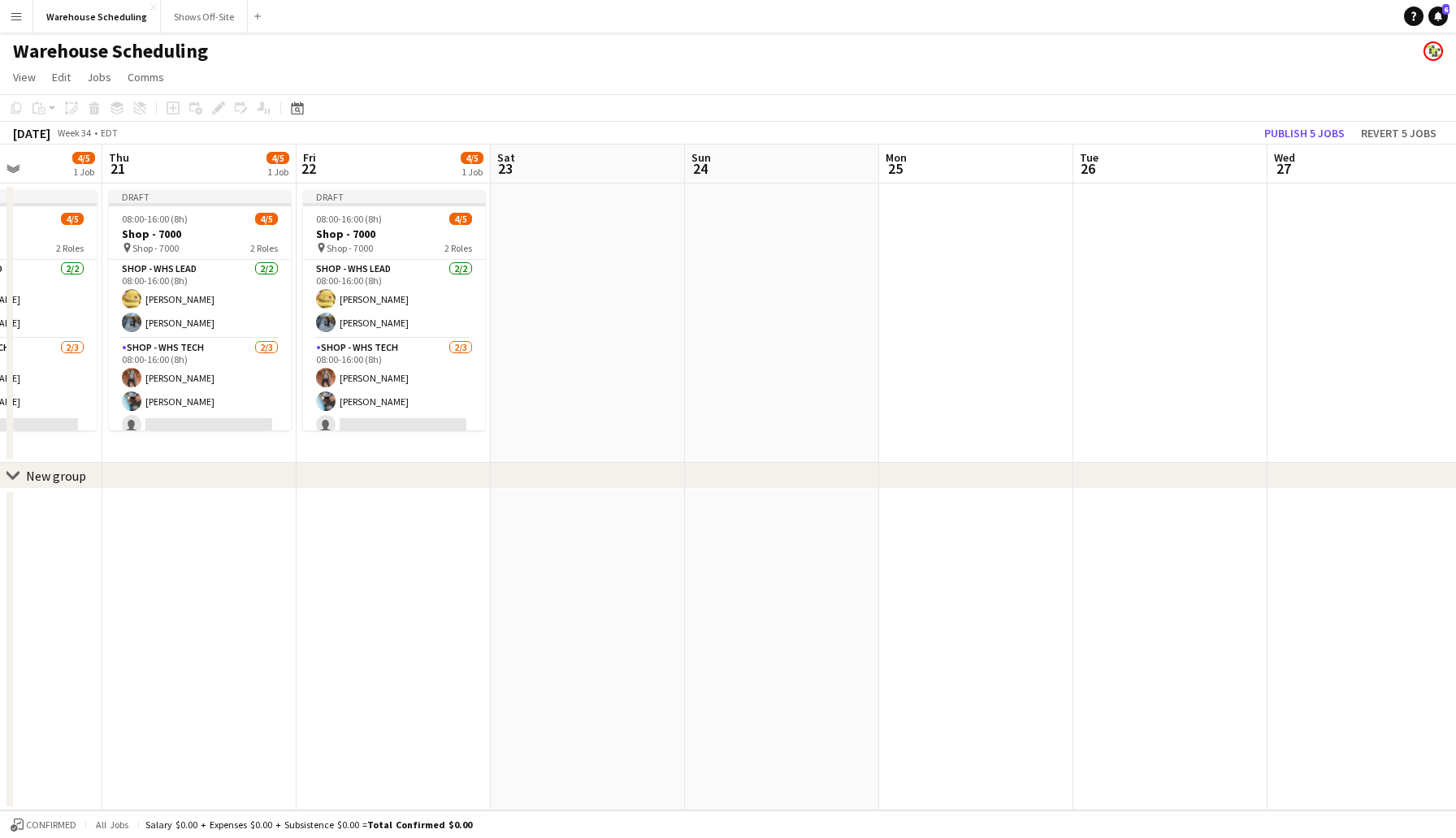
click at [974, 256] on app-date-cell at bounding box center [975, 323] width 194 height 279
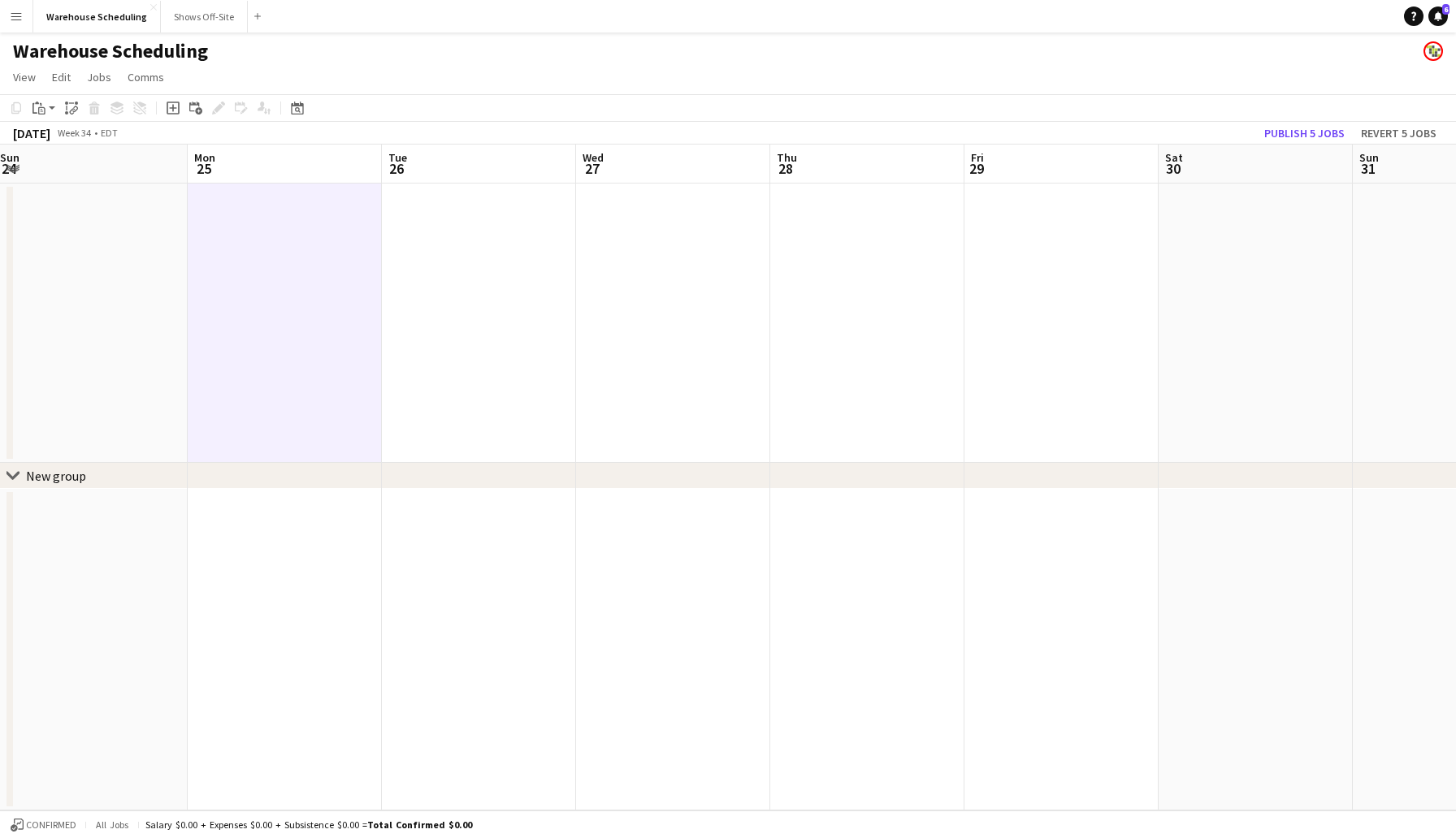
scroll to position [0, 630]
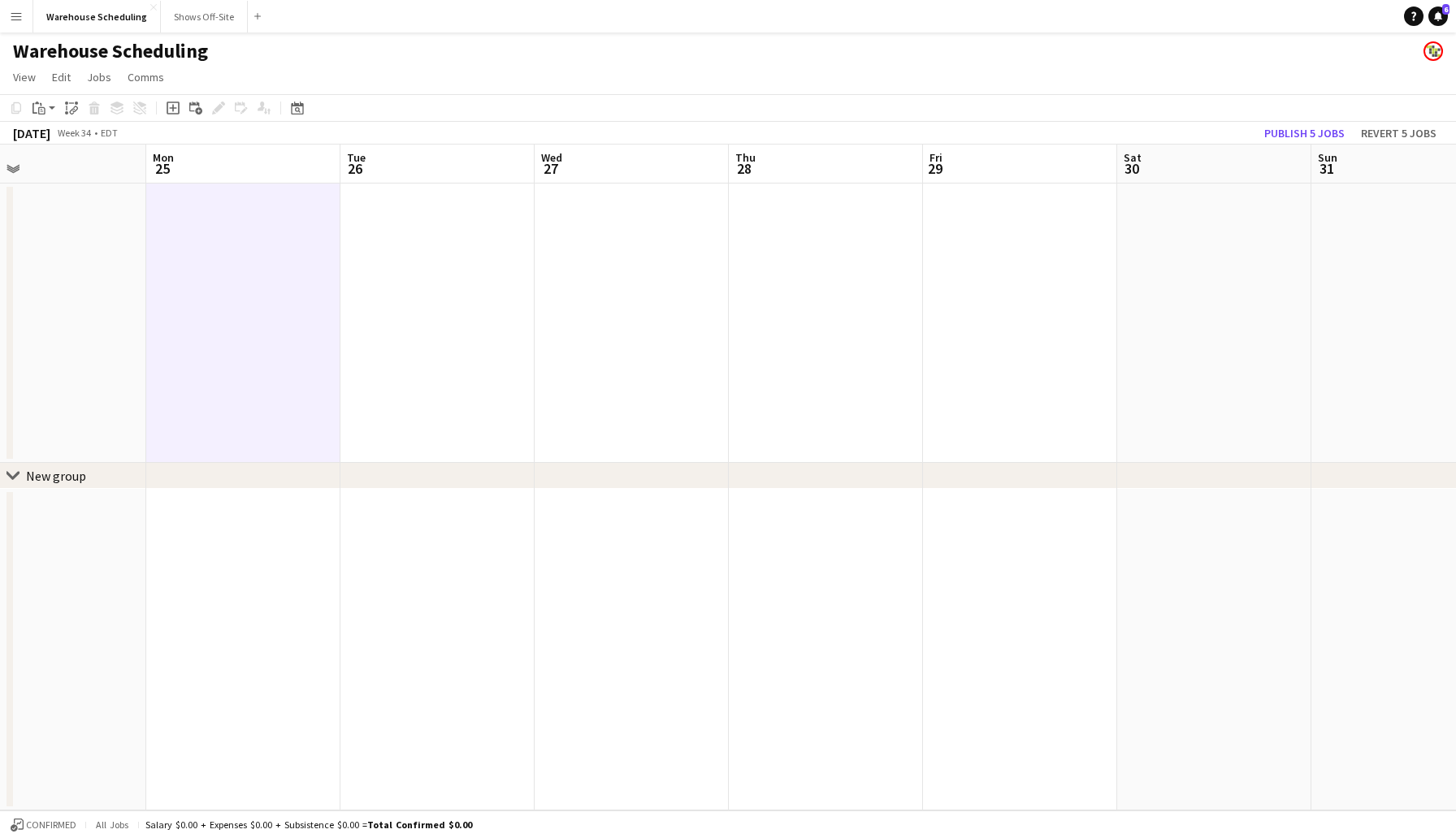
click at [996, 255] on app-date-cell at bounding box center [1020, 323] width 194 height 279
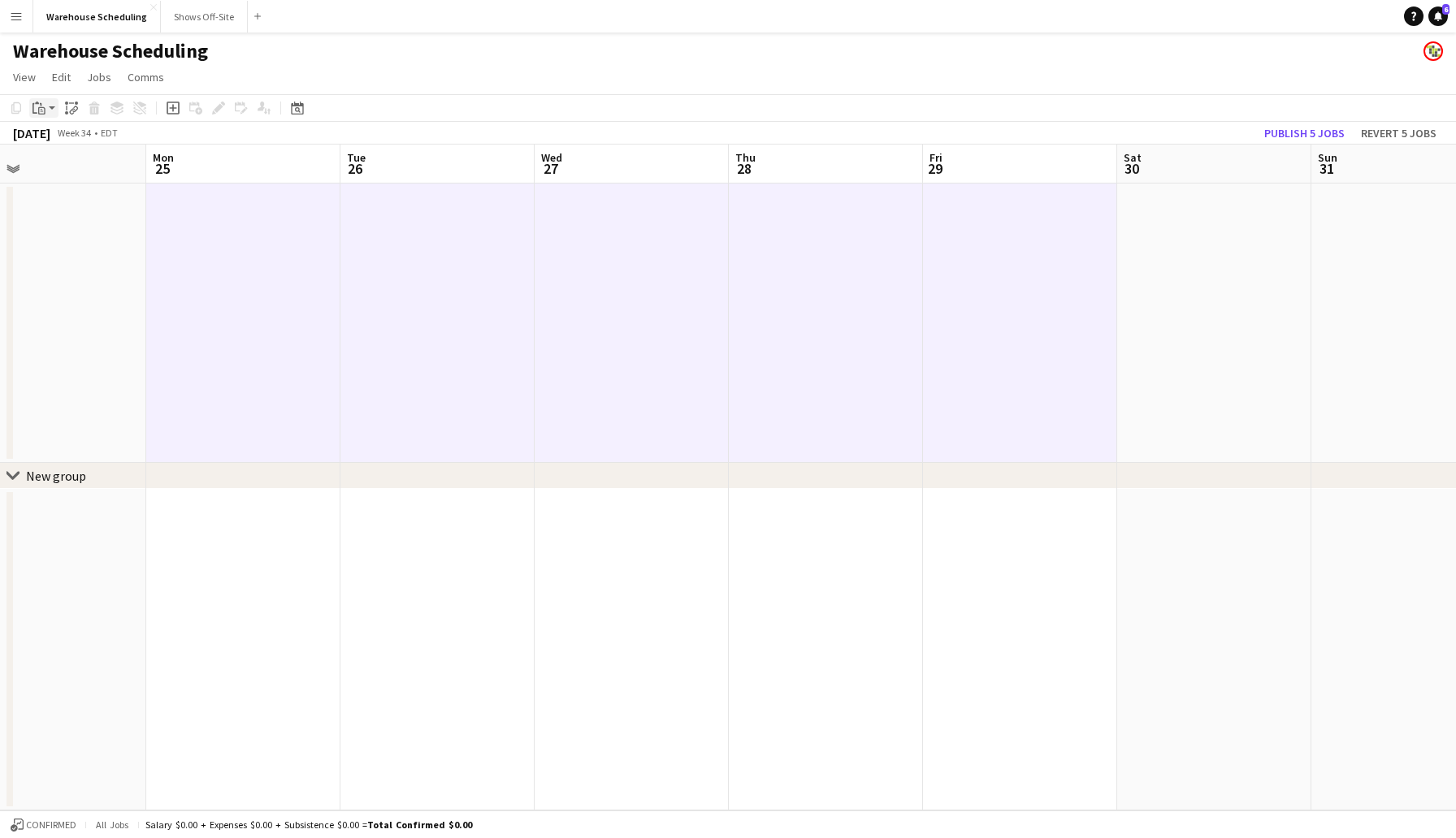
click at [38, 109] on icon at bounding box center [41, 110] width 8 height 8
click at [80, 174] on link "Paste with crew Command Shift V" at bounding box center [107, 166] width 129 height 14
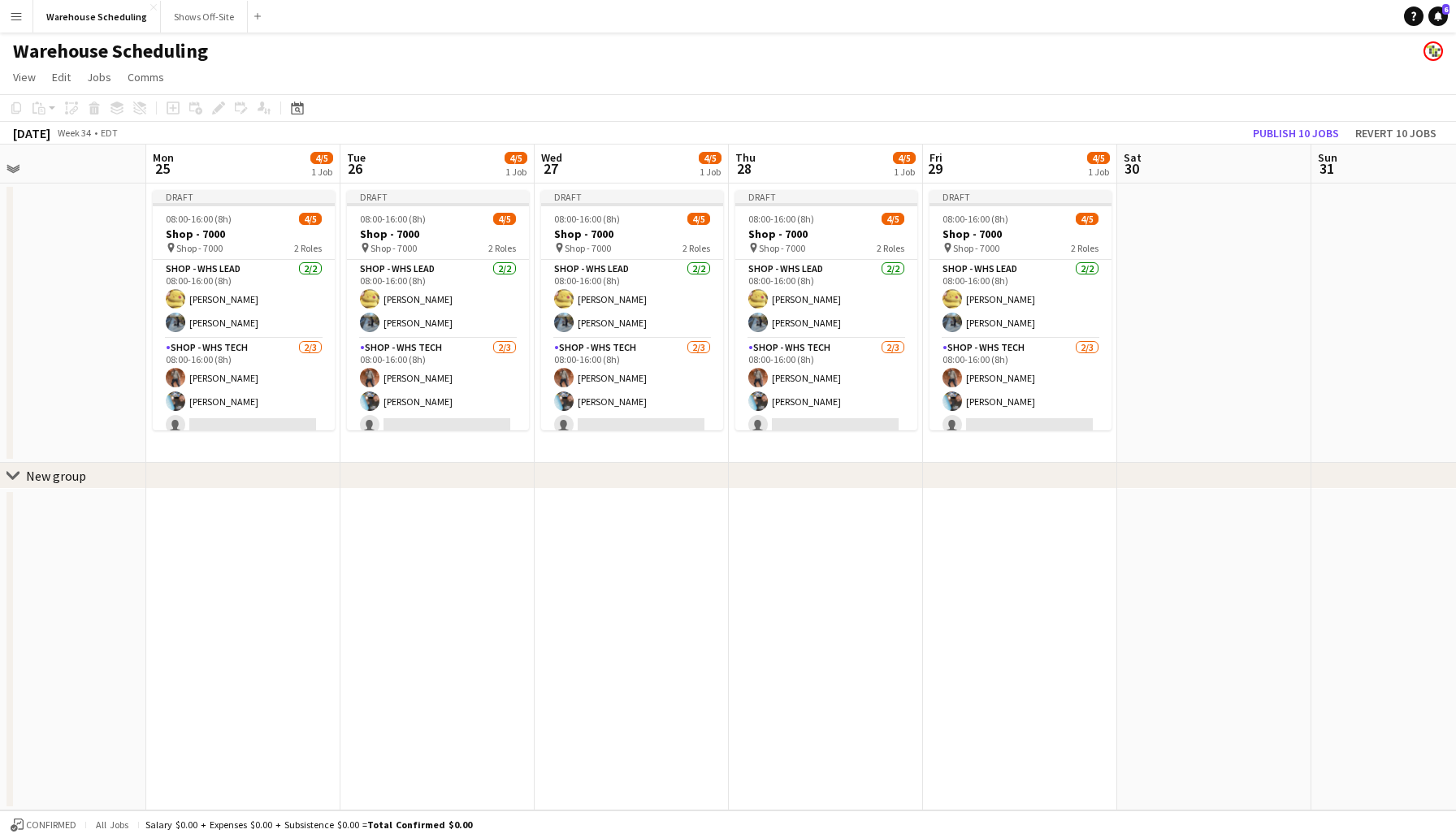
click at [500, 110] on app-toolbar "Copy Paste Paste Command V Paste with crew Command Shift V Paste linked Job [GE…" at bounding box center [728, 108] width 1456 height 28
click at [1289, 135] on button "Publish 10 jobs" at bounding box center [1296, 133] width 99 height 21
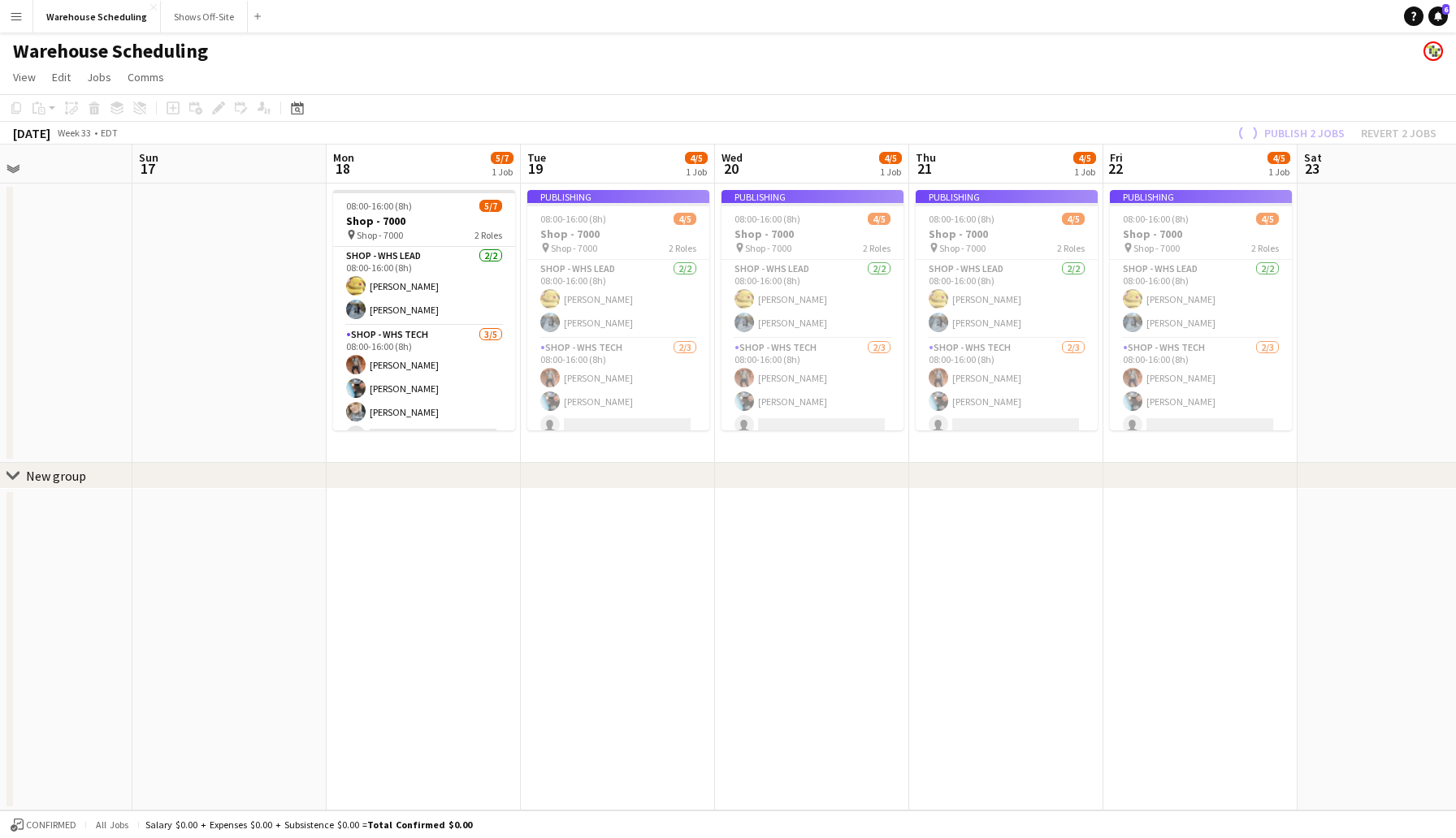
scroll to position [0, 449]
